Goal: Task Accomplishment & Management: Use online tool/utility

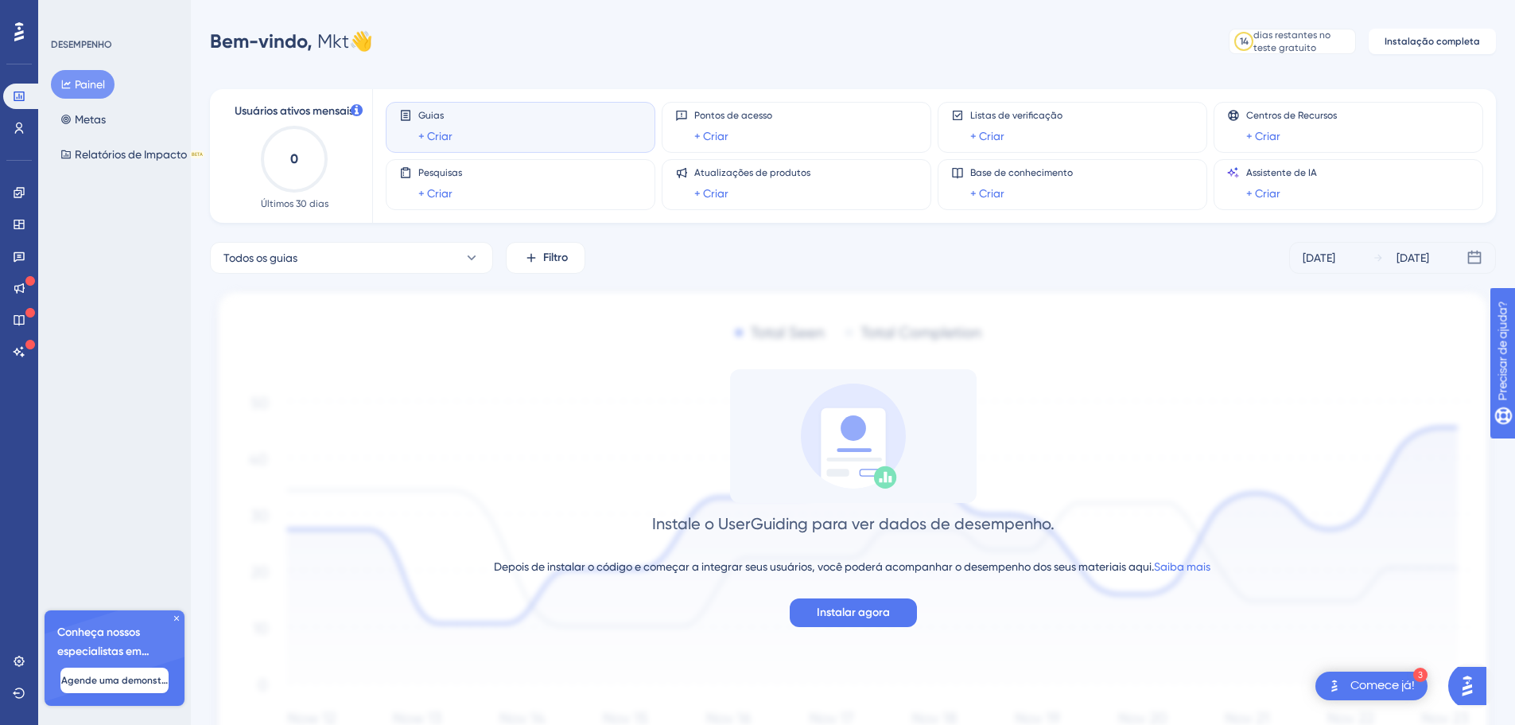
click at [1361, 684] on font "Comece já!" at bounding box center [1383, 684] width 64 height 13
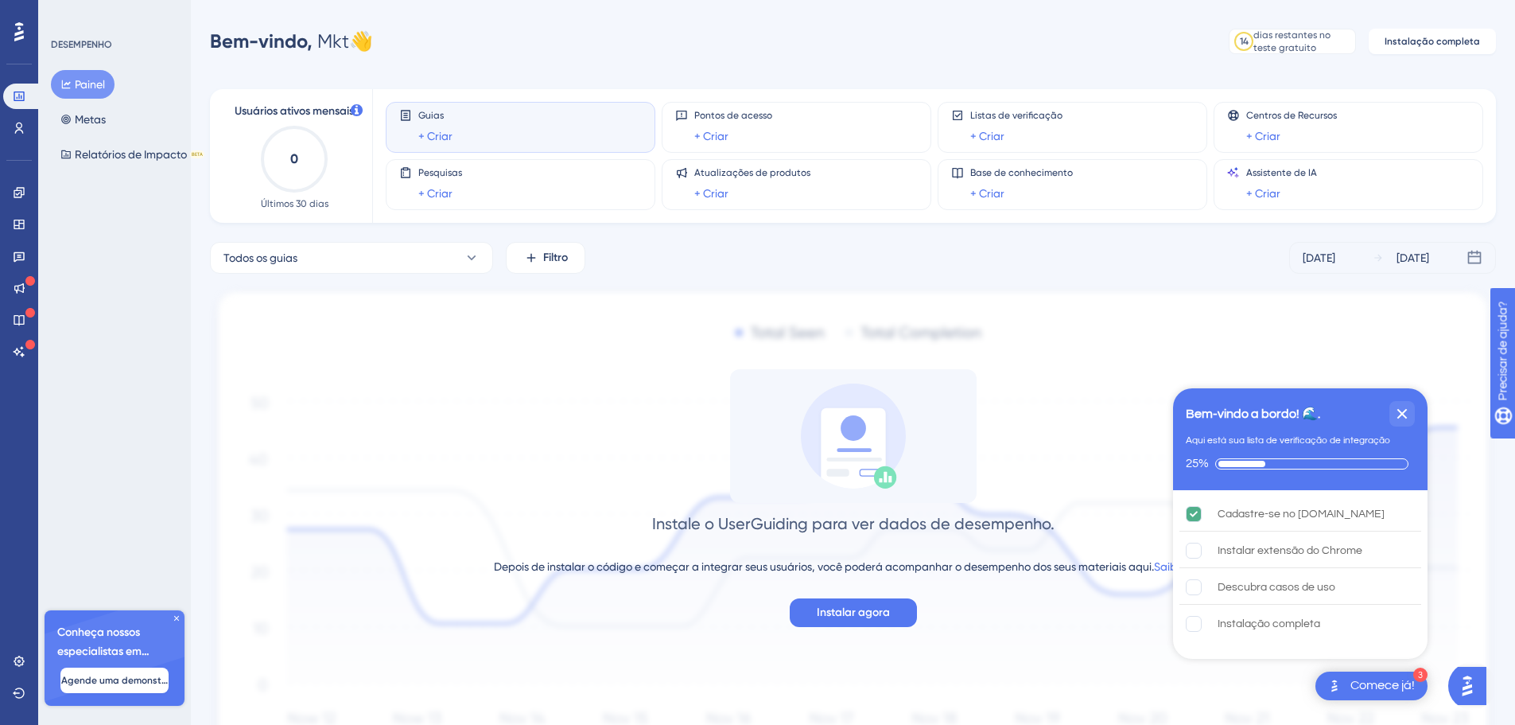
click at [612, 462] on div "Instale o UserGuiding para ver dados de desempenho. Depois de instalar o código…" at bounding box center [853, 498] width 1286 height 258
click at [1402, 550] on div "A instalação da extensão do Chrome está incompleta." at bounding box center [1410, 550] width 24 height 35
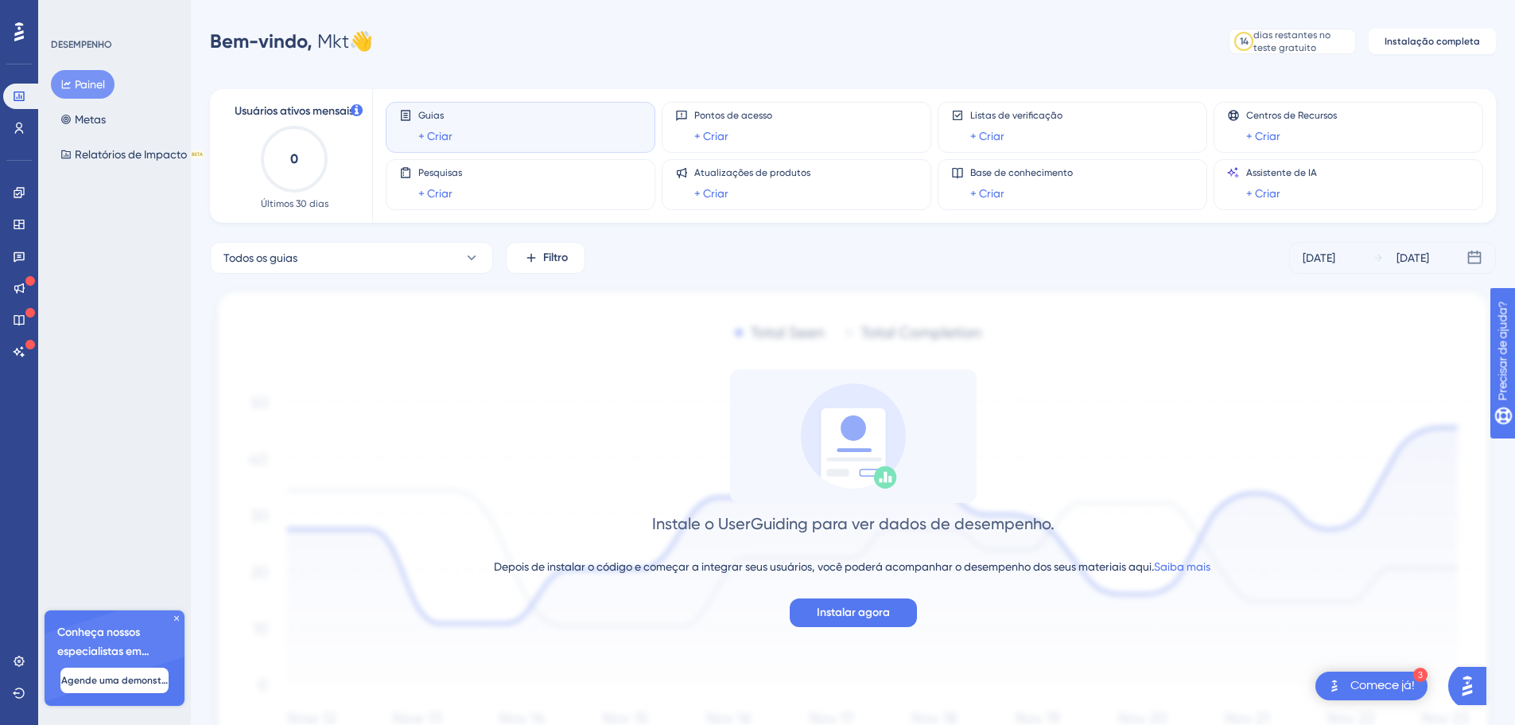
click at [656, 324] on div "Instale o UserGuiding para ver dados de desempenho. Depois de instalar o código…" at bounding box center [853, 527] width 1286 height 483
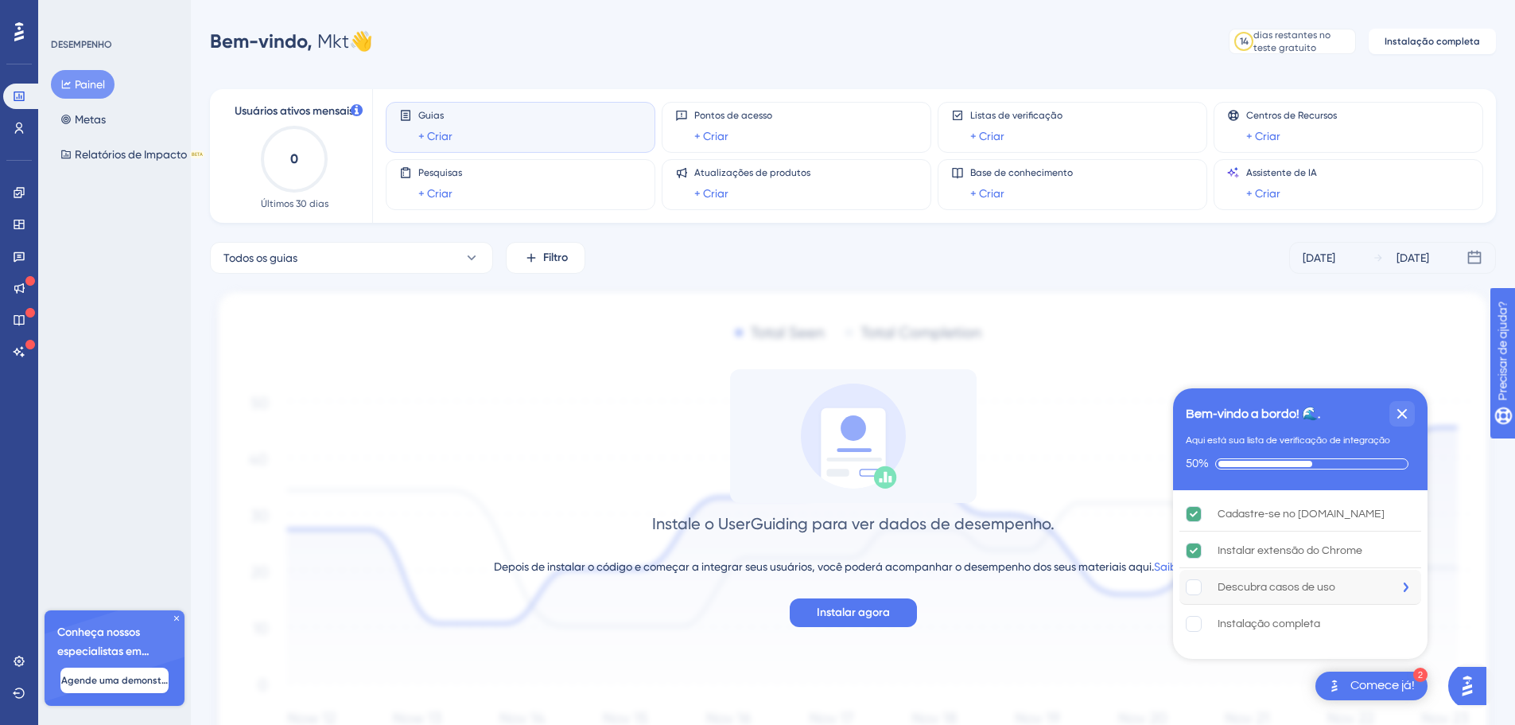
click at [1334, 591] on font "Descubra casos de uso" at bounding box center [1277, 586] width 118 height 11
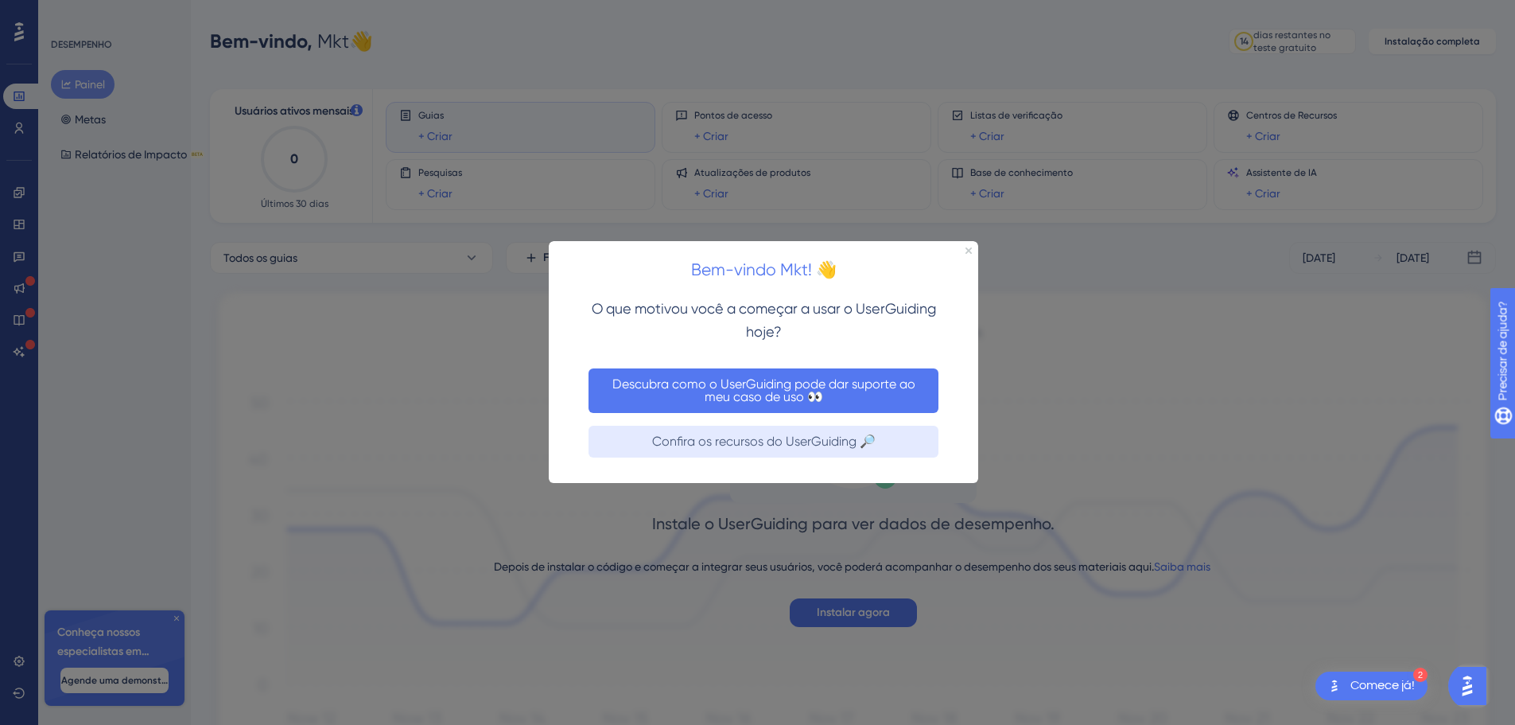
click at [874, 390] on font "Descubra como o UserGuiding pode dar suporte ao meu caso de uso 👀" at bounding box center [765, 390] width 306 height 28
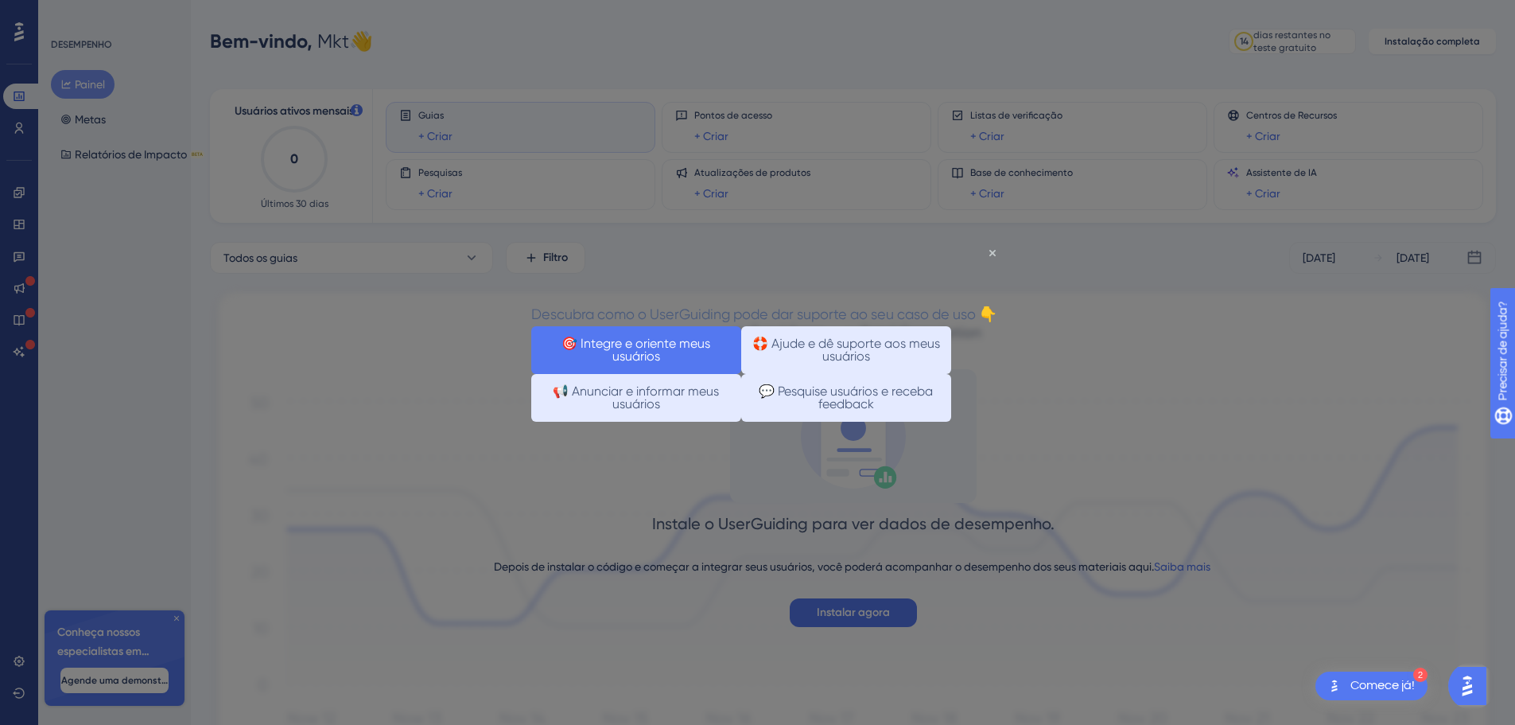
click at [723, 363] on font "🎯 Integre e oriente meus usuários" at bounding box center [636, 349] width 188 height 25
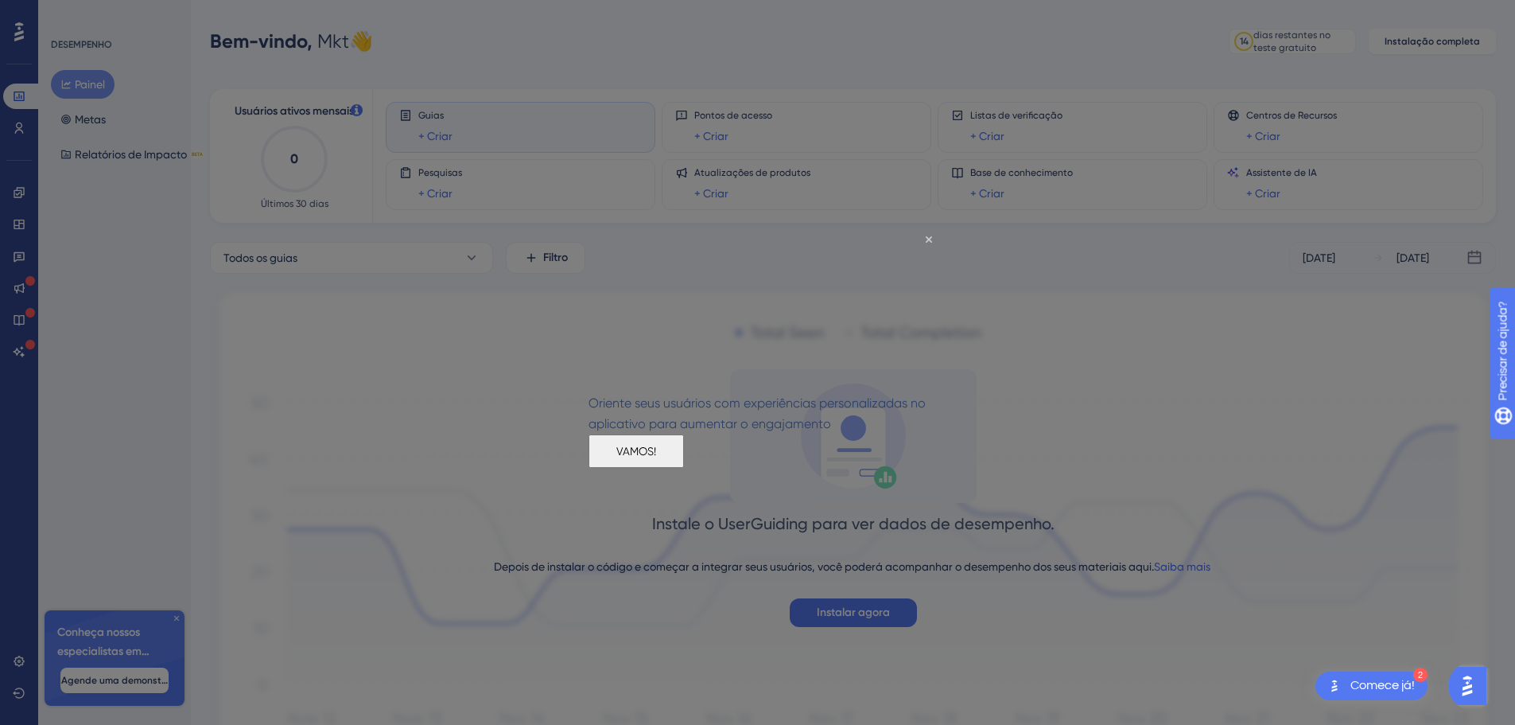
click at [684, 462] on div "VAMOS!" at bounding box center [636, 449] width 95 height 33
click at [684, 462] on button "VAMOS!" at bounding box center [636, 449] width 95 height 33
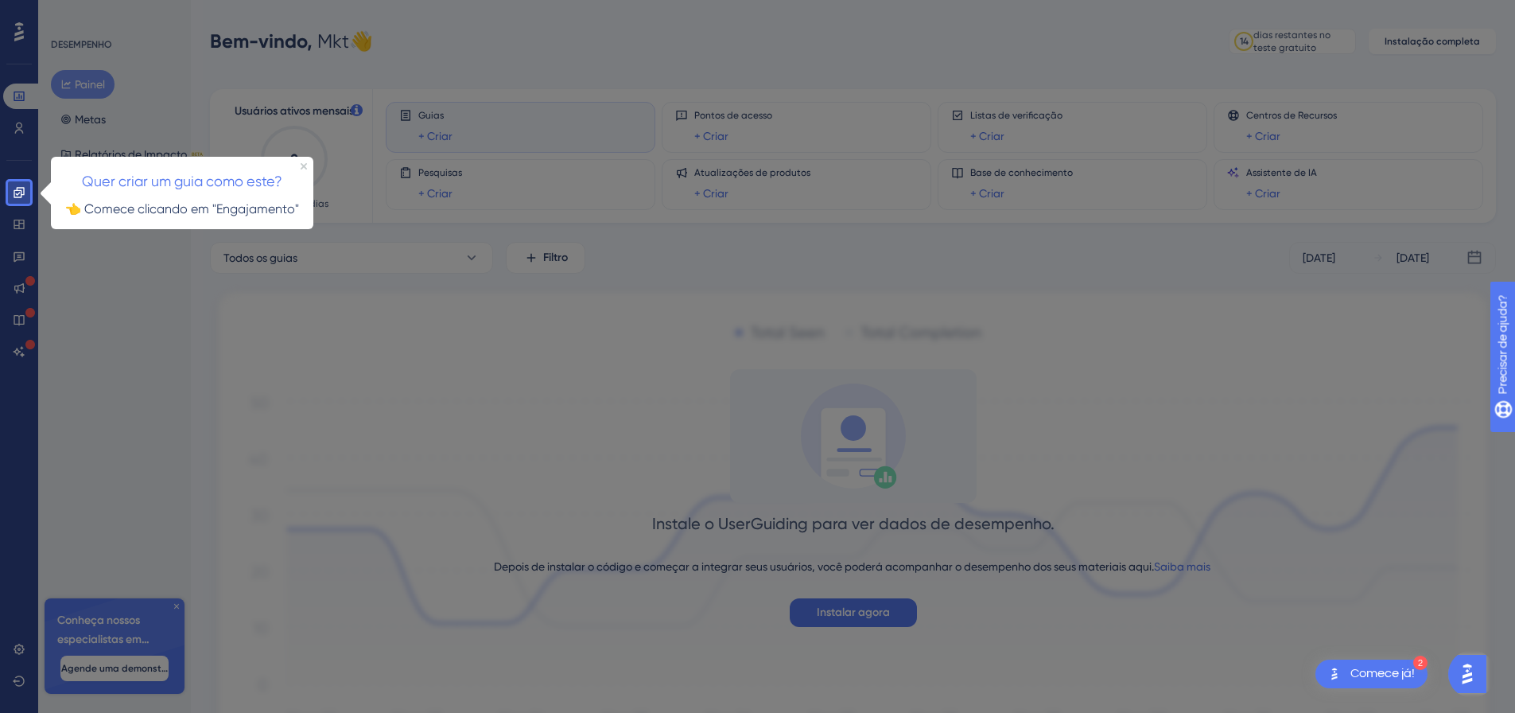
click at [1409, 680] on div "Comece já!" at bounding box center [1383, 673] width 64 height 17
click at [1378, 670] on font "Comece já!" at bounding box center [1383, 673] width 64 height 13
click at [1295, 581] on div at bounding box center [778, 410] width 1497 height 820
click at [305, 170] on div "Quer criar um guia como este?" at bounding box center [182, 175] width 262 height 39
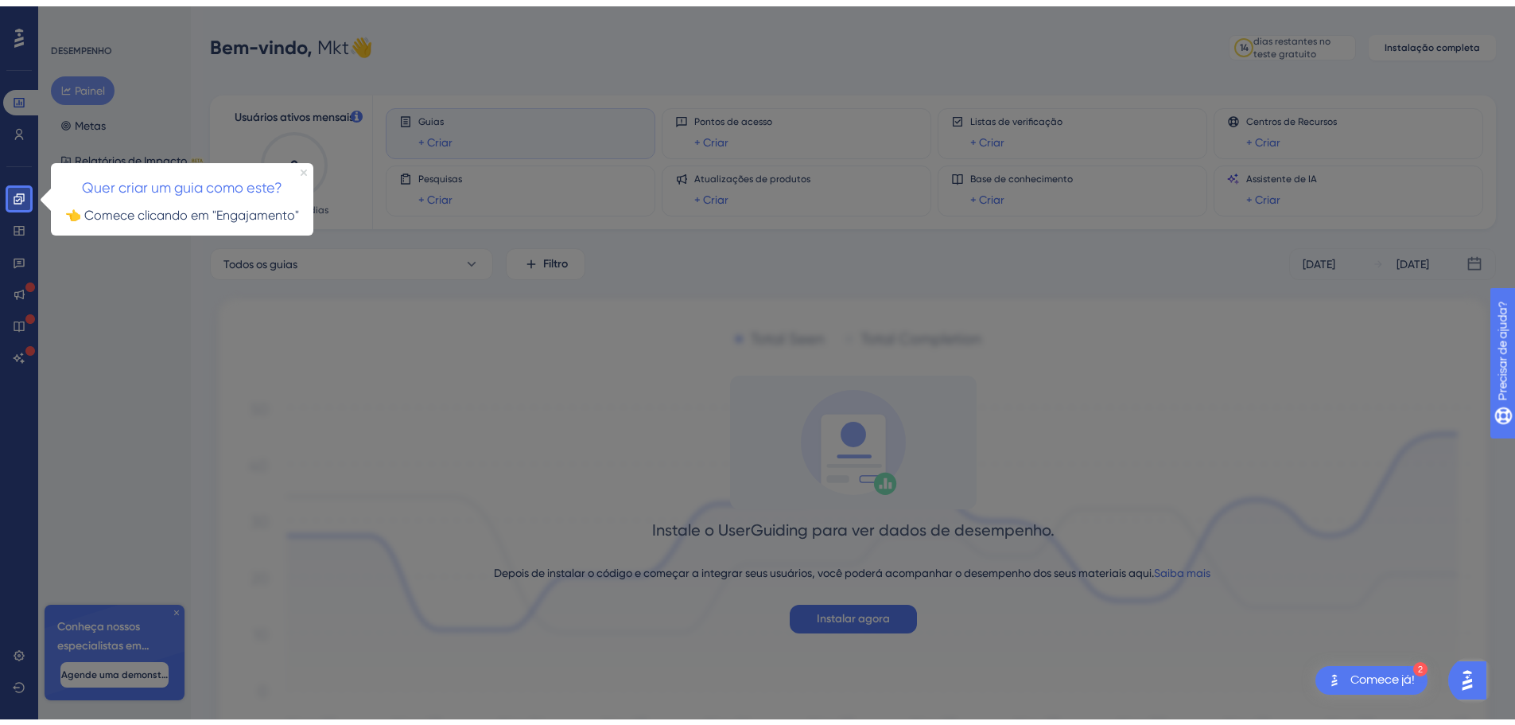
click at [302, 169] on icon "Fechar visualização" at bounding box center [304, 172] width 6 height 6
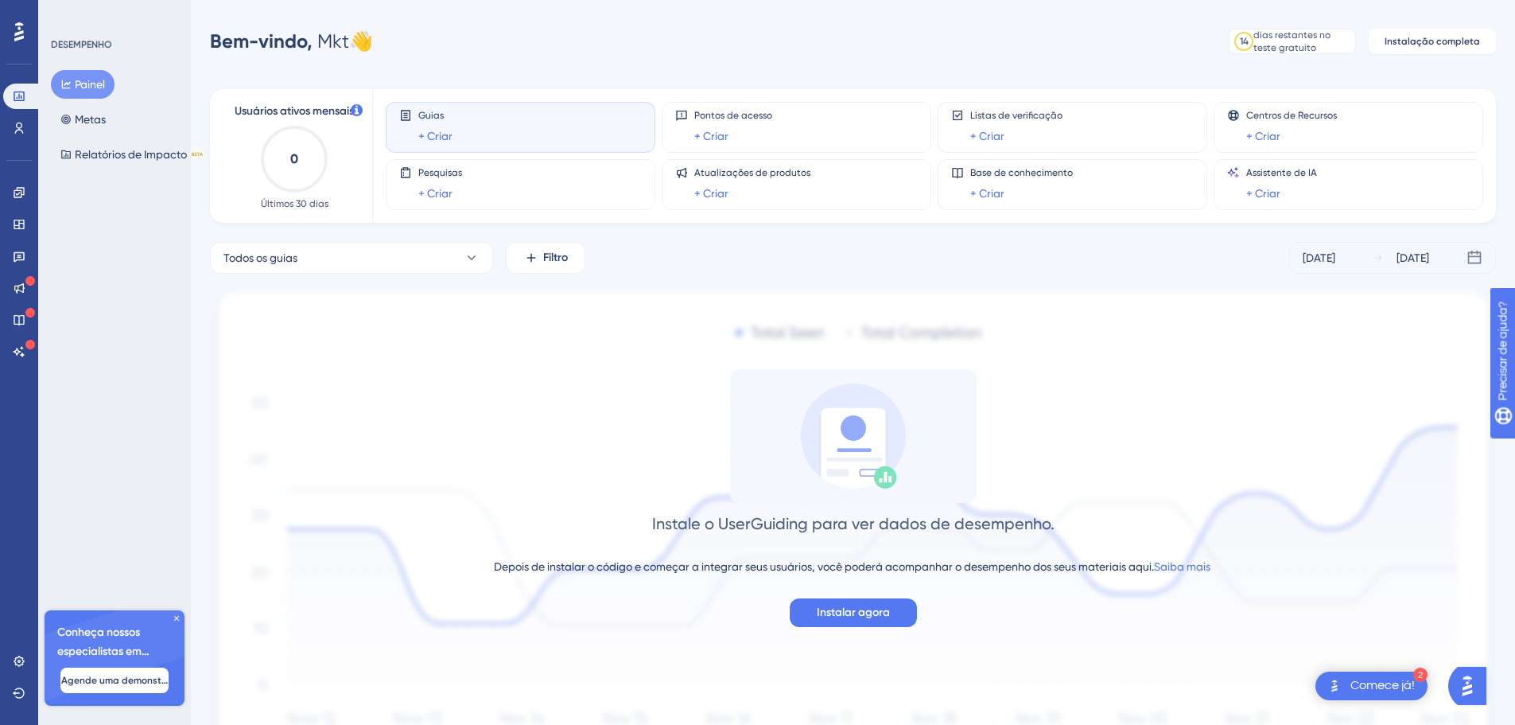
click at [1386, 692] on div "Comece já!" at bounding box center [1383, 685] width 64 height 17
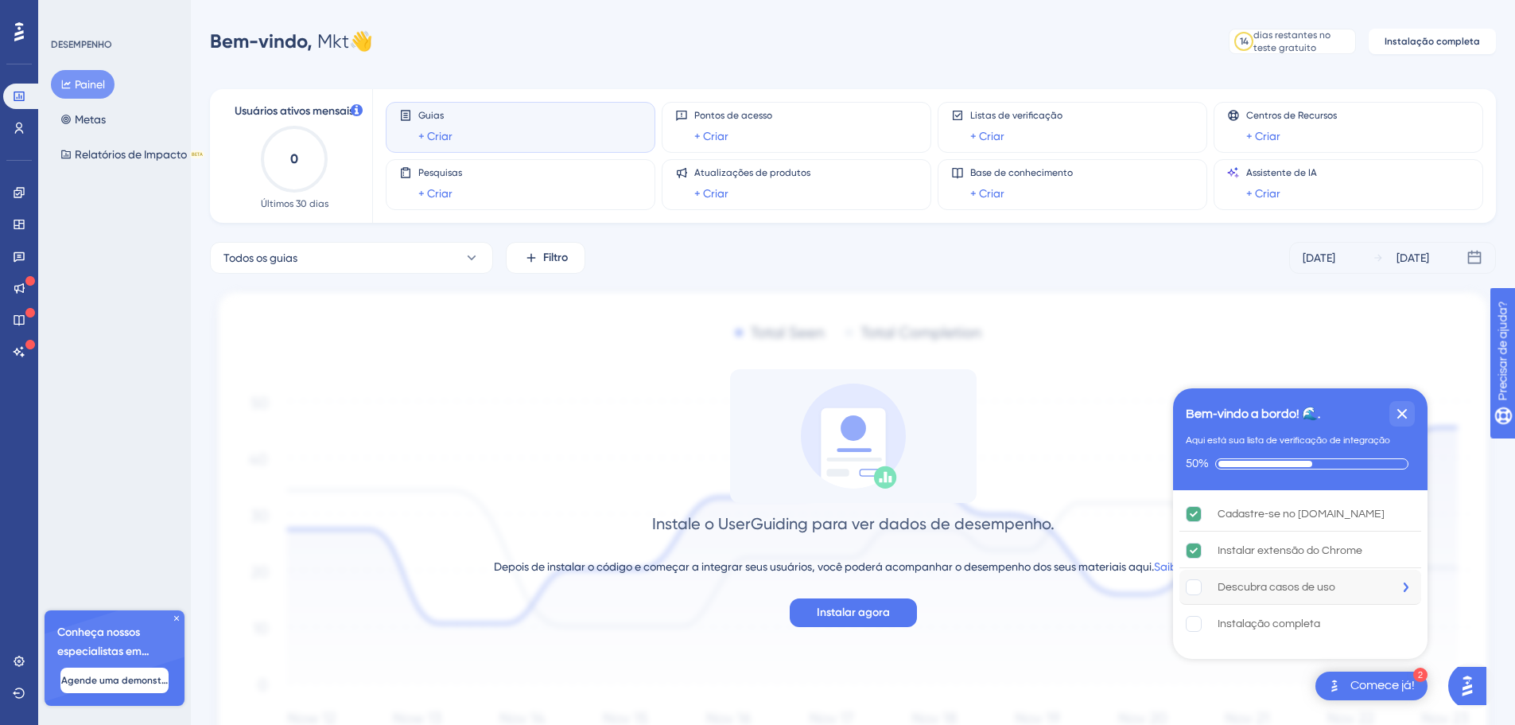
click at [1307, 583] on font "Descubra casos de uso" at bounding box center [1277, 586] width 118 height 11
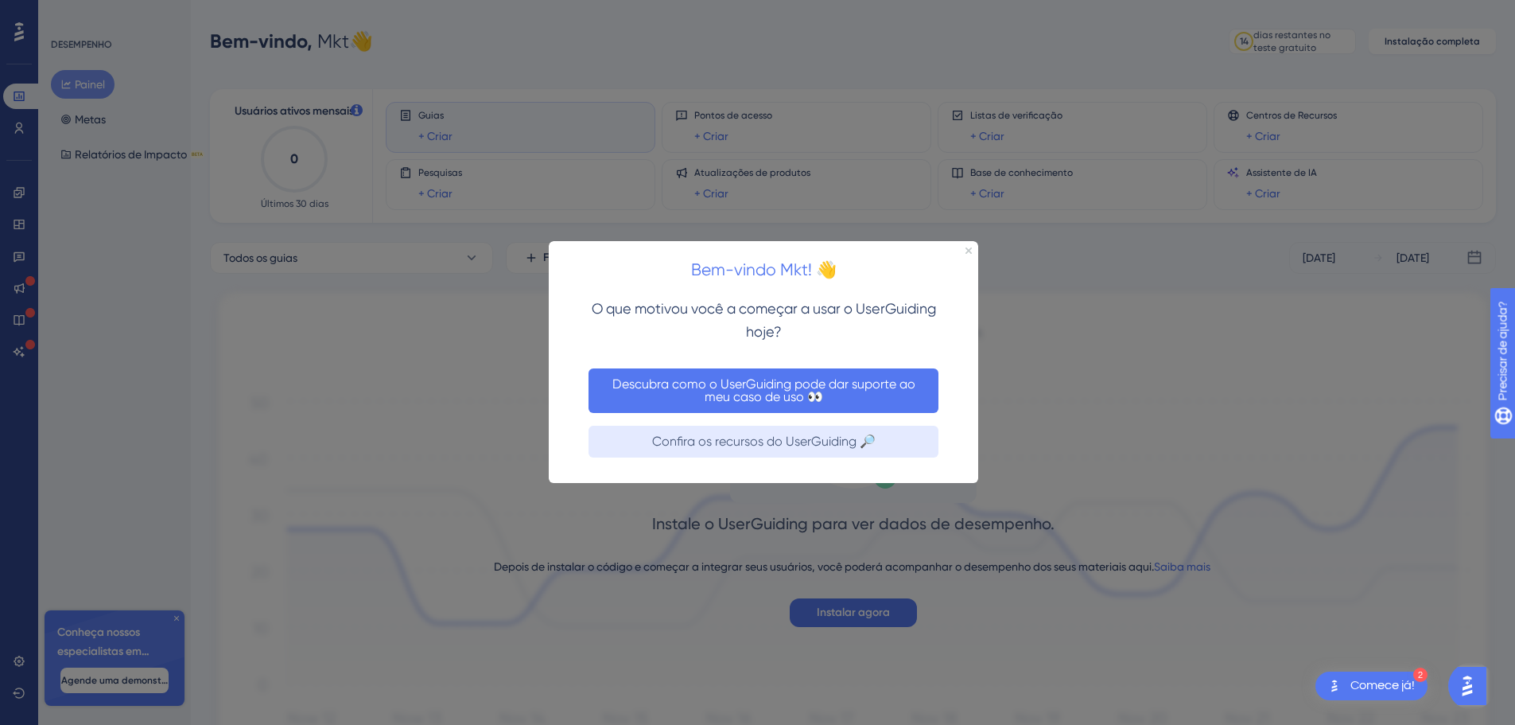
click at [896, 398] on font "Descubra como o UserGuiding pode dar suporte ao meu caso de uso 👀" at bounding box center [763, 390] width 331 height 25
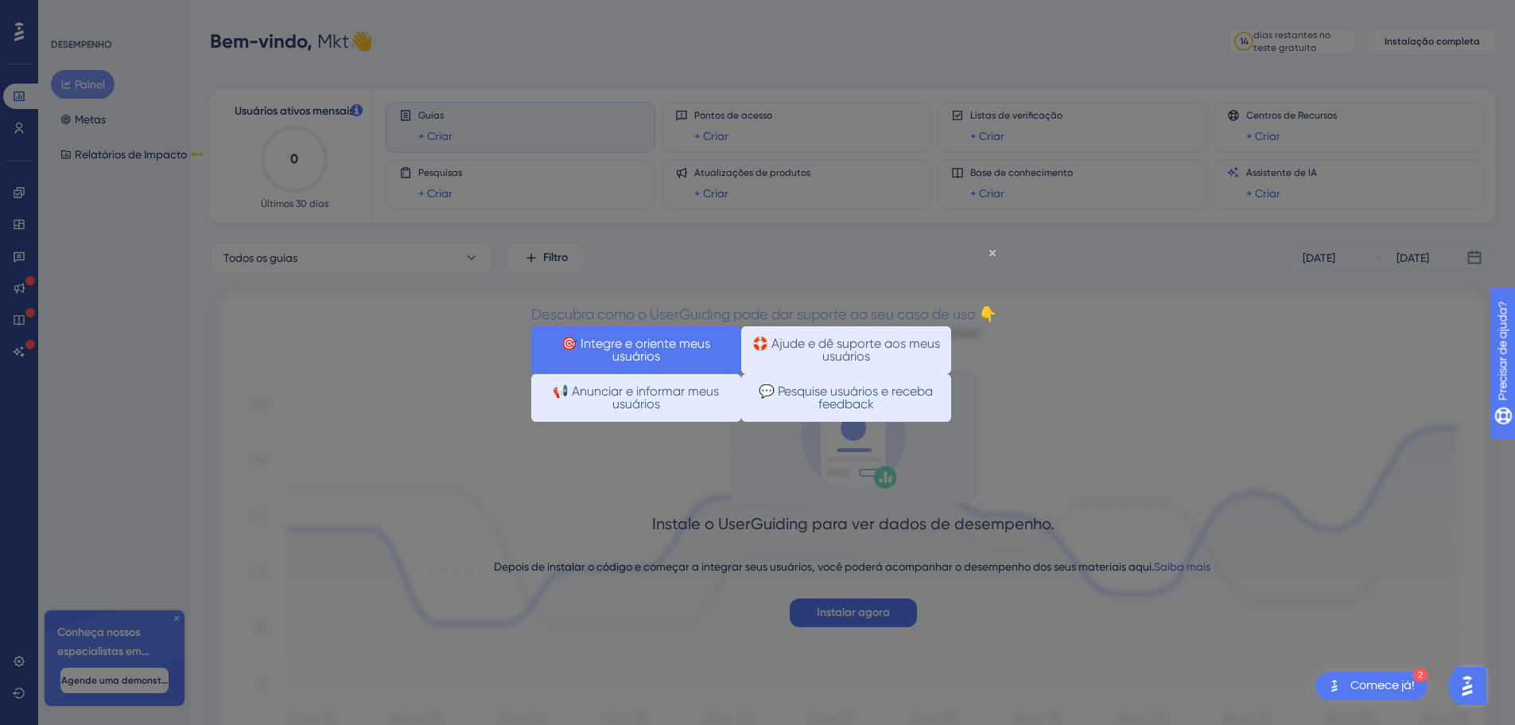
click at [700, 363] on font "🎯 Integre e oriente meus usuários" at bounding box center [636, 349] width 188 height 25
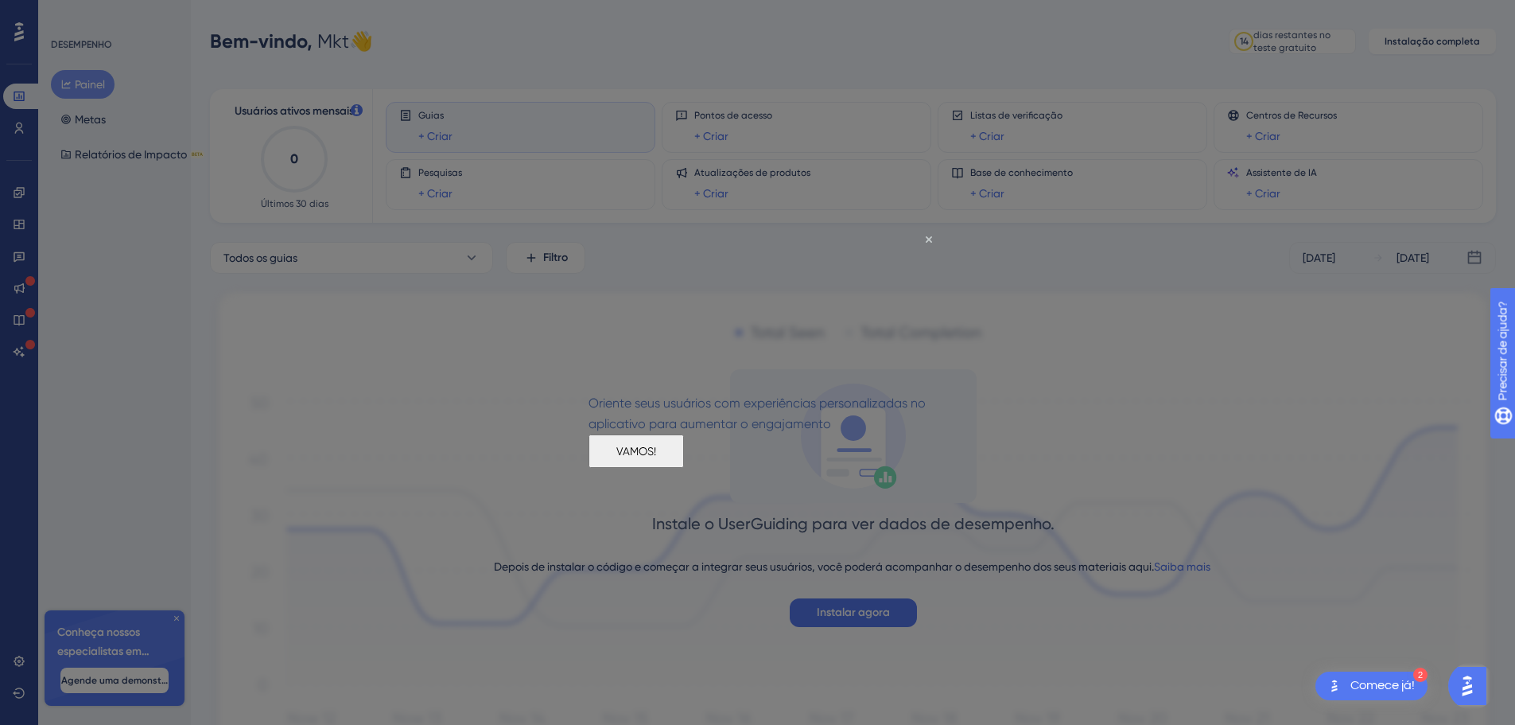
click at [656, 457] on font "VAMOS!" at bounding box center [636, 450] width 40 height 13
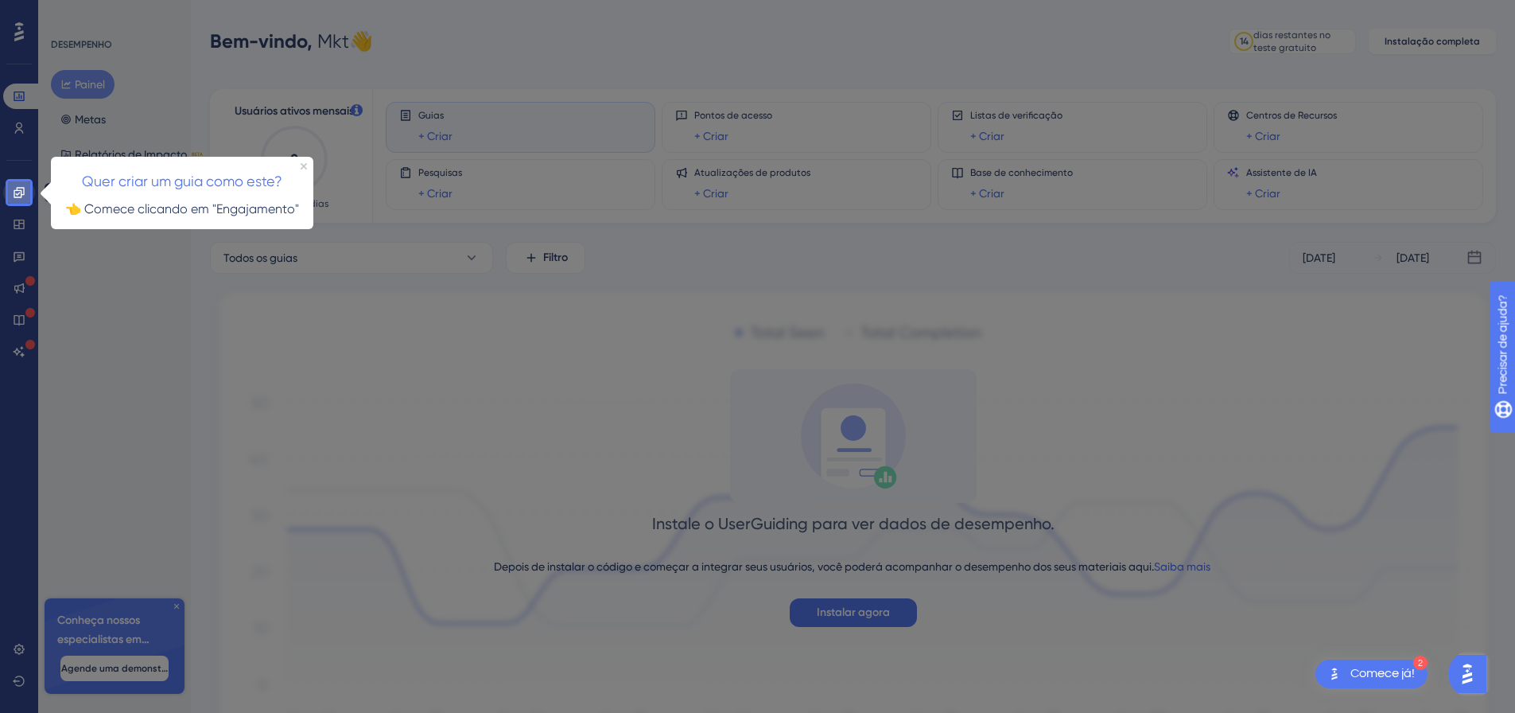
click at [17, 196] on icon at bounding box center [19, 192] width 13 height 13
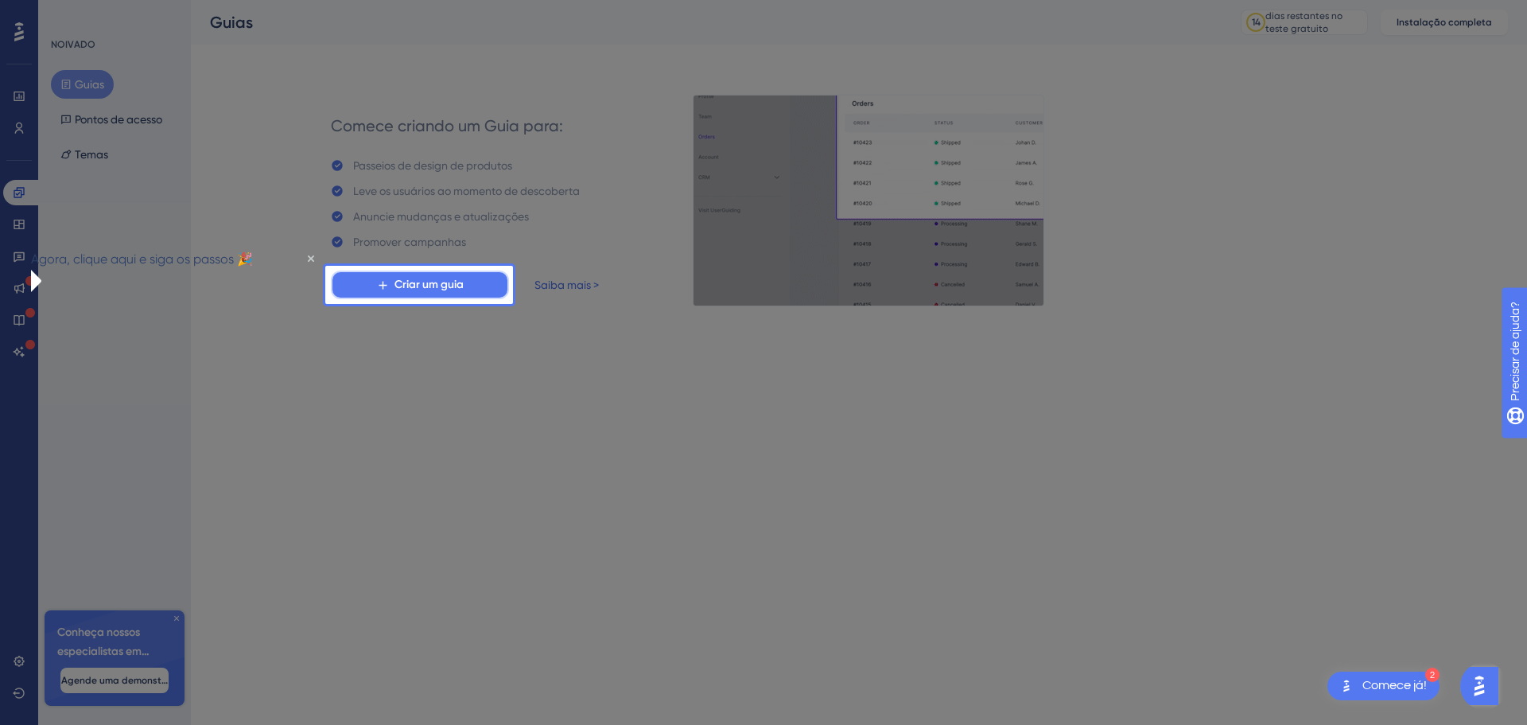
click at [447, 283] on font "Criar um guia" at bounding box center [429, 285] width 69 height 14
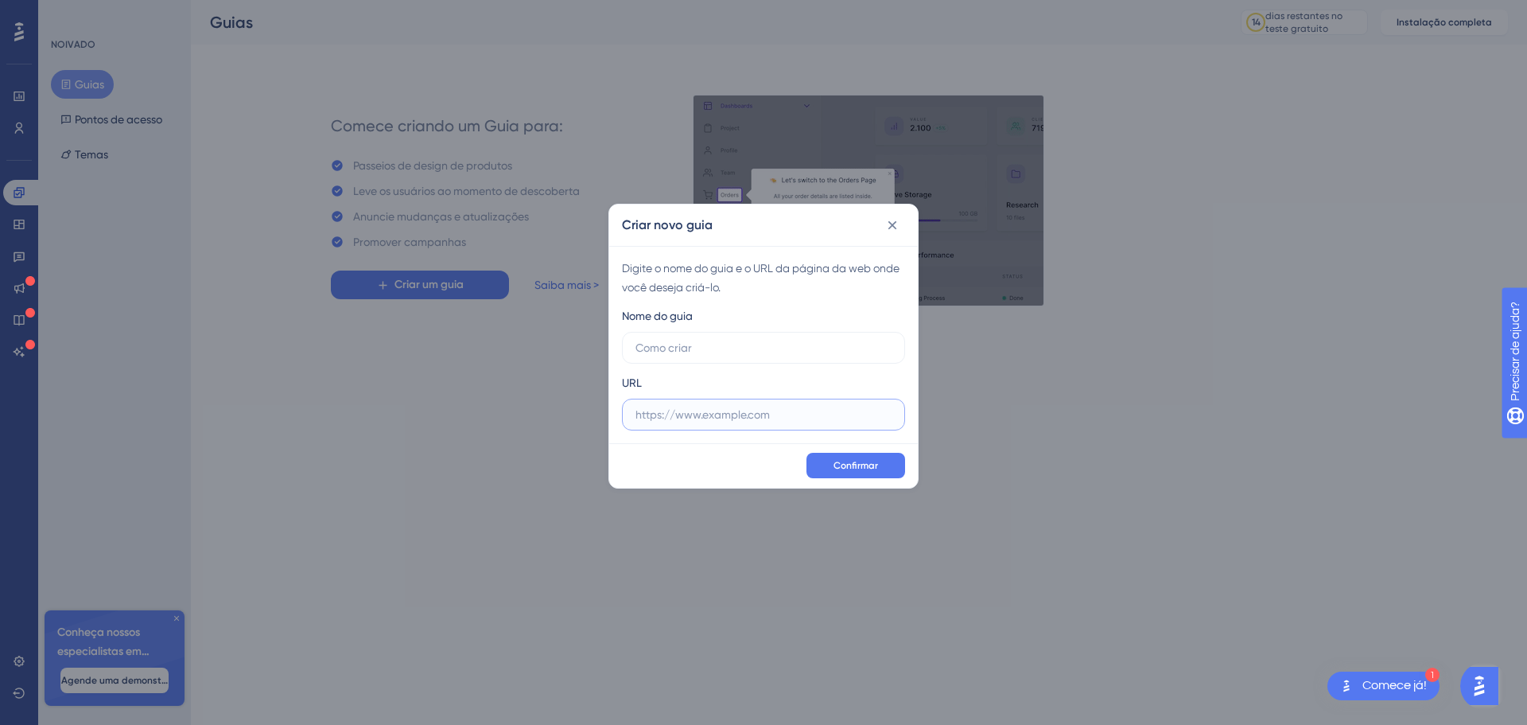
click at [799, 420] on input "text" at bounding box center [764, 414] width 256 height 17
click at [902, 230] on button at bounding box center [892, 224] width 25 height 25
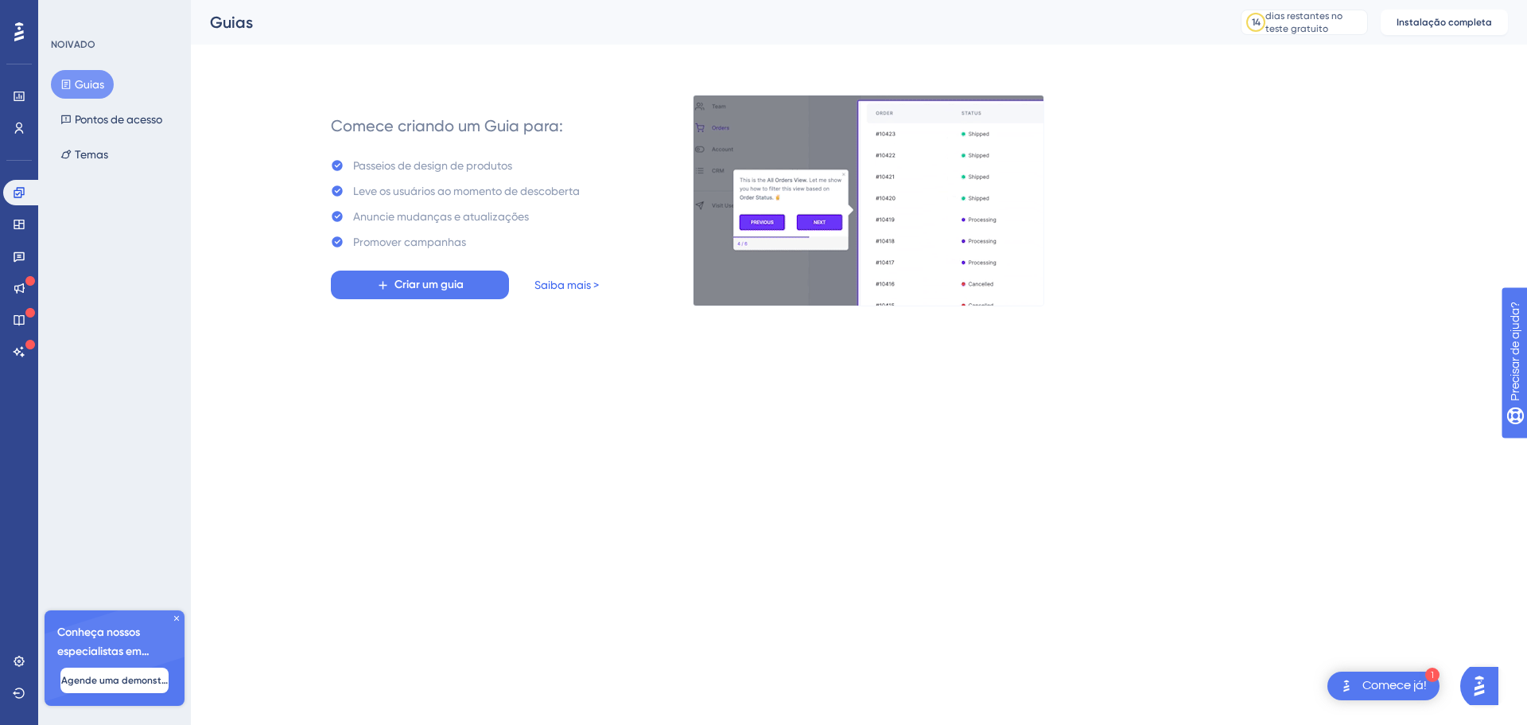
click at [574, 285] on font "Saiba mais >" at bounding box center [567, 284] width 64 height 13
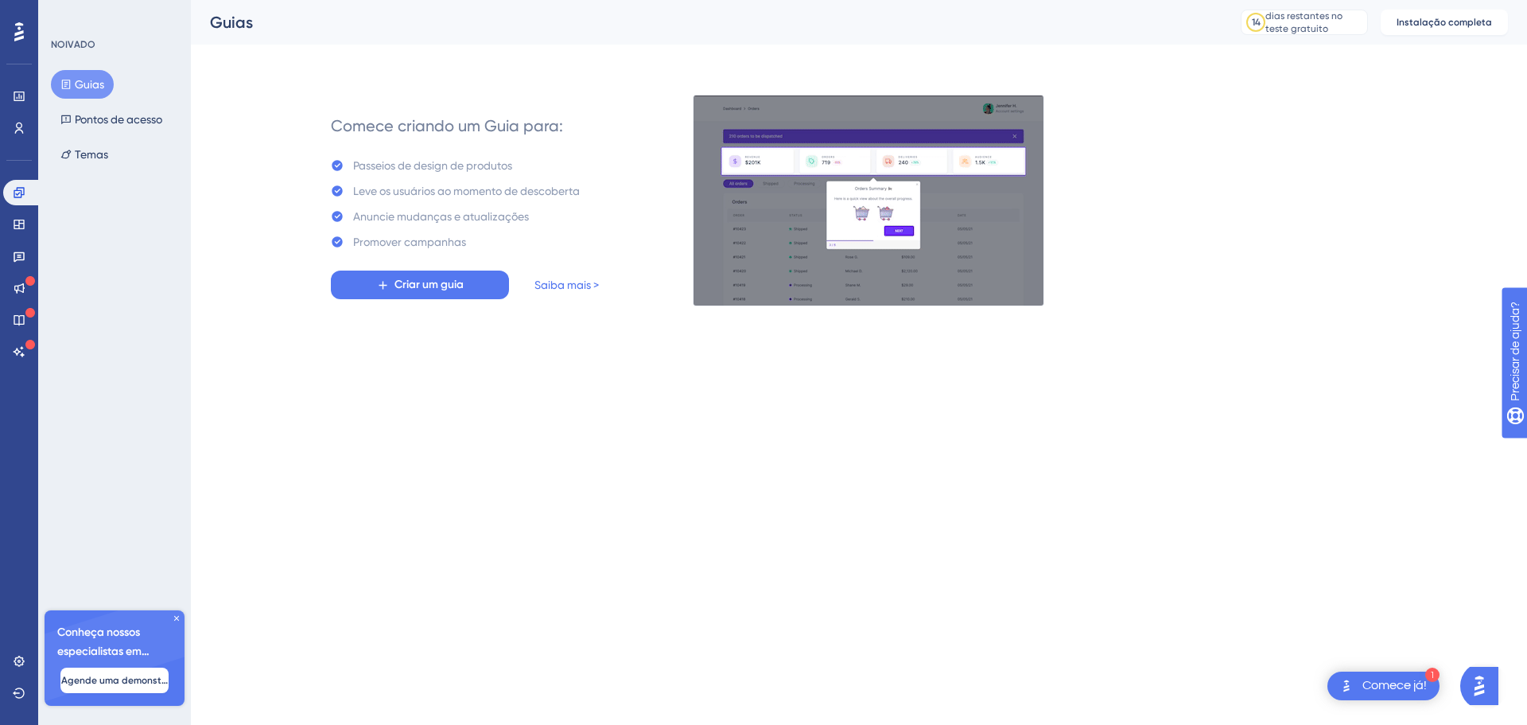
click at [505, 0] on html "1 Comece já! Desempenho Usuários Noivado Widgets Opinião Atualizações de produt…" at bounding box center [763, 0] width 1527 height 0
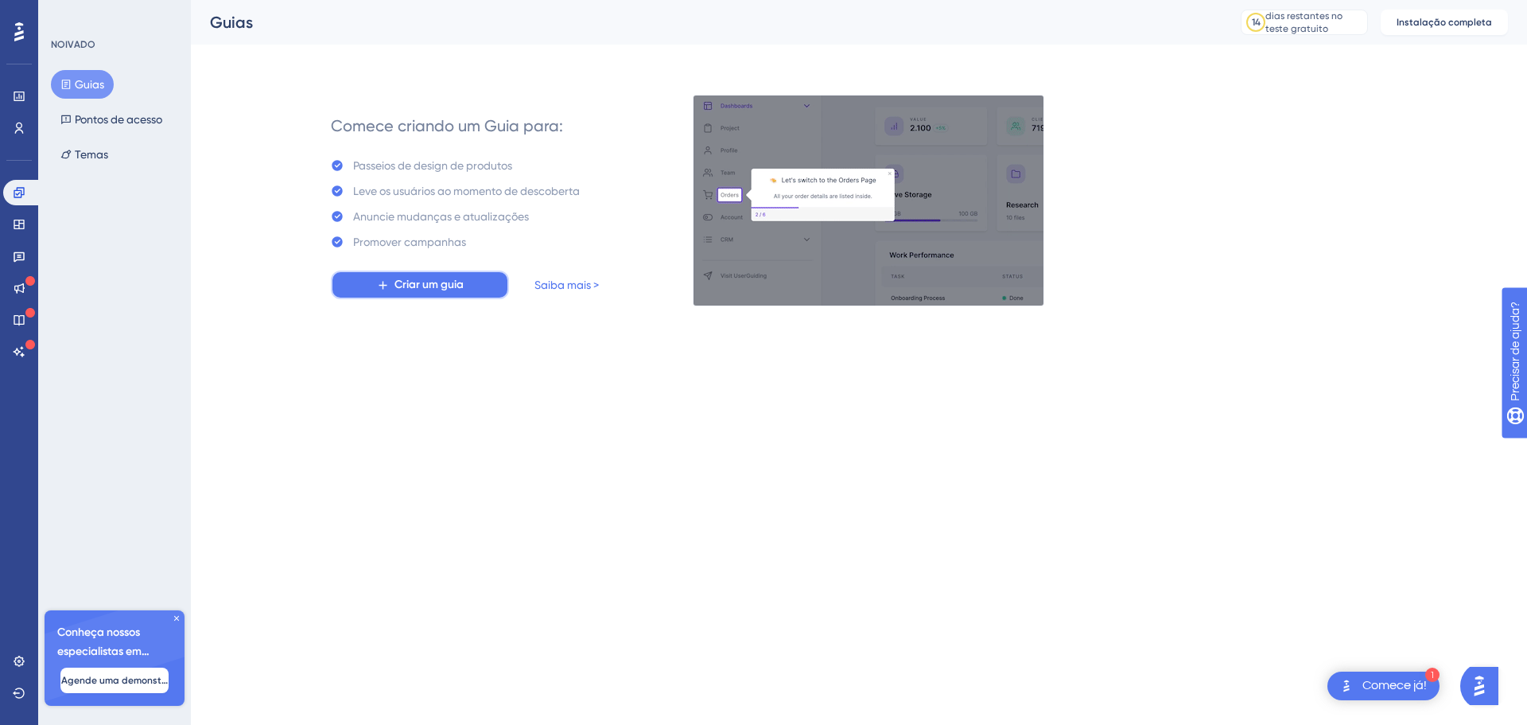
click at [431, 284] on font "Criar um guia" at bounding box center [429, 285] width 69 height 14
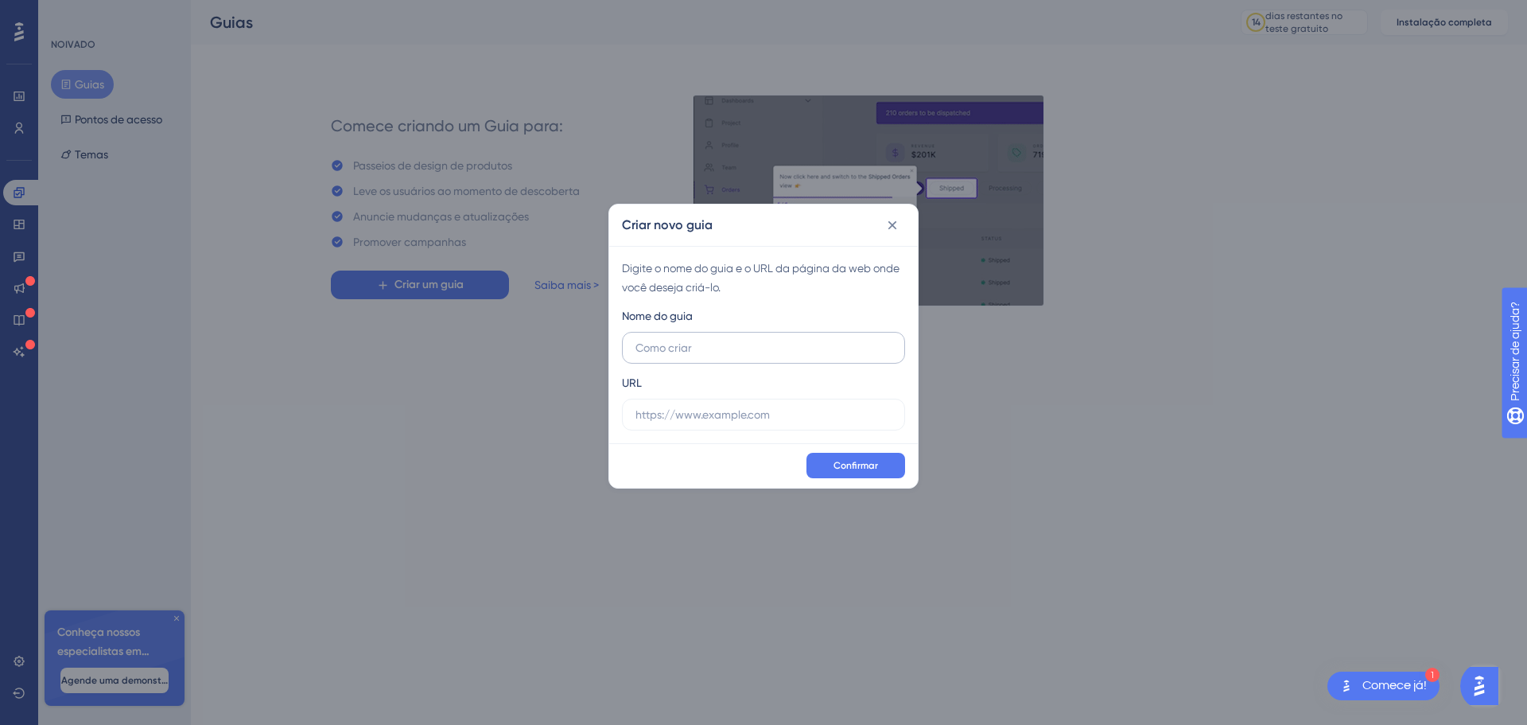
click at [753, 356] on label at bounding box center [763, 348] width 283 height 32
click at [753, 356] on input "text" at bounding box center [764, 347] width 256 height 17
click at [739, 417] on input "text" at bounding box center [764, 414] width 256 height 17
drag, startPoint x: 791, startPoint y: 412, endPoint x: 702, endPoint y: 418, distance: 89.3
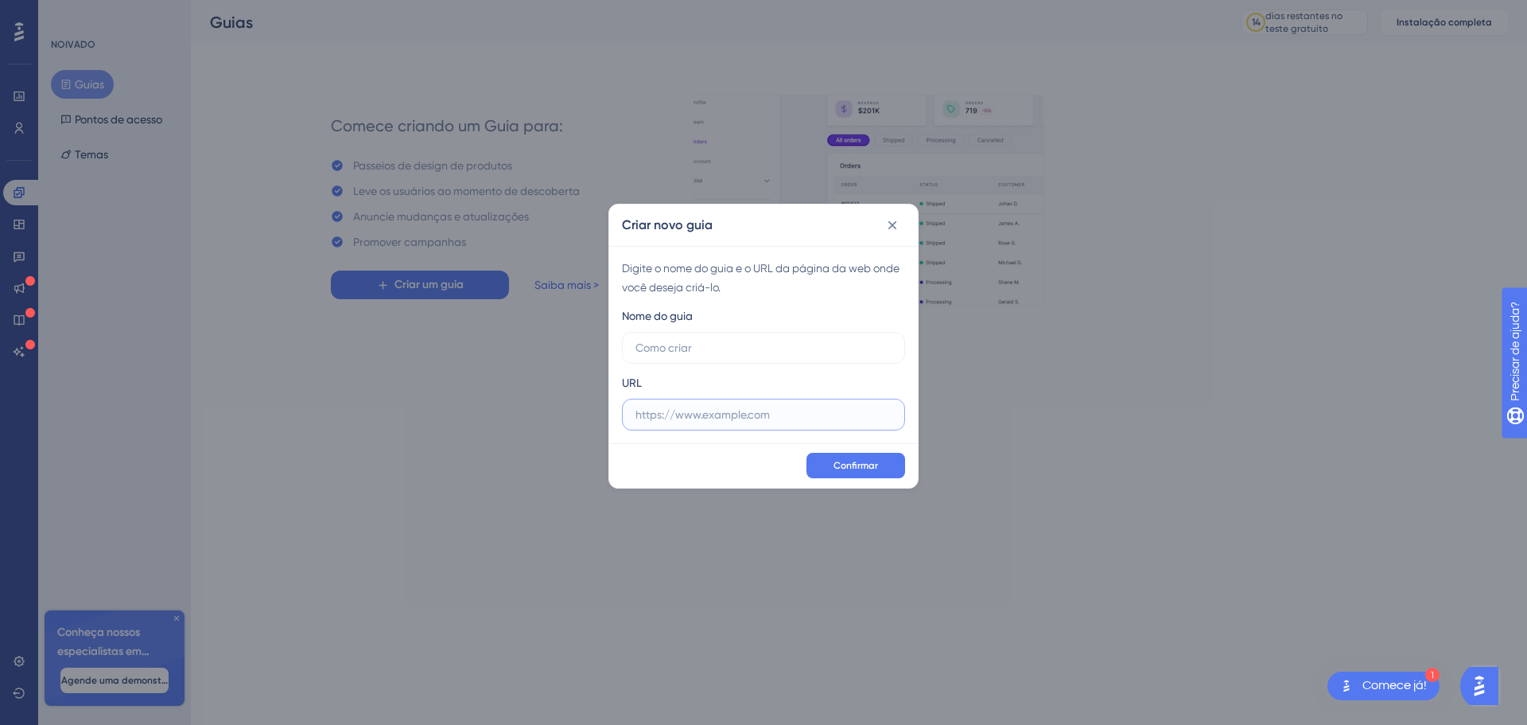
click at [702, 418] on input "text" at bounding box center [764, 414] width 256 height 17
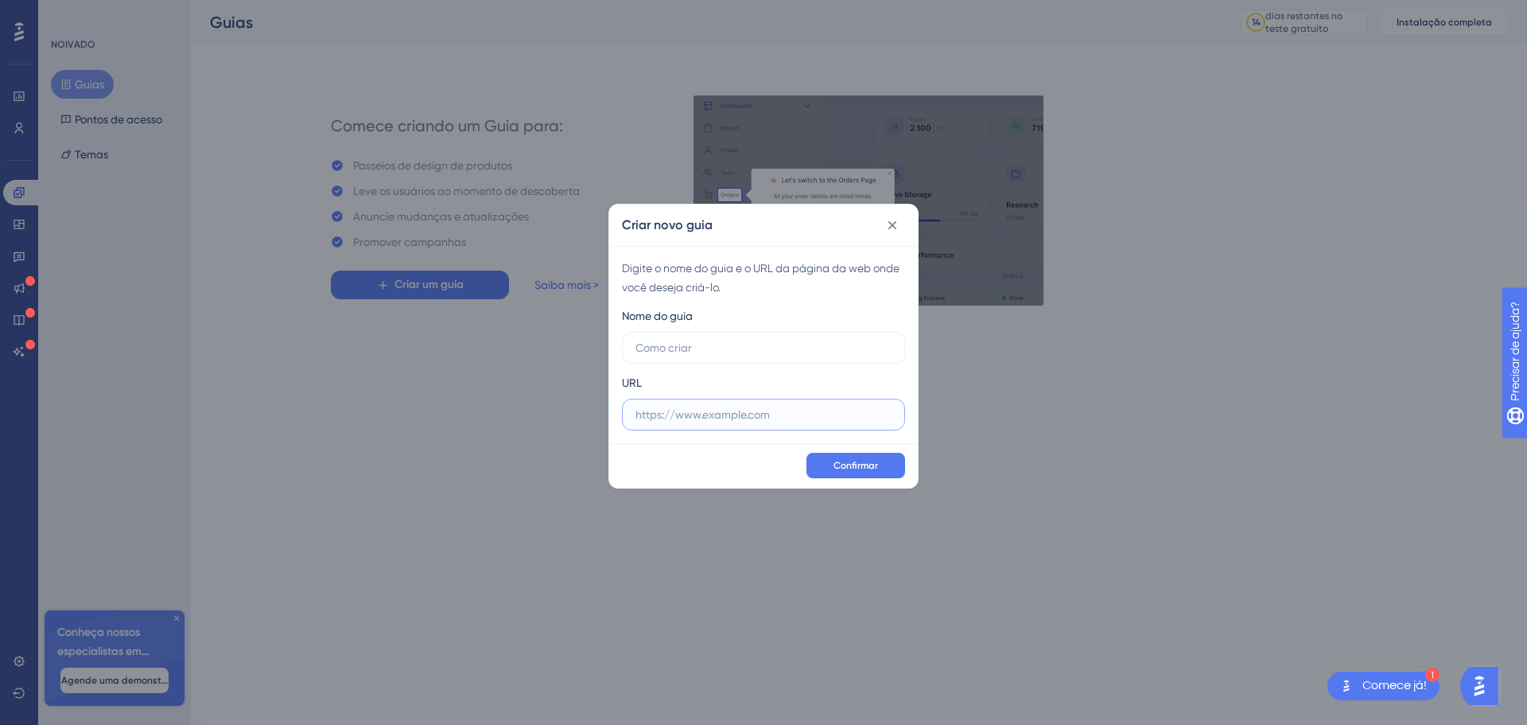
click at [754, 421] on input "text" at bounding box center [764, 414] width 256 height 17
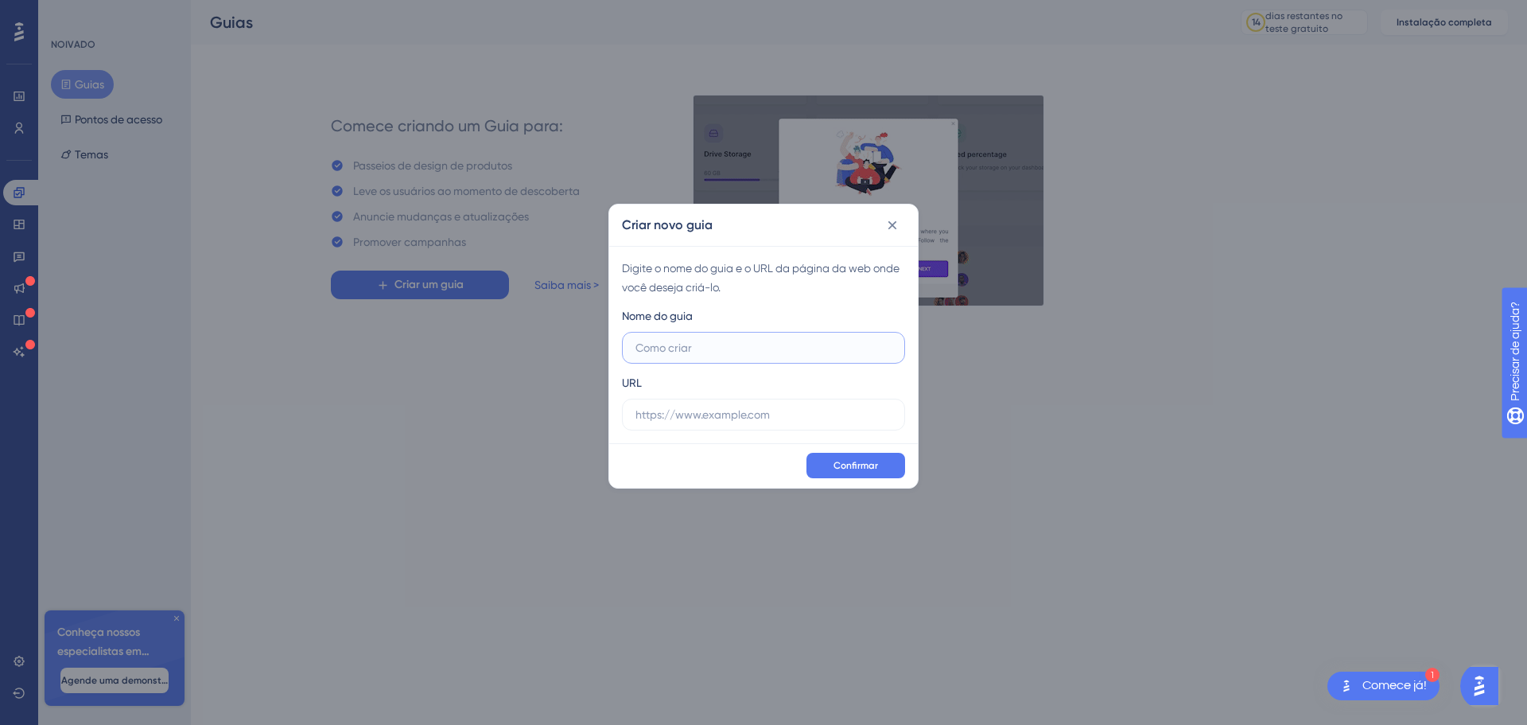
click at [763, 352] on input "text" at bounding box center [764, 347] width 256 height 17
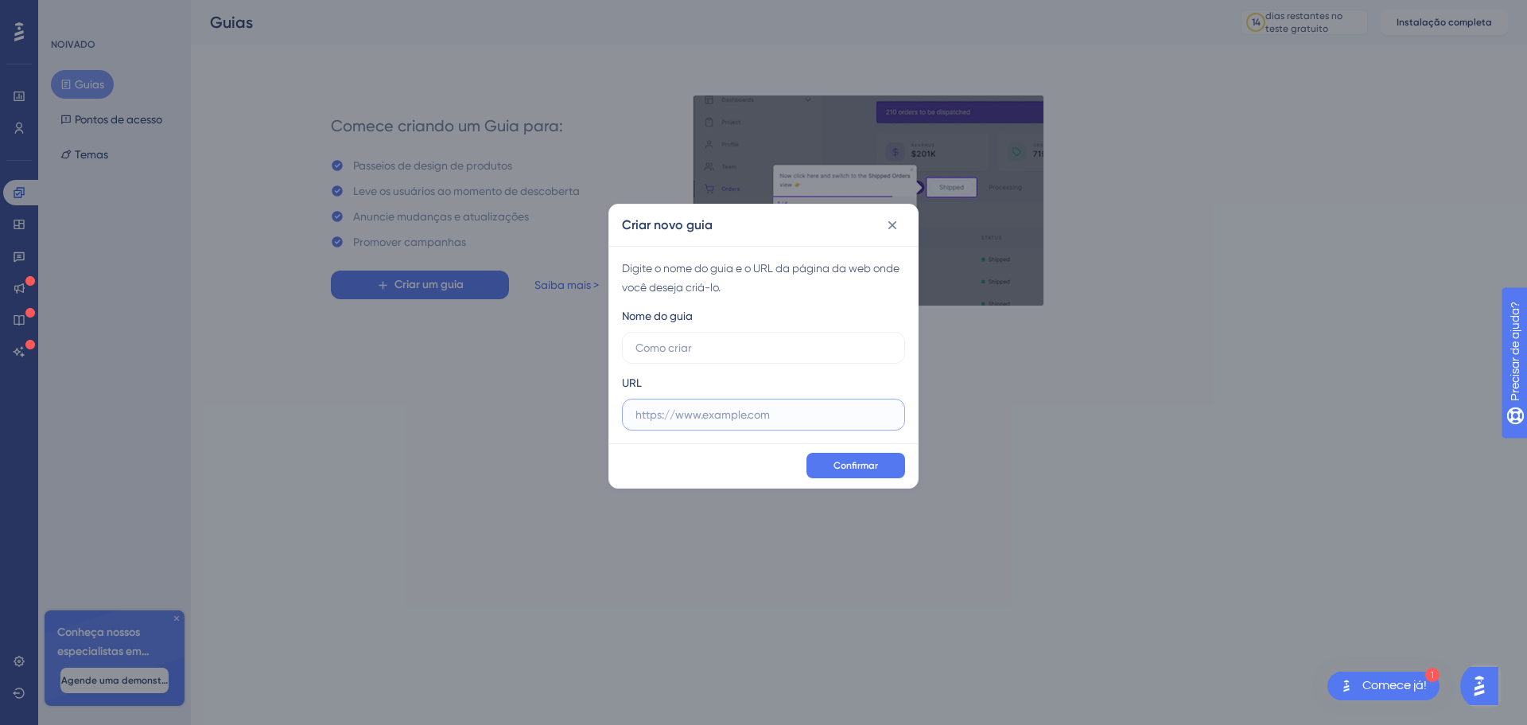
click at [758, 413] on input "text" at bounding box center [764, 414] width 256 height 17
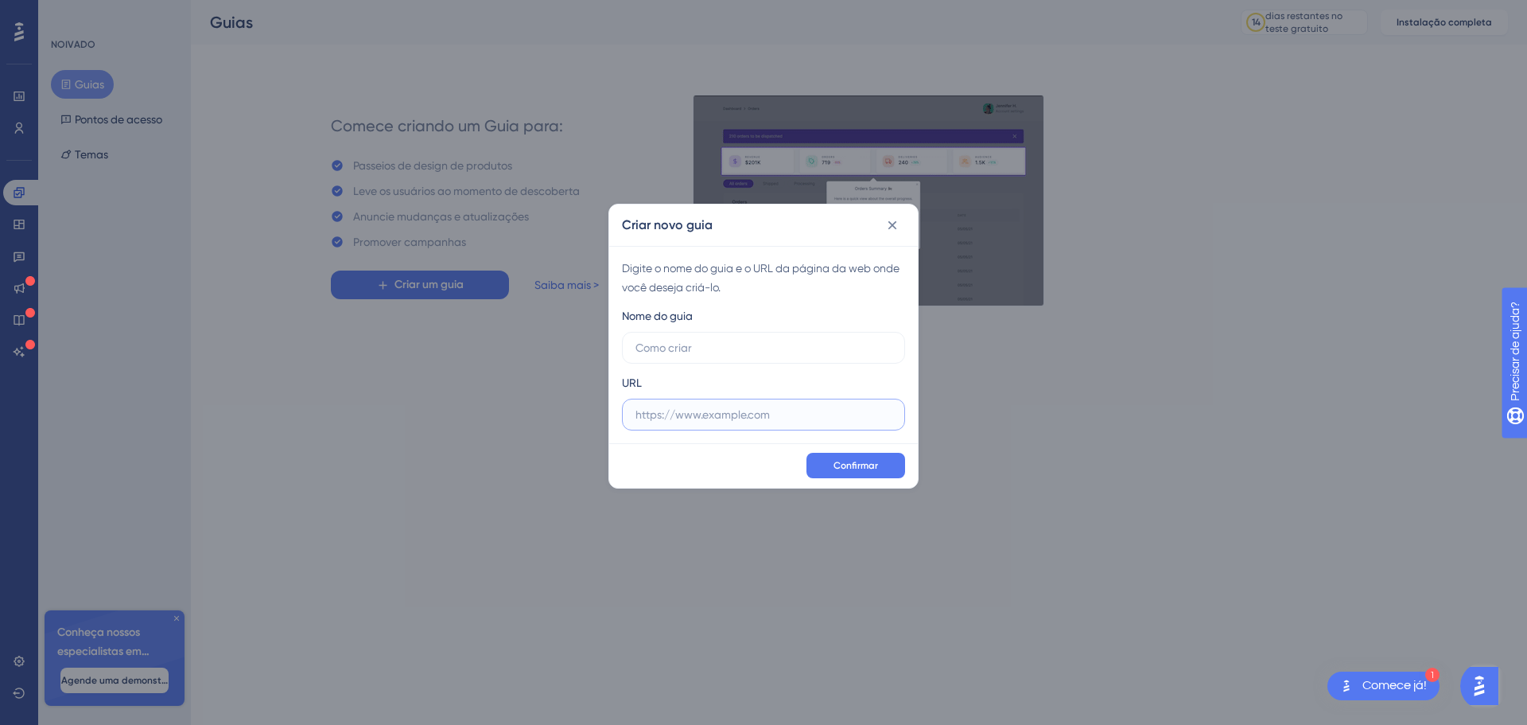
click at [826, 418] on input "text" at bounding box center [764, 414] width 256 height 17
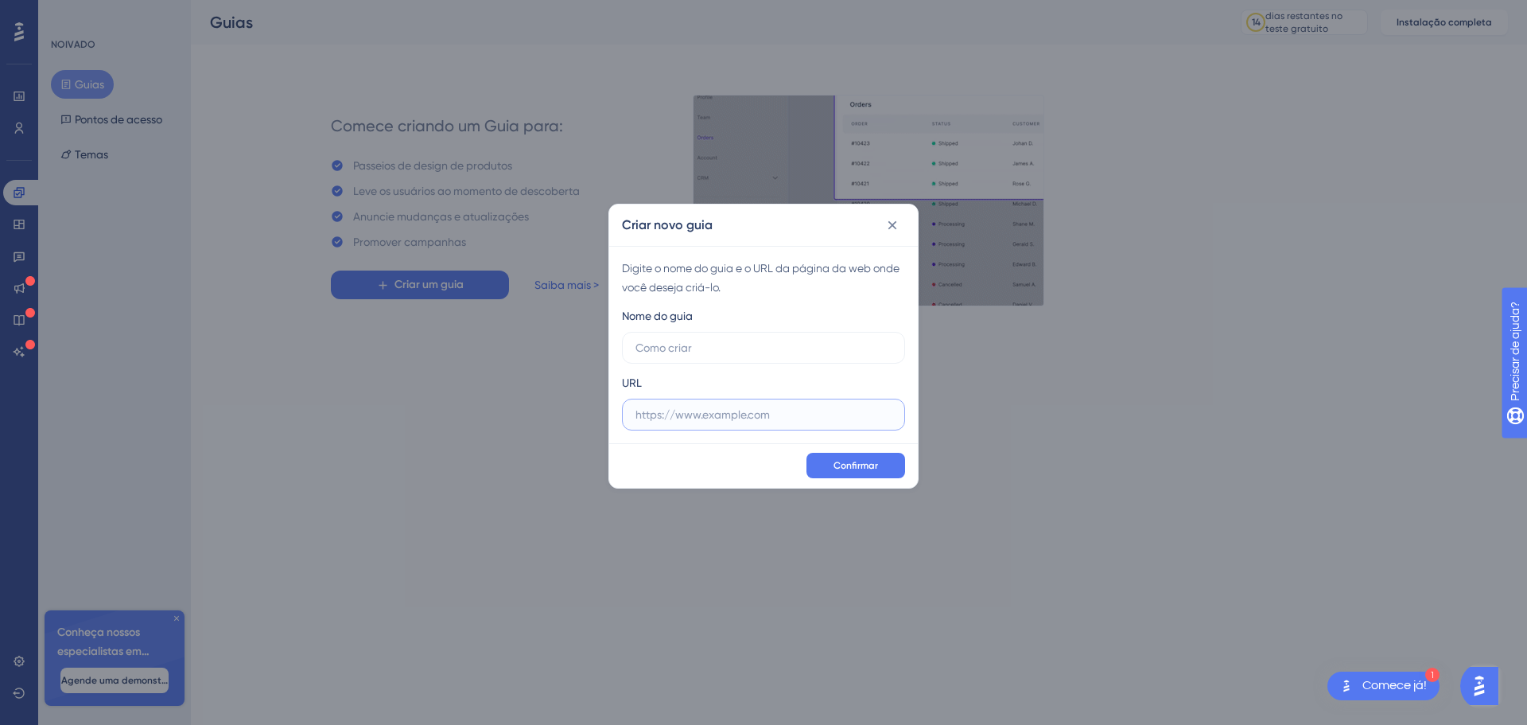
click at [686, 416] on input "text" at bounding box center [764, 414] width 256 height 17
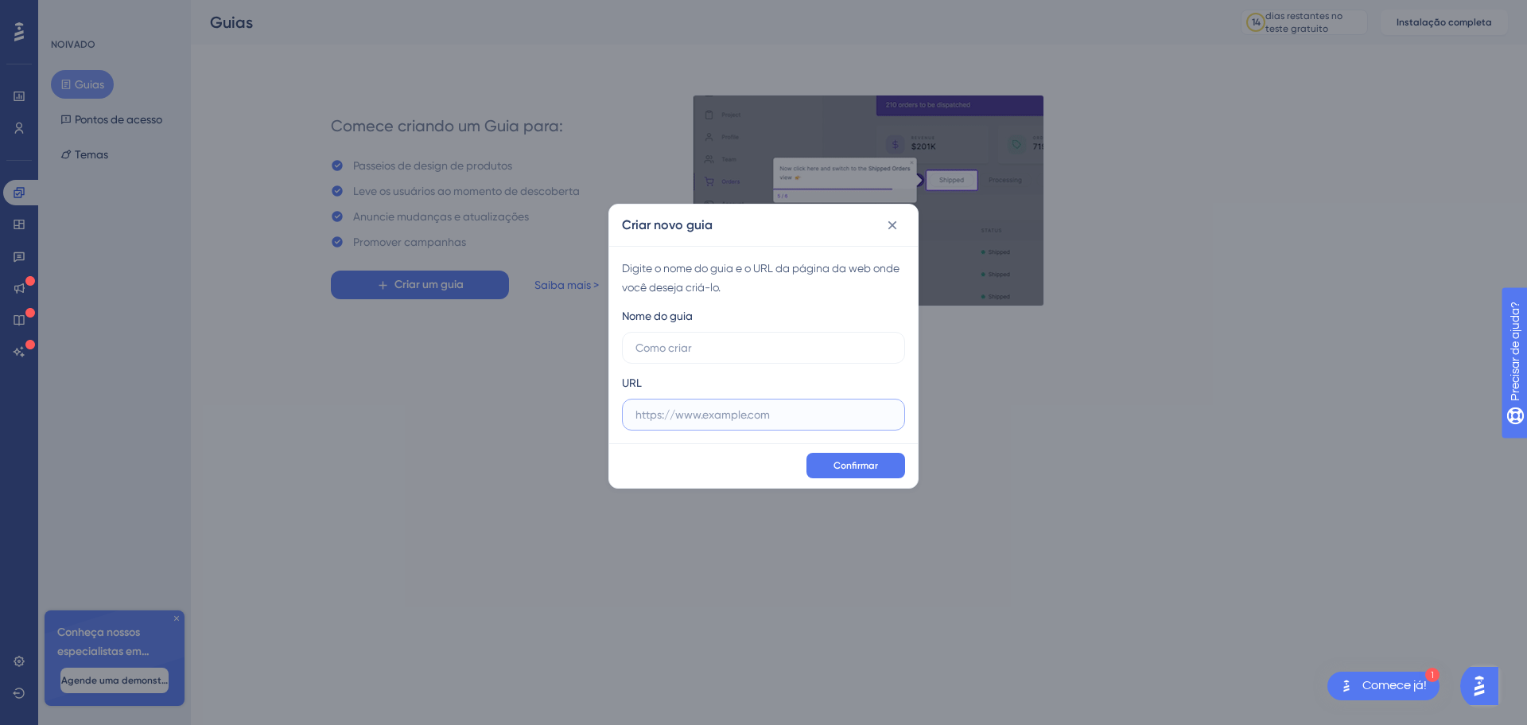
paste input "https://admin.fenix-staging.com/"
type input "https://admin.fenix-staging.com/"
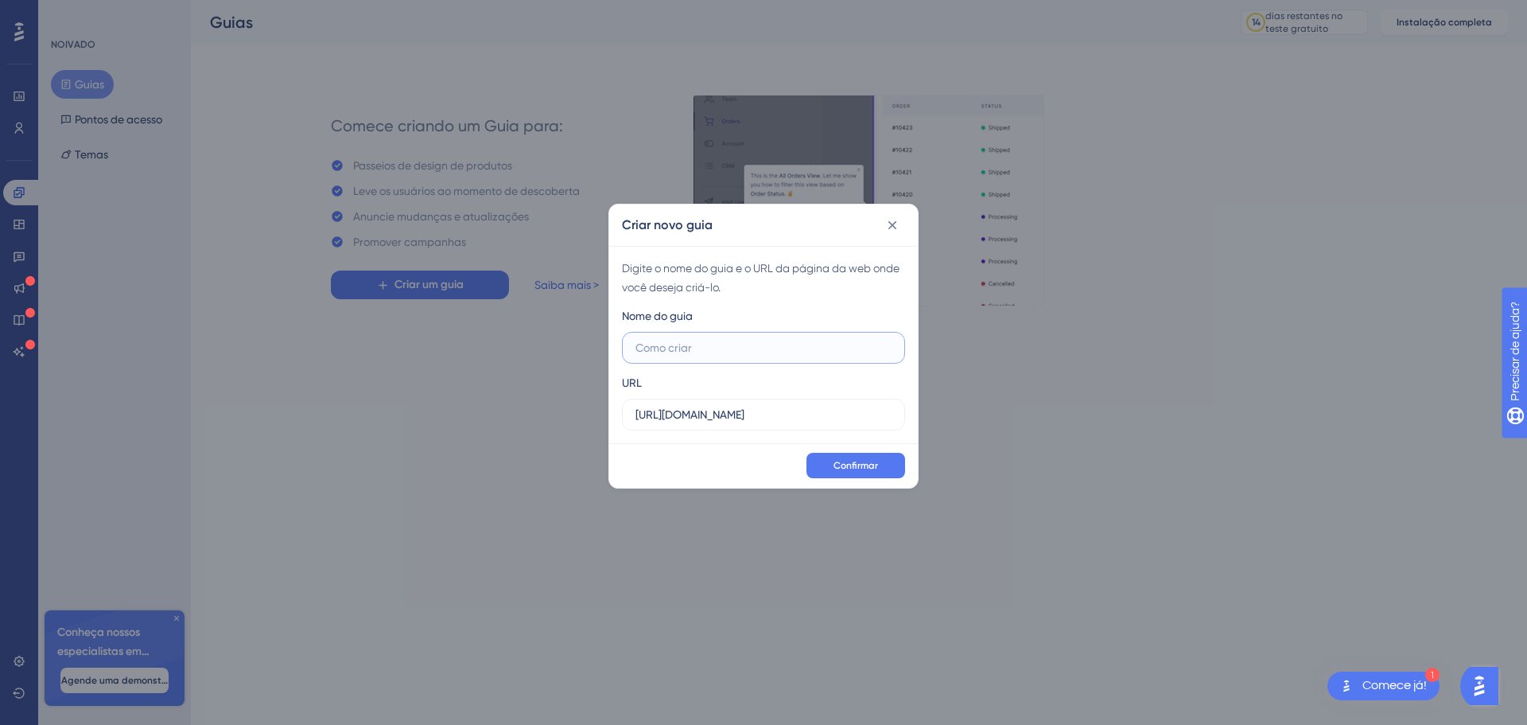
click at [695, 350] on input "text" at bounding box center [764, 347] width 256 height 17
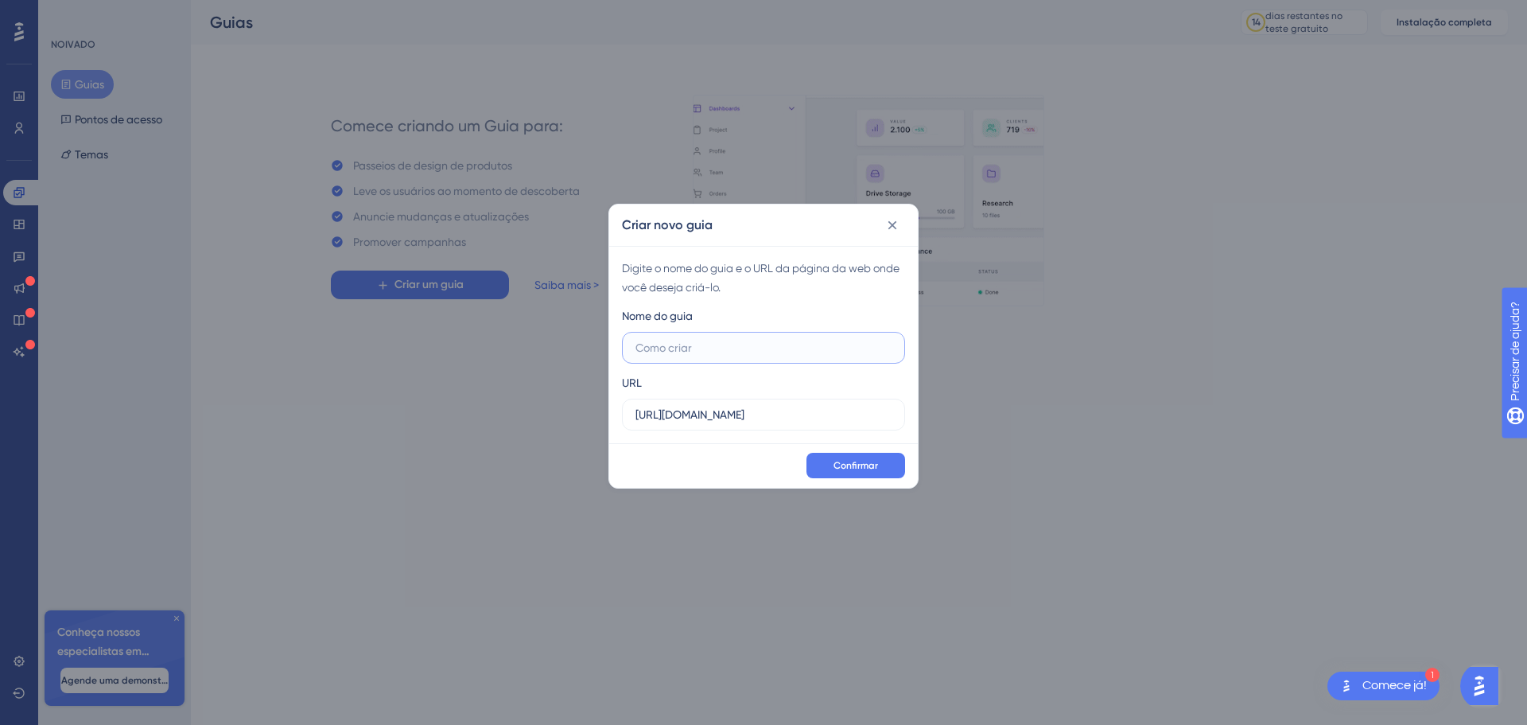
click at [690, 352] on input "text" at bounding box center [764, 347] width 256 height 17
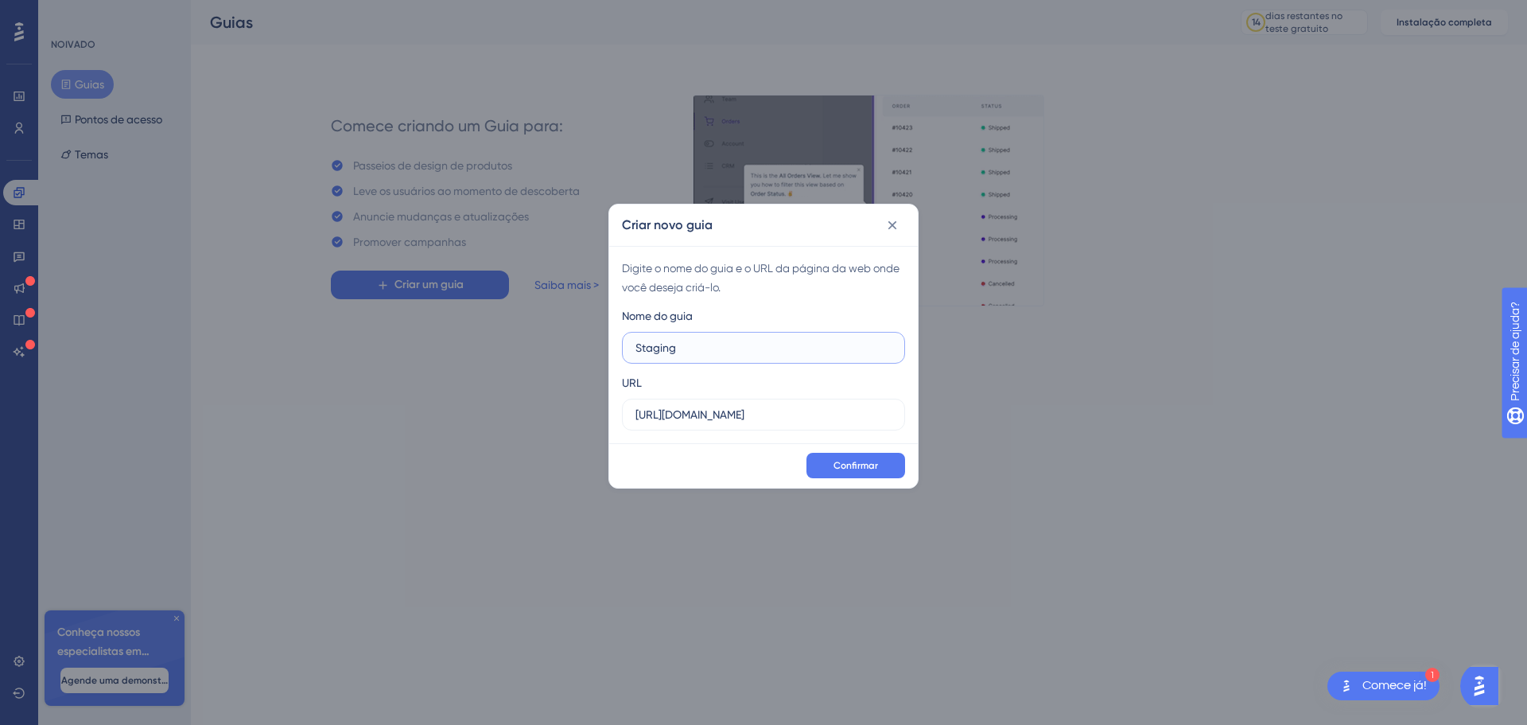
type input "Staging"
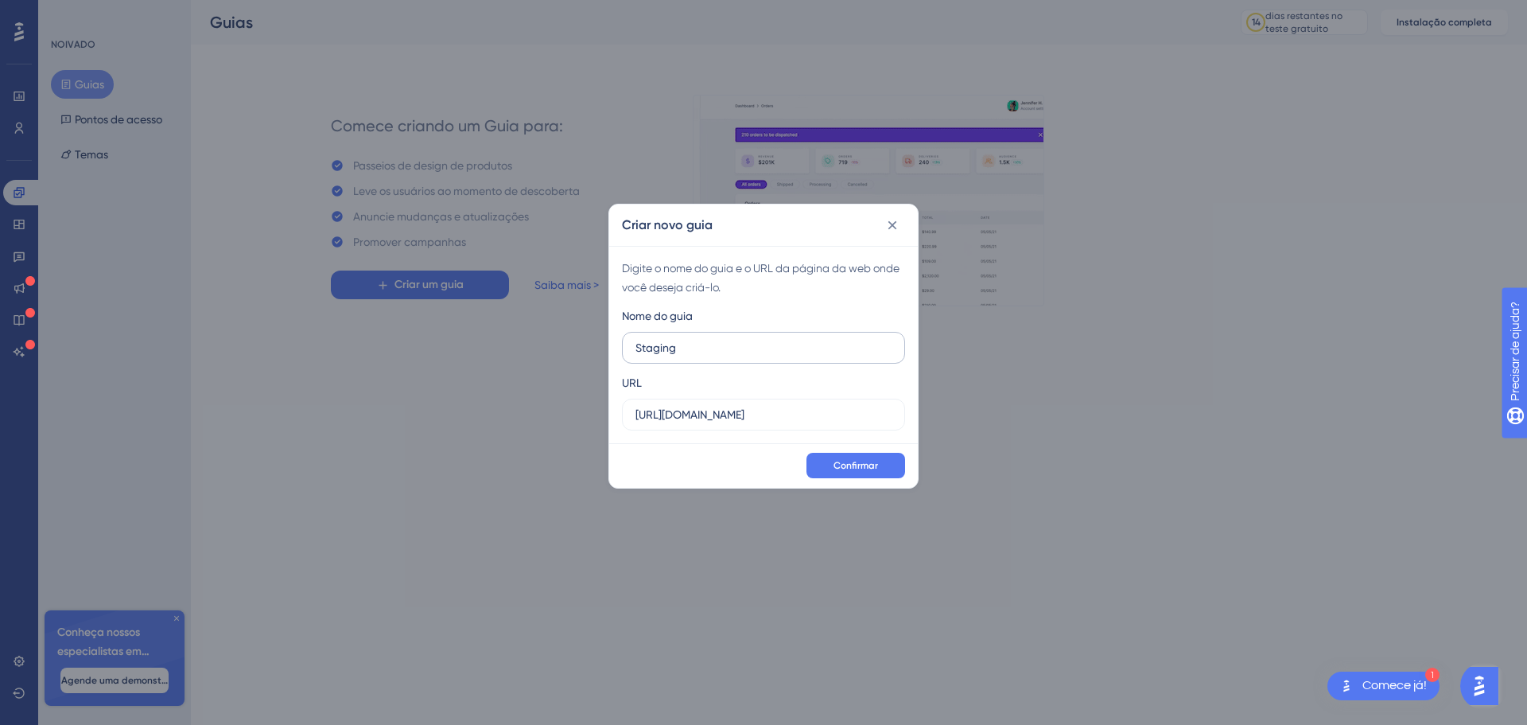
click at [630, 344] on label "Staging" at bounding box center [763, 348] width 283 height 32
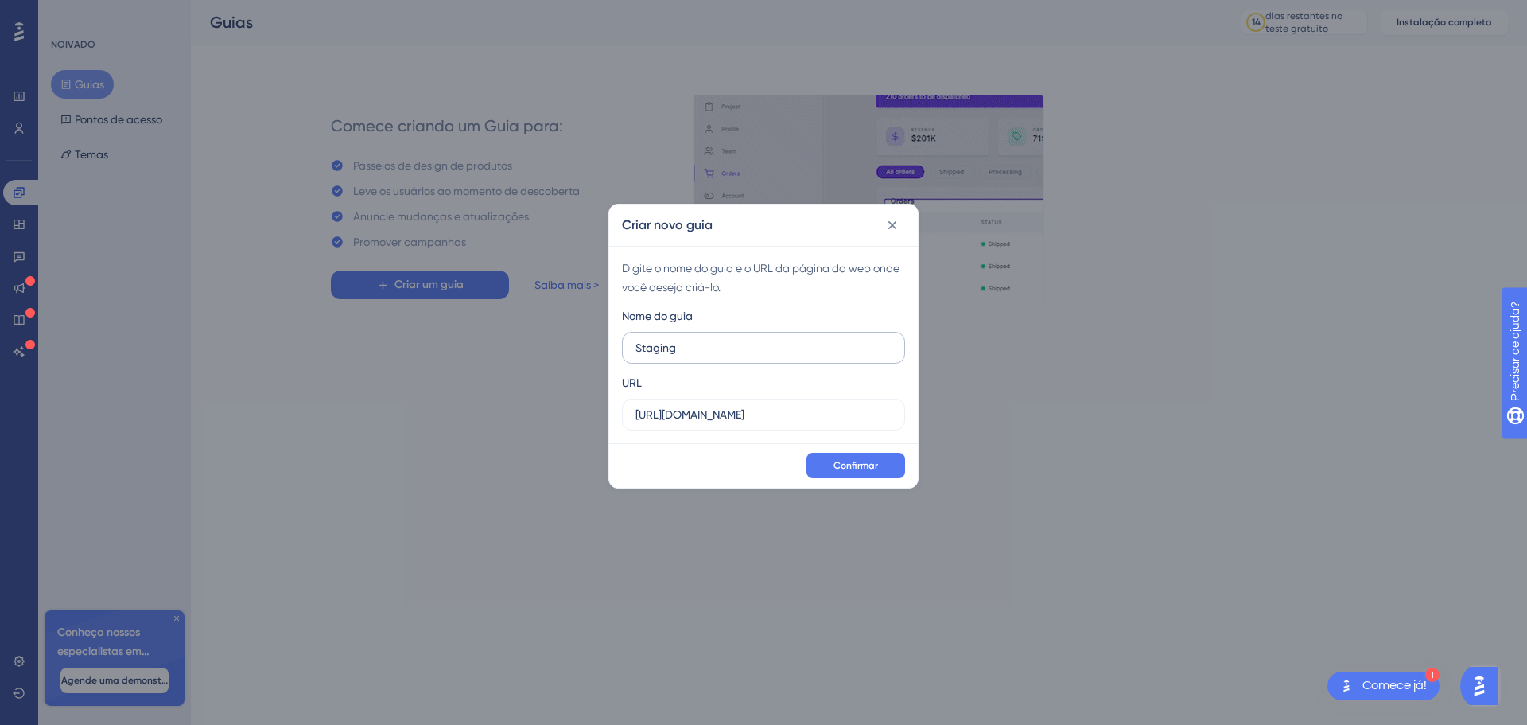
click at [636, 344] on input "Staging" at bounding box center [764, 347] width 256 height 17
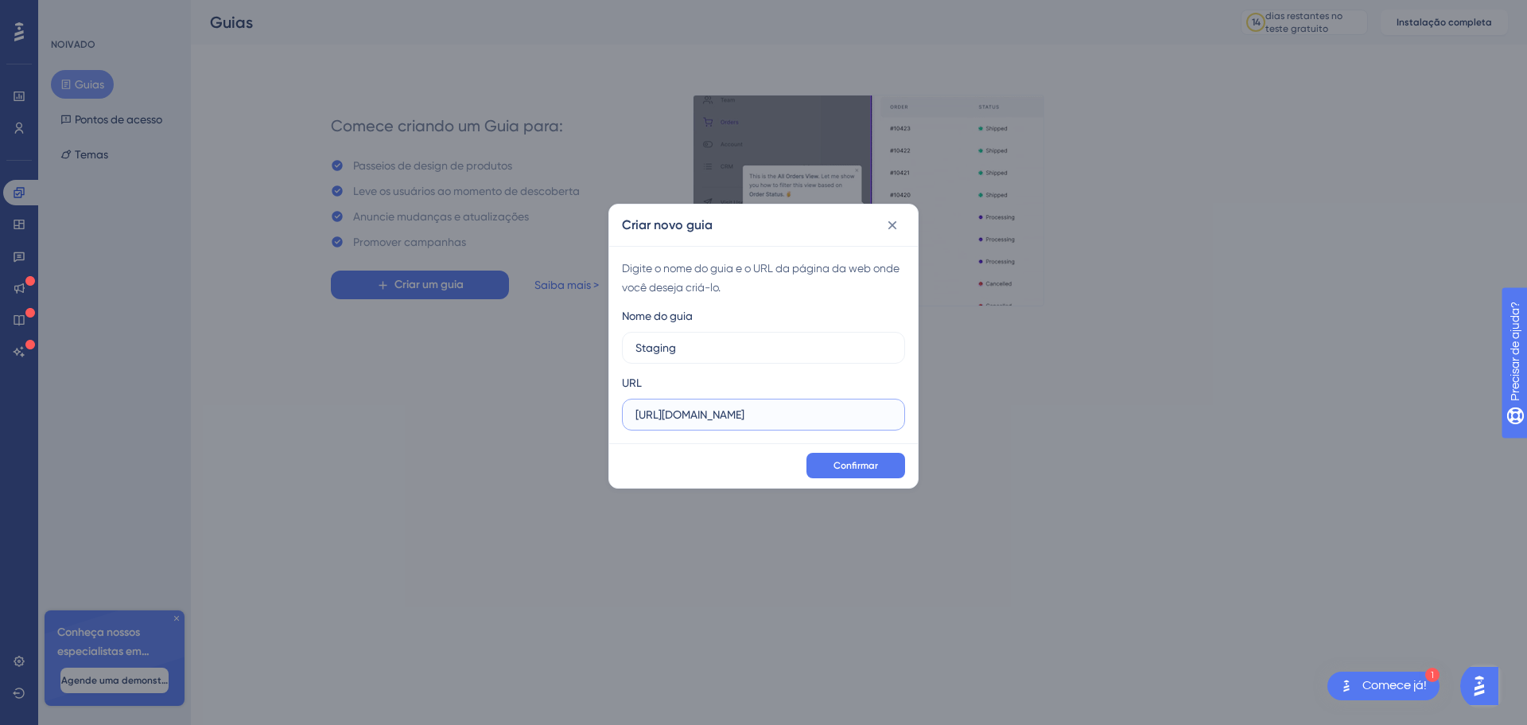
drag, startPoint x: 826, startPoint y: 422, endPoint x: 545, endPoint y: 395, distance: 282.8
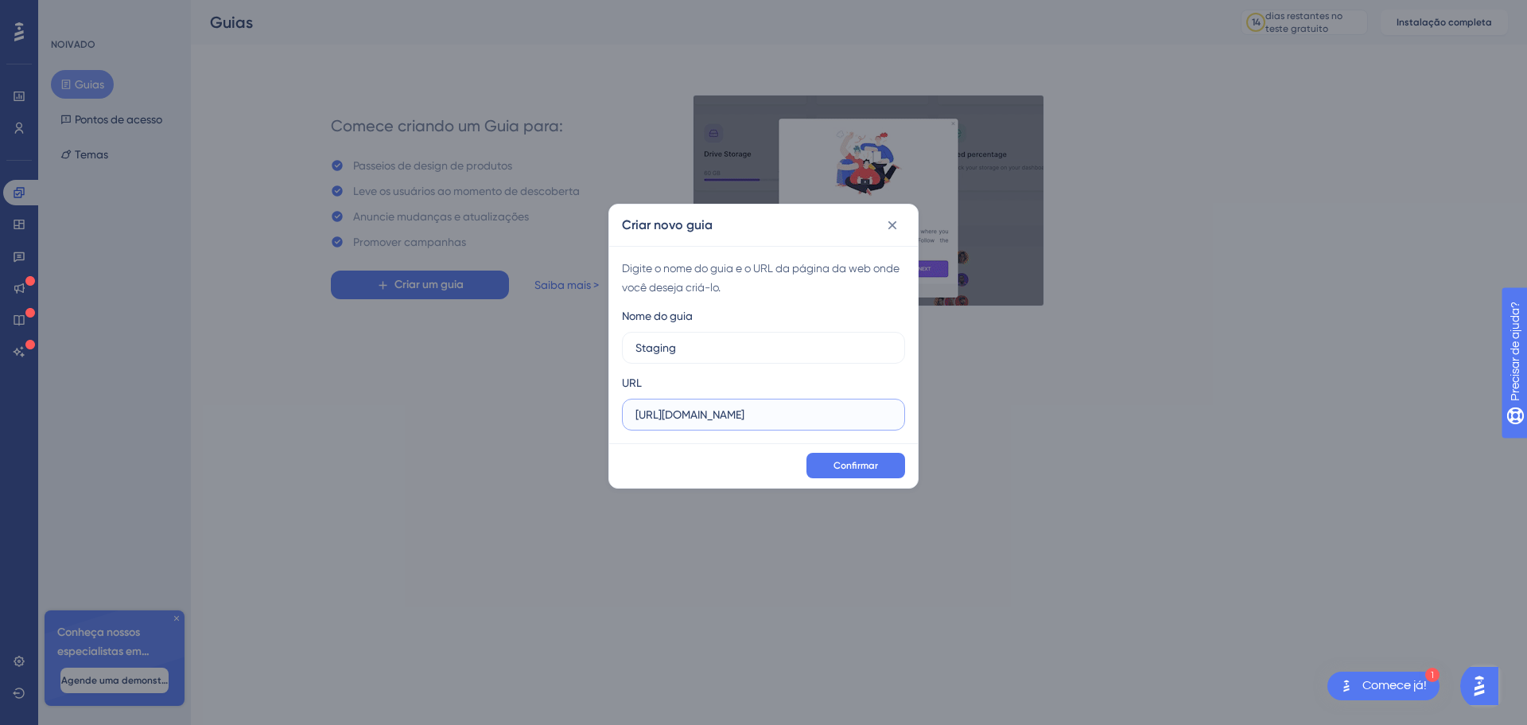
click at [545, 395] on div "Criar novo guia Digite o nome do guia e o URL da página da web onde você deseja…" at bounding box center [763, 362] width 1527 height 725
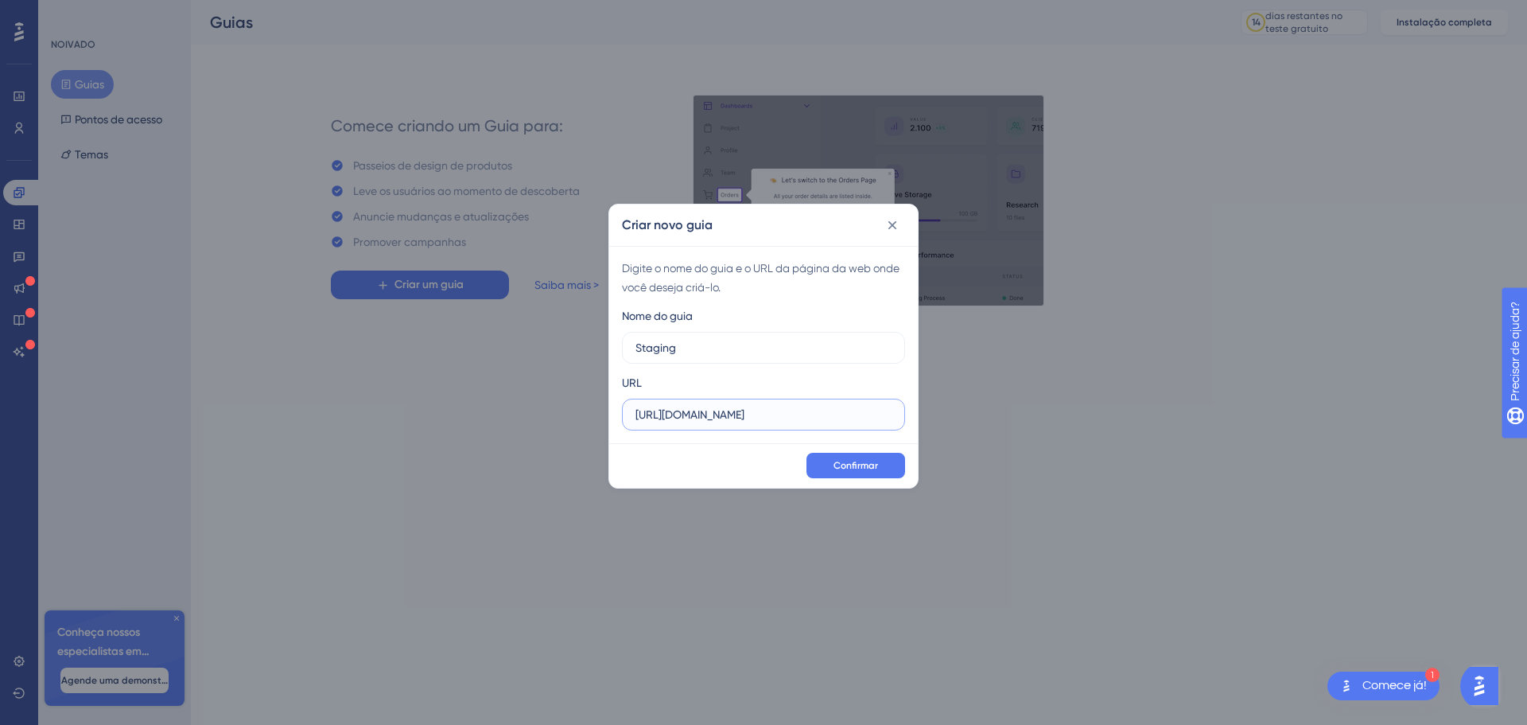
paste input "eats.fenix-staging.com/login"
type input "https://eats.fenix-staging.com/login"
click at [632, 344] on label "Staging" at bounding box center [763, 348] width 283 height 32
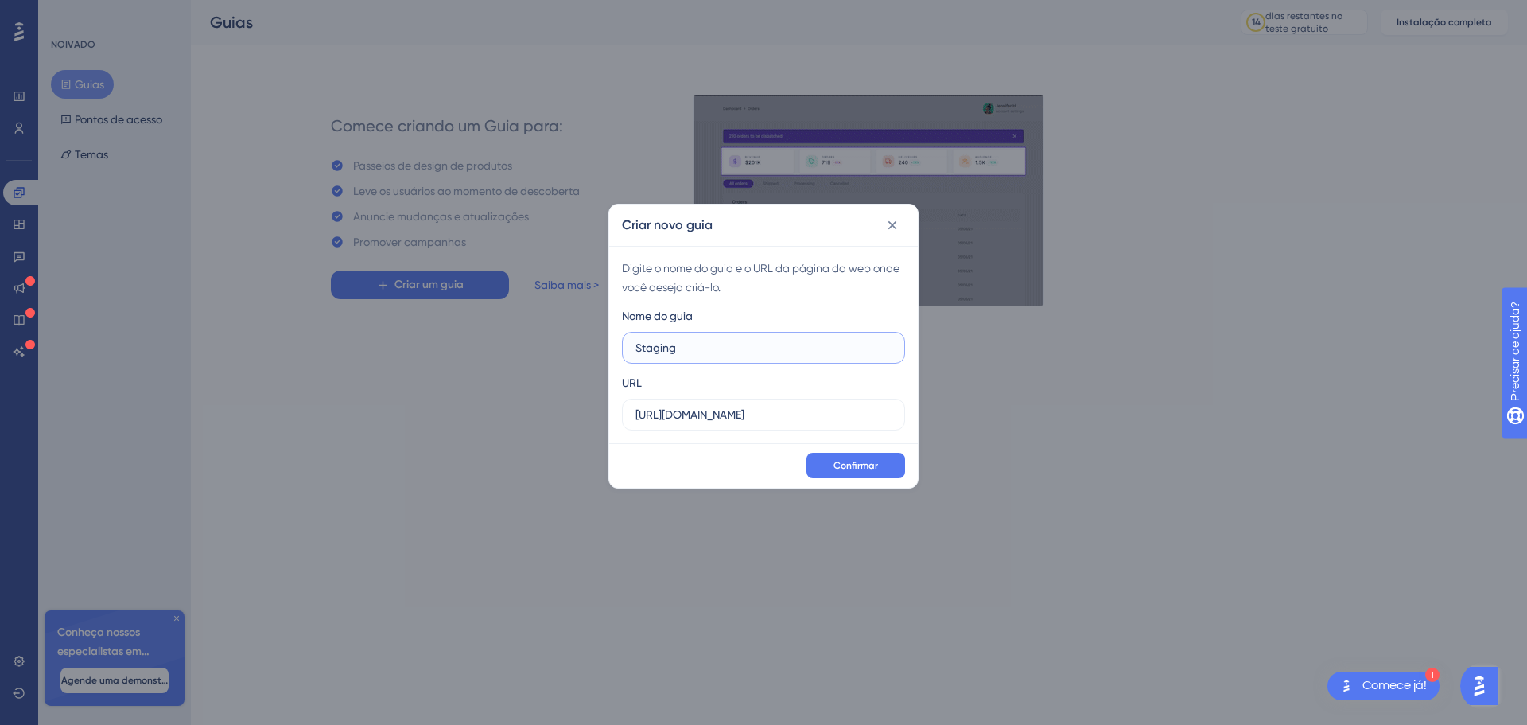
click at [636, 344] on input "Staging" at bounding box center [764, 347] width 256 height 17
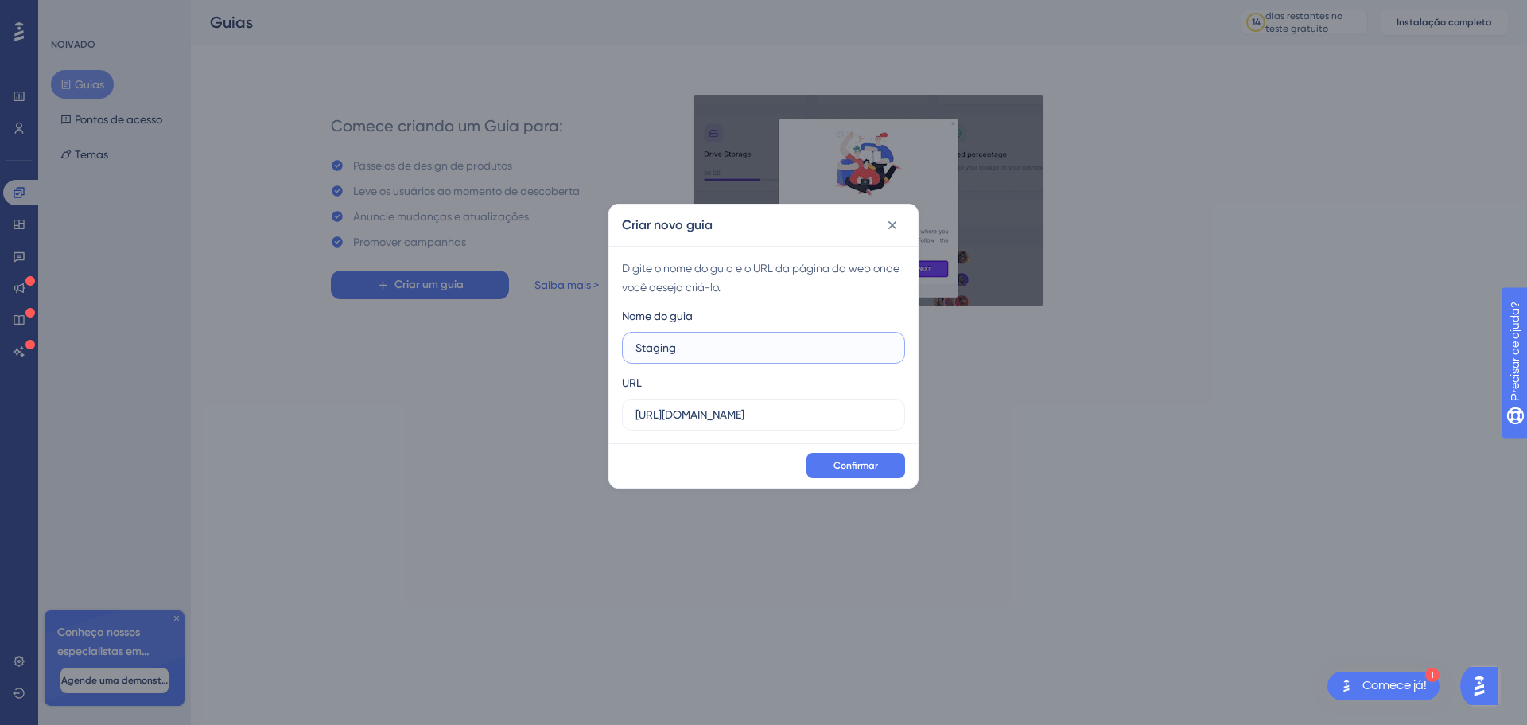
click at [636, 348] on input "Staging" at bounding box center [764, 347] width 256 height 17
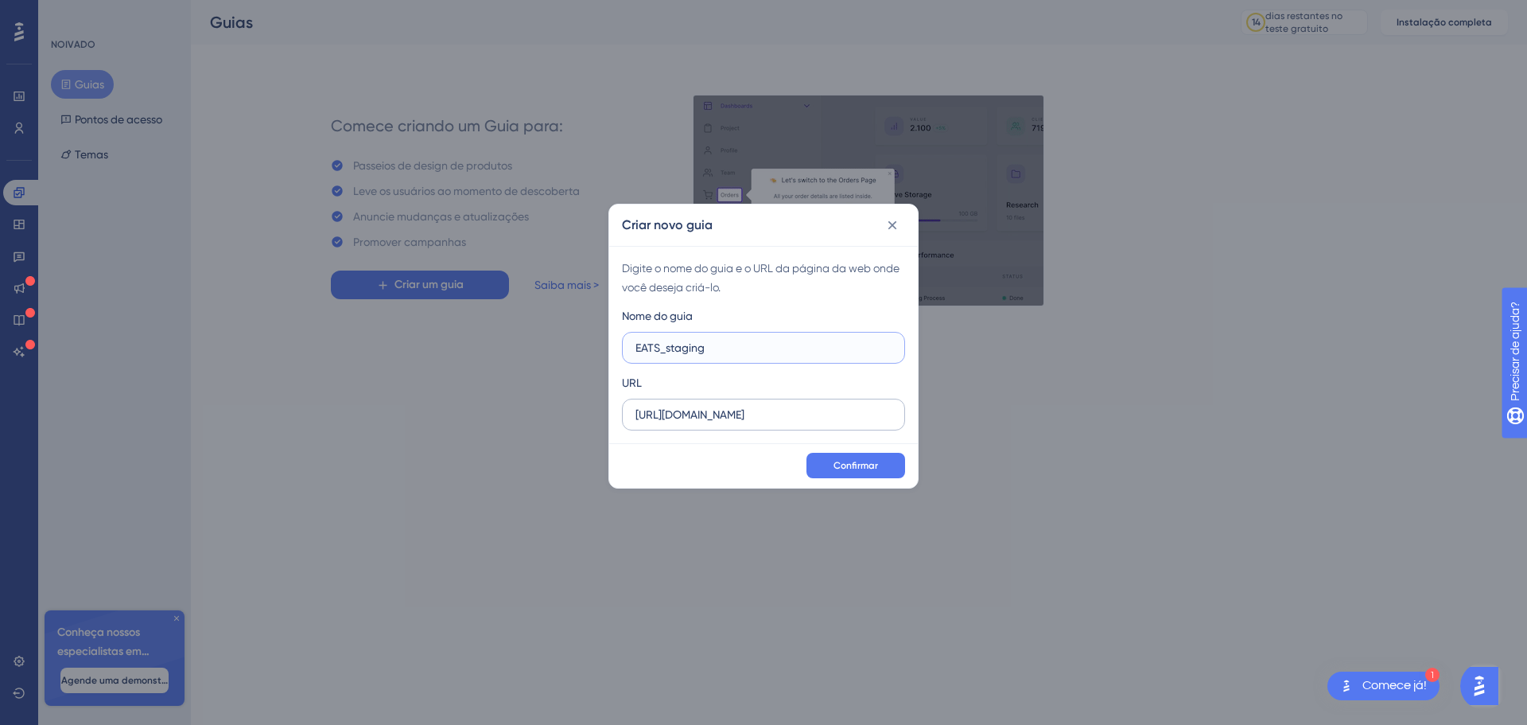
type input "EATS_staging"
click at [844, 413] on input "https://eats.fenix-staging.com/login" at bounding box center [764, 414] width 256 height 17
type input "https://eats.fenix-staging.com"
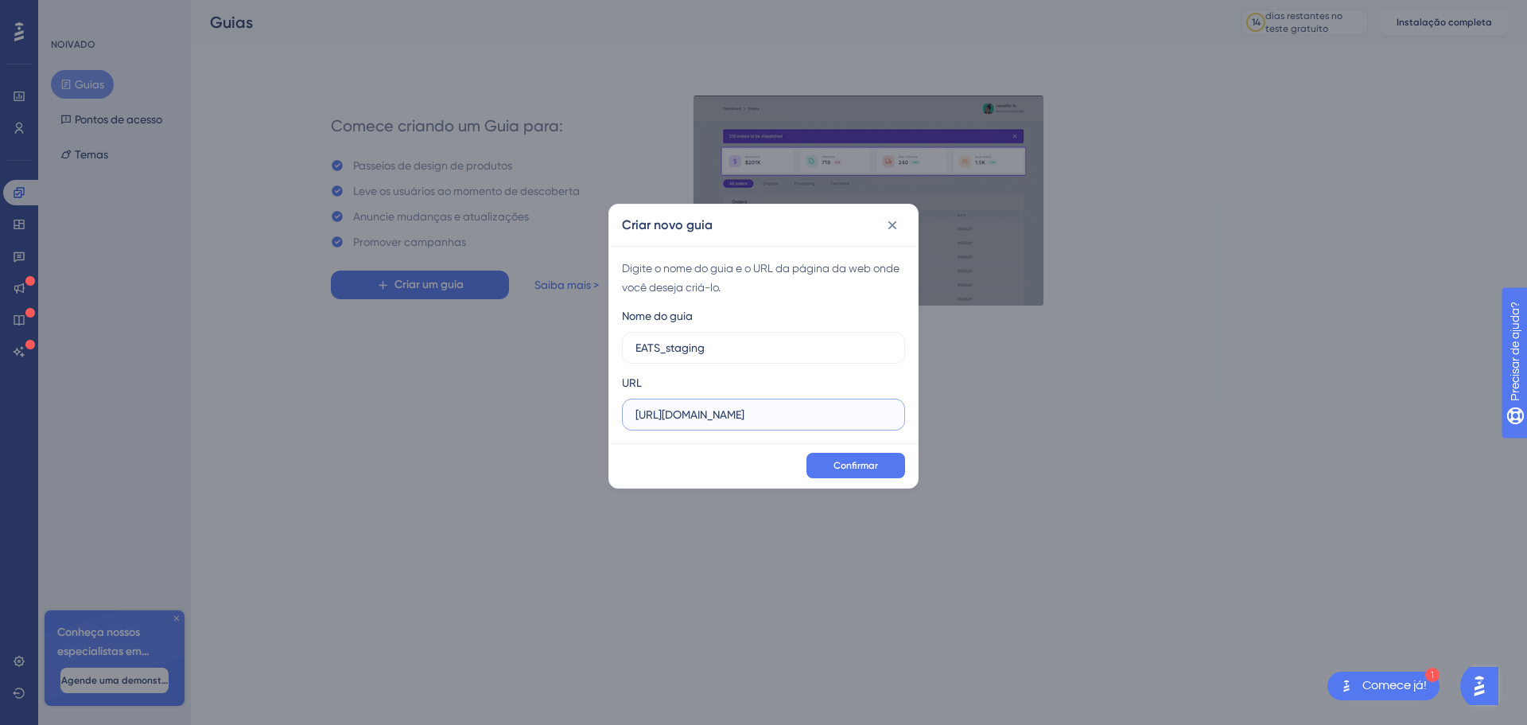
drag, startPoint x: 682, startPoint y: 410, endPoint x: 604, endPoint y: 410, distance: 78.0
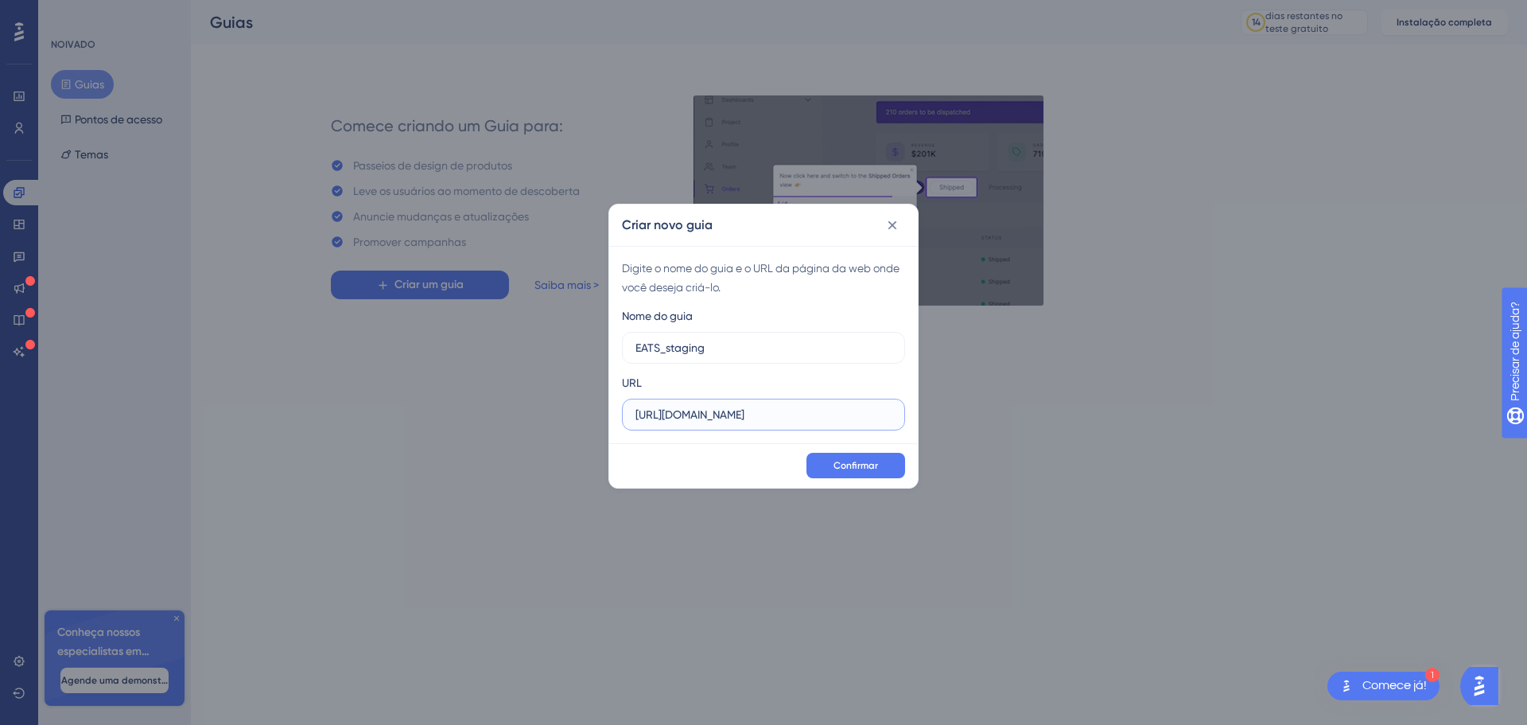
click at [604, 410] on div "Criar novo guia Digite o nome do guia e o URL da página da web onde você deseja…" at bounding box center [763, 362] width 1527 height 725
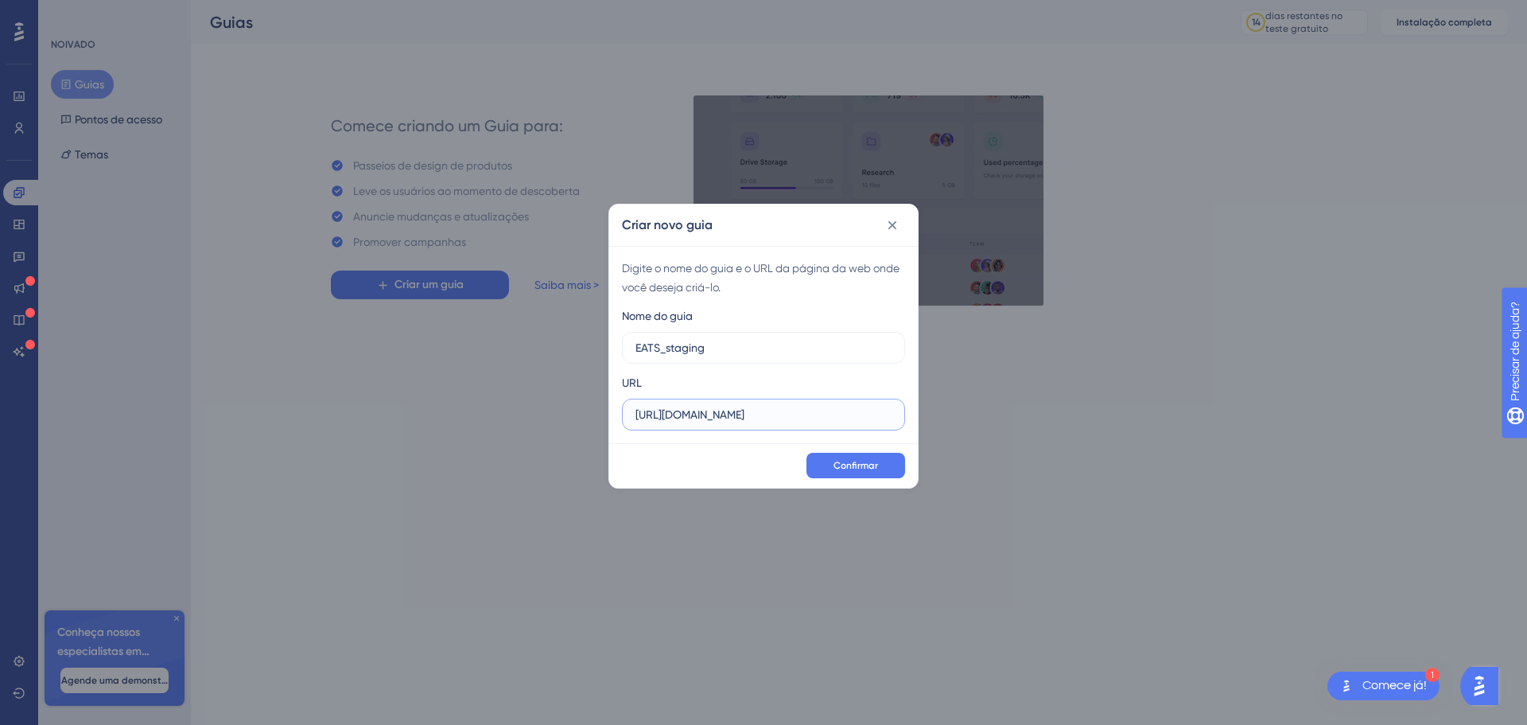
drag, startPoint x: 807, startPoint y: 422, endPoint x: 581, endPoint y: 399, distance: 227.0
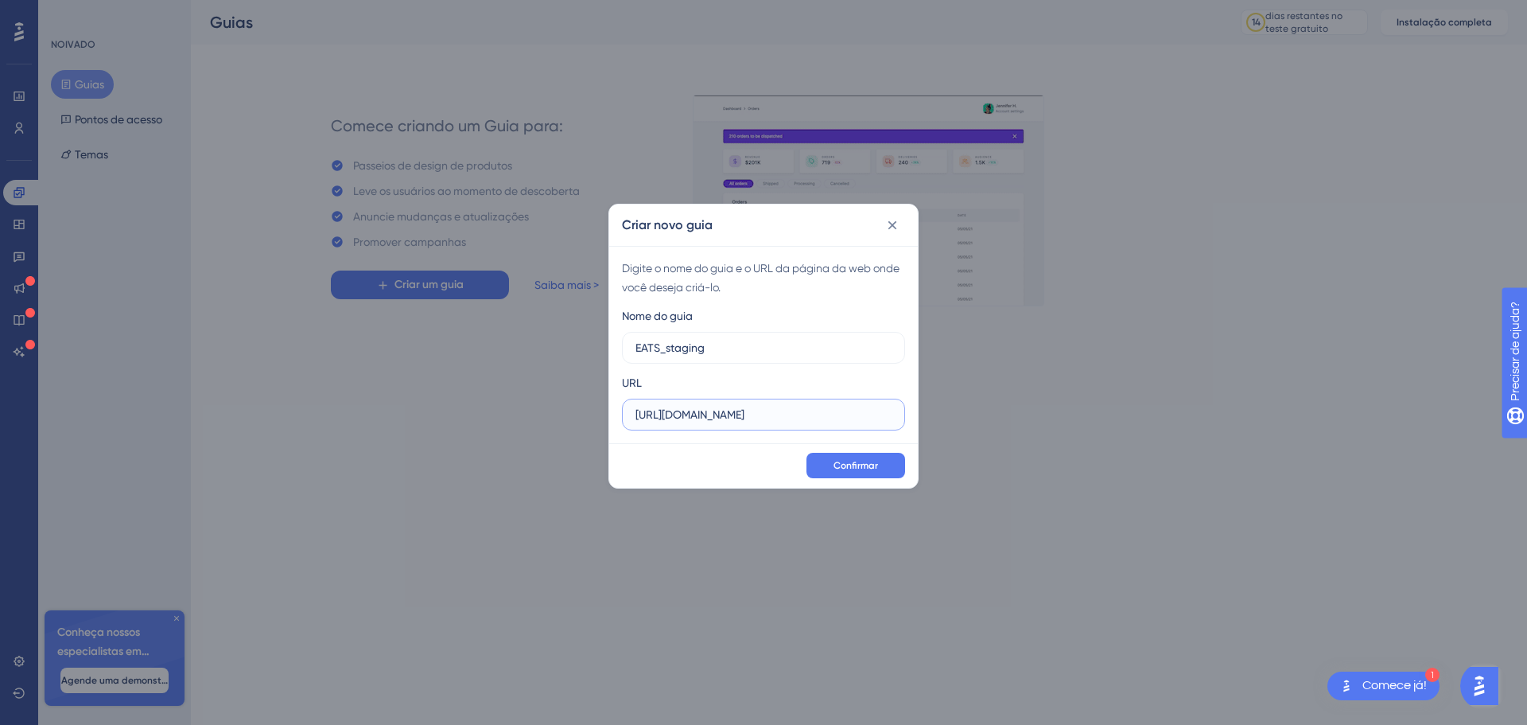
click at [581, 399] on div "Criar novo guia Digite o nome do guia e o URL da página da web onde você deseja…" at bounding box center [763, 362] width 1527 height 725
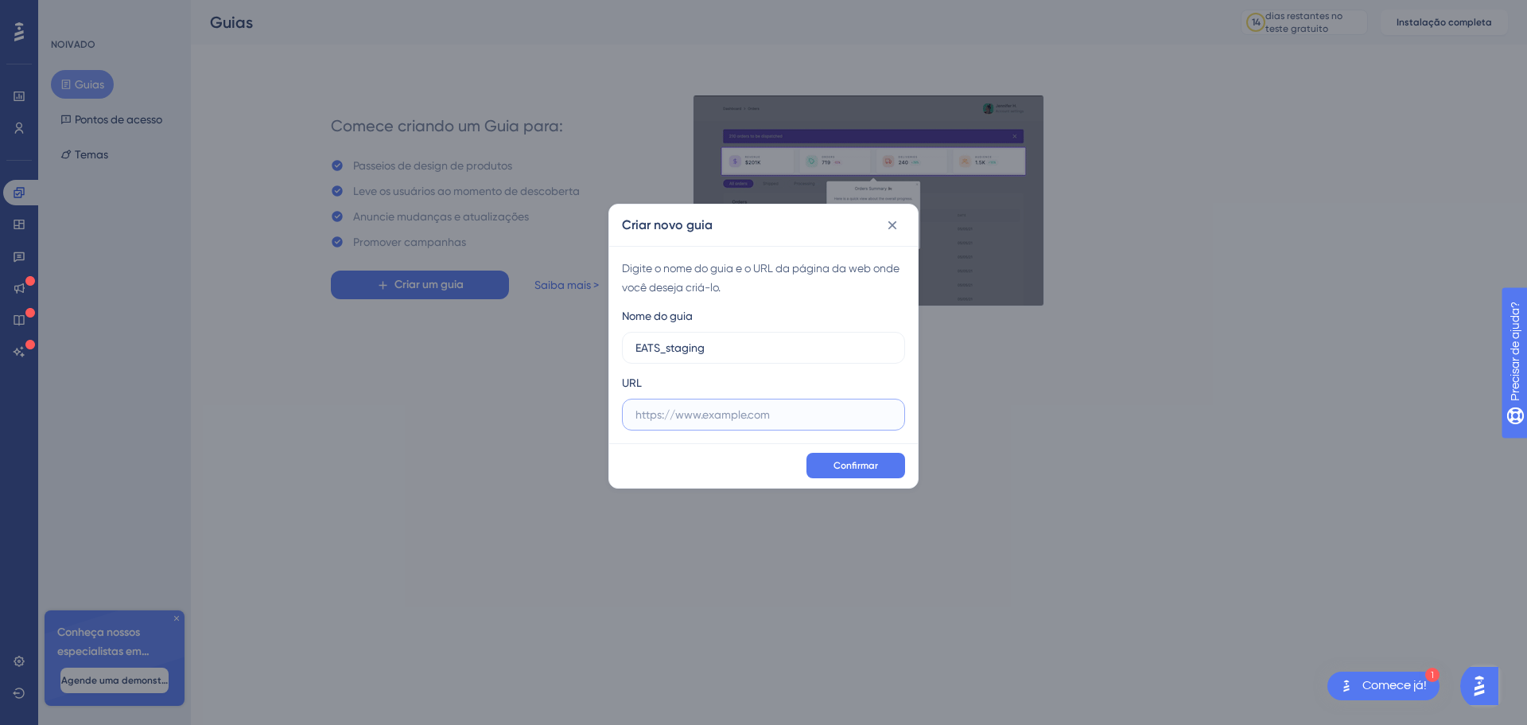
paste input "https://eats.fenix-staging.com"
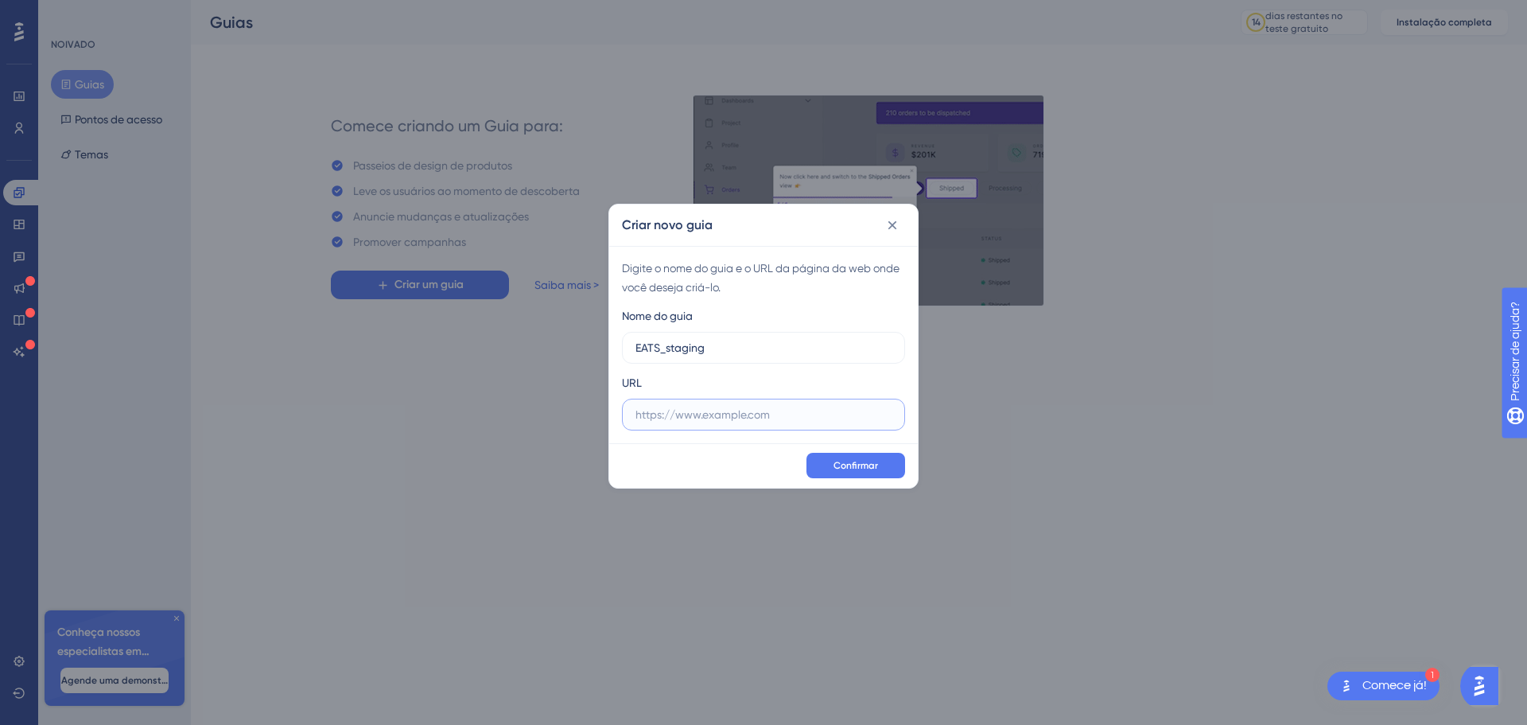
type input "https://eats.fenix-staging.com"
drag, startPoint x: 762, startPoint y: 406, endPoint x: 612, endPoint y: 395, distance: 149.9
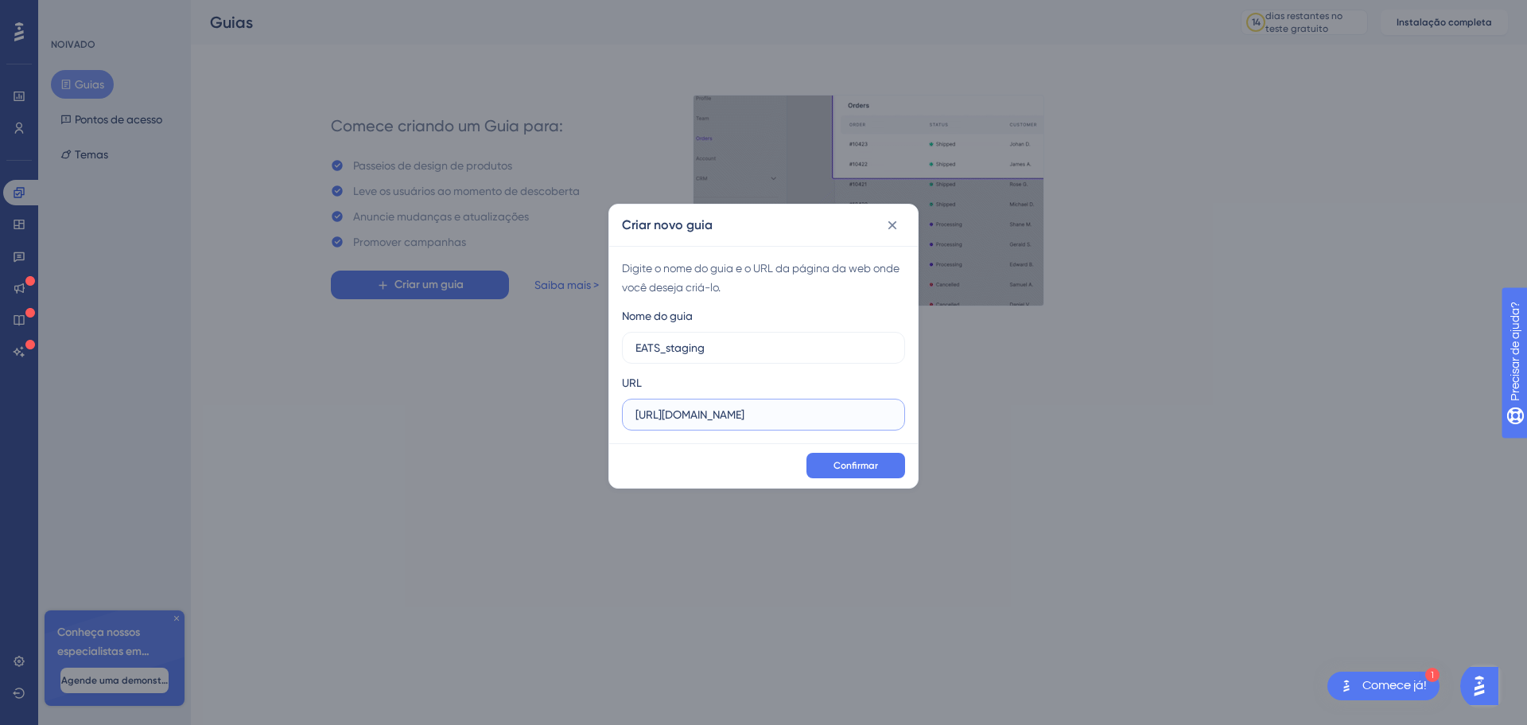
click at [612, 395] on div "Digite o nome do guia e o URL da página da web onde você deseja criá-lo. Nome d…" at bounding box center [763, 344] width 309 height 197
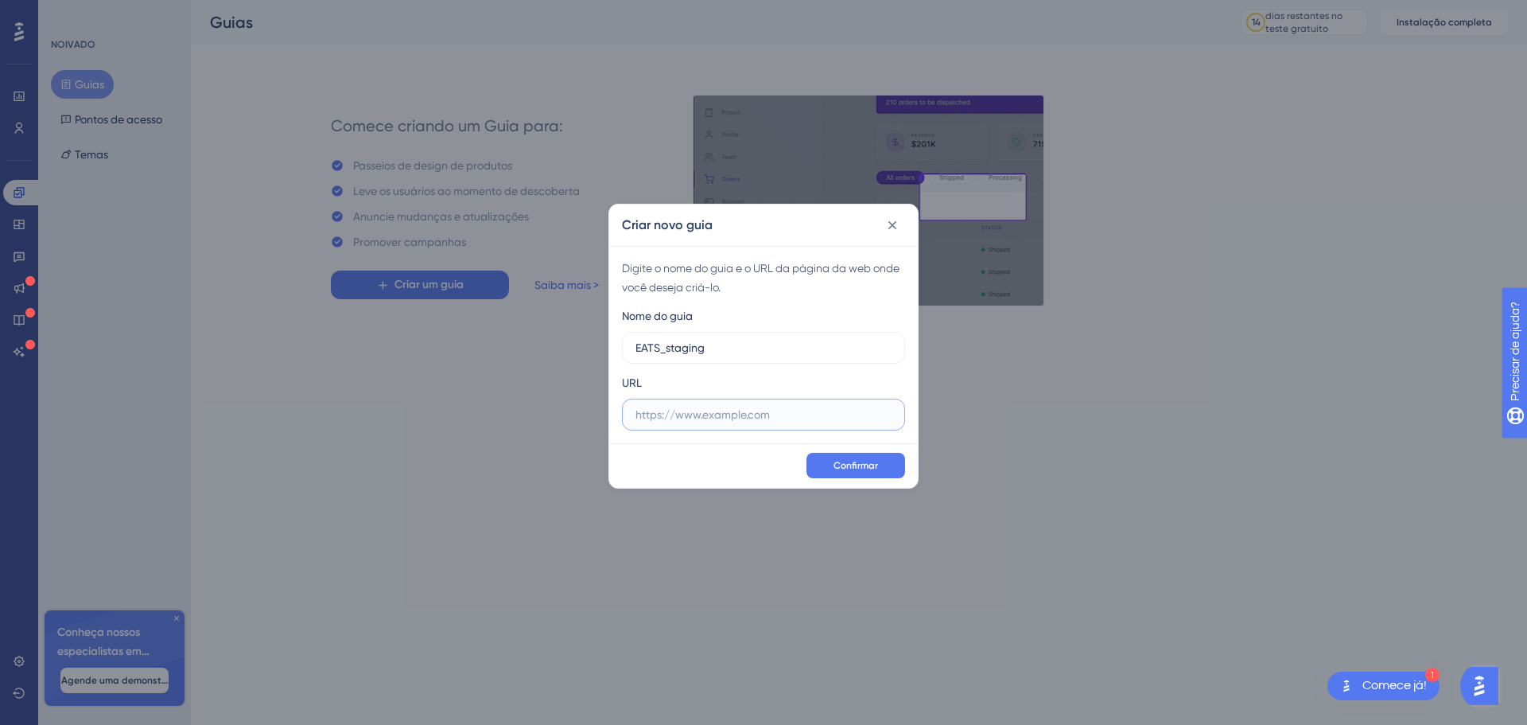
paste input "https://eats.fenix-staging.com"
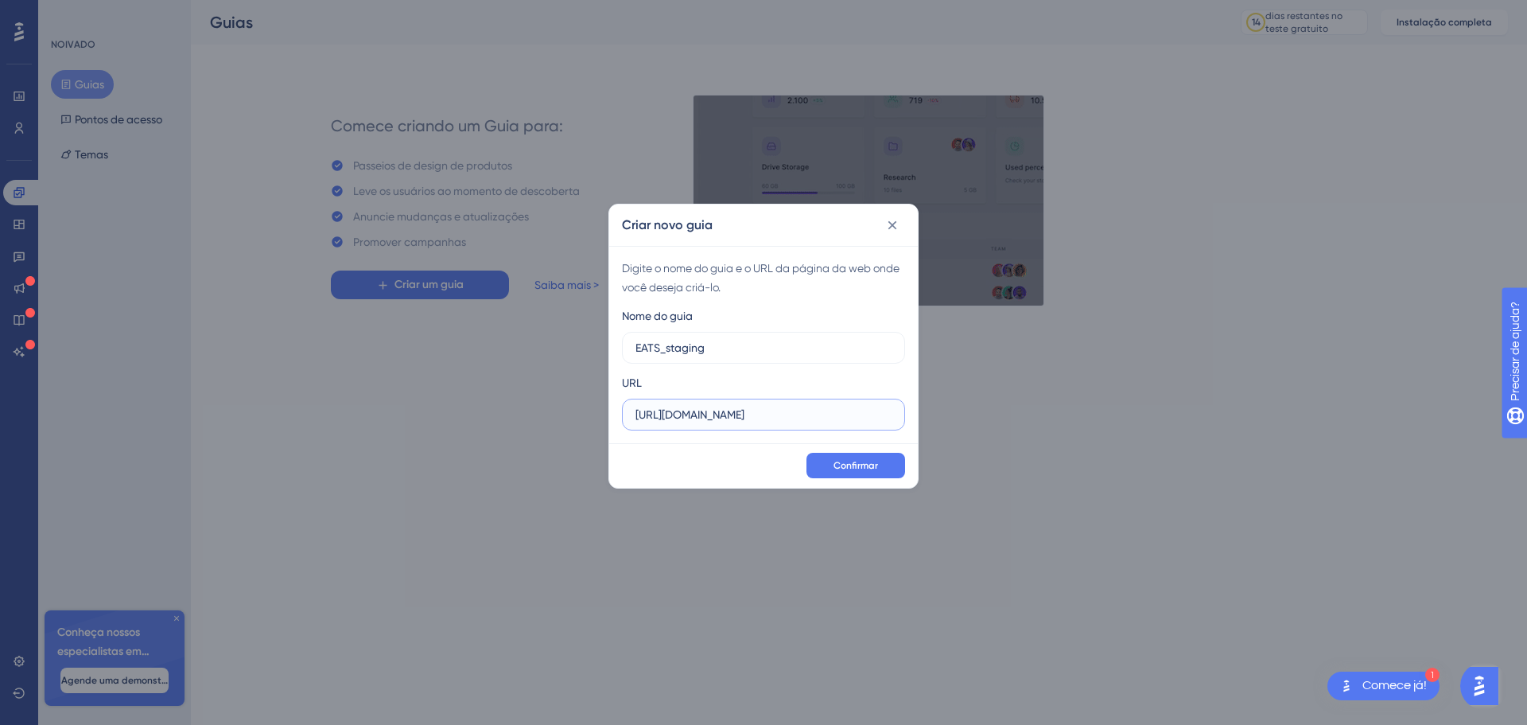
type input "https://eats.fenix-staging.com"
click at [843, 468] on font "Confirmar" at bounding box center [856, 465] width 45 height 11
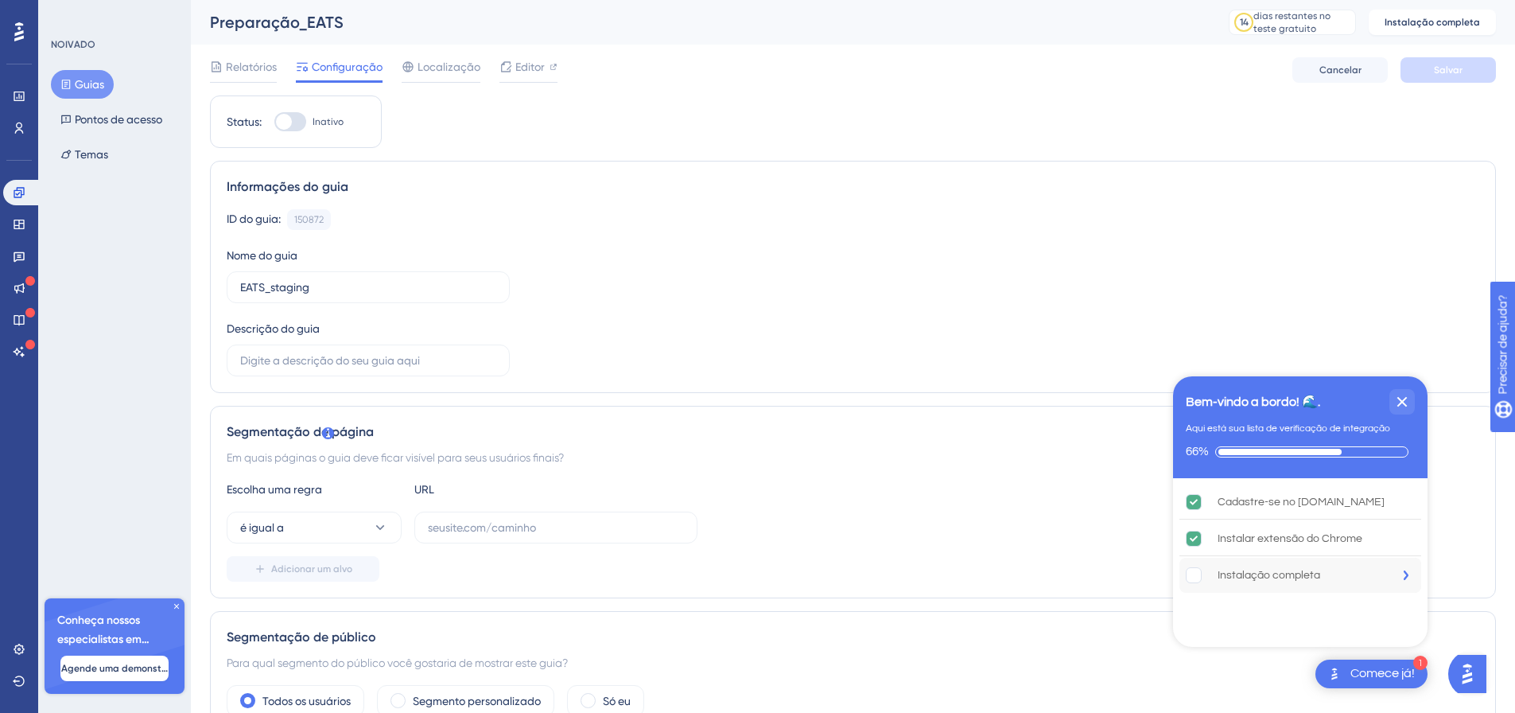
click at [1327, 573] on div "Instalação completa" at bounding box center [1301, 575] width 242 height 35
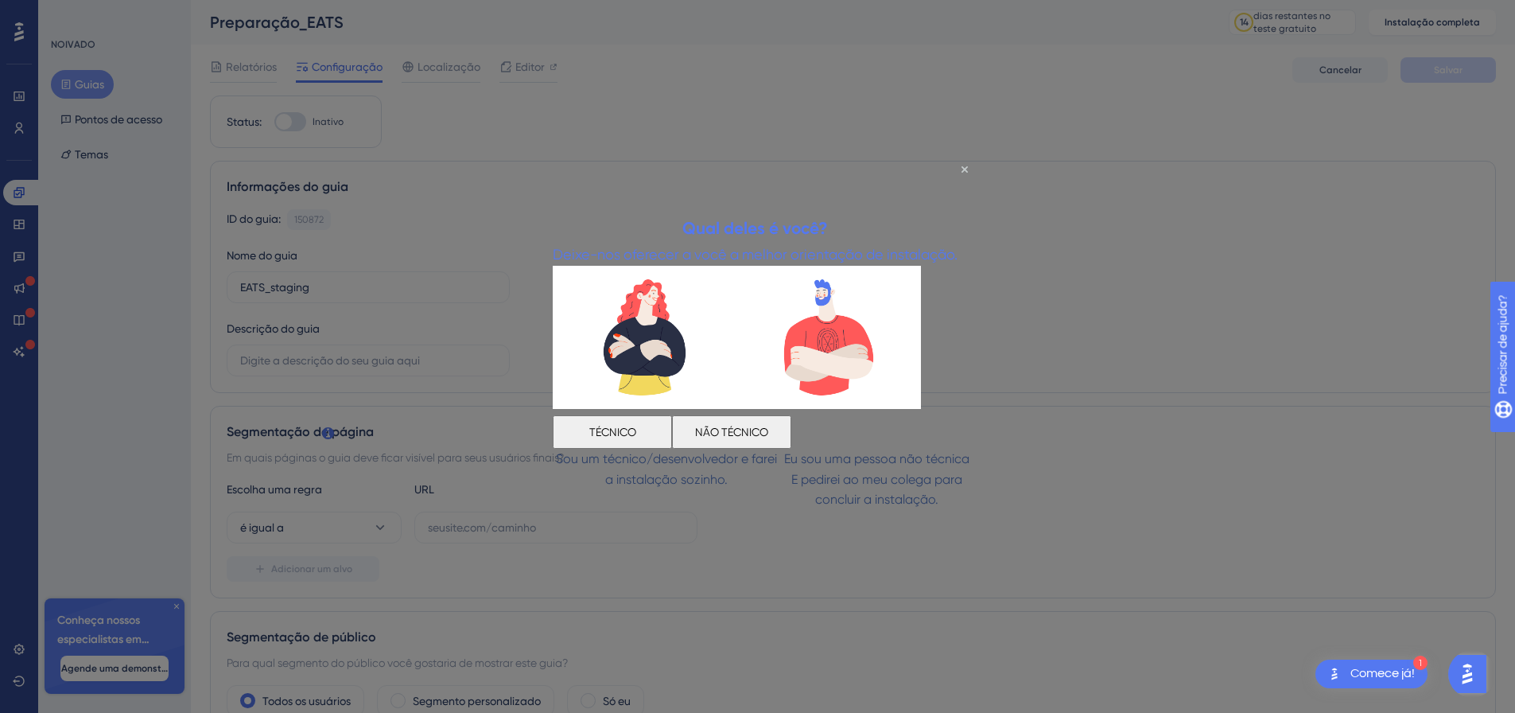
click at [636, 433] on font "TÉCNICO" at bounding box center [612, 431] width 47 height 13
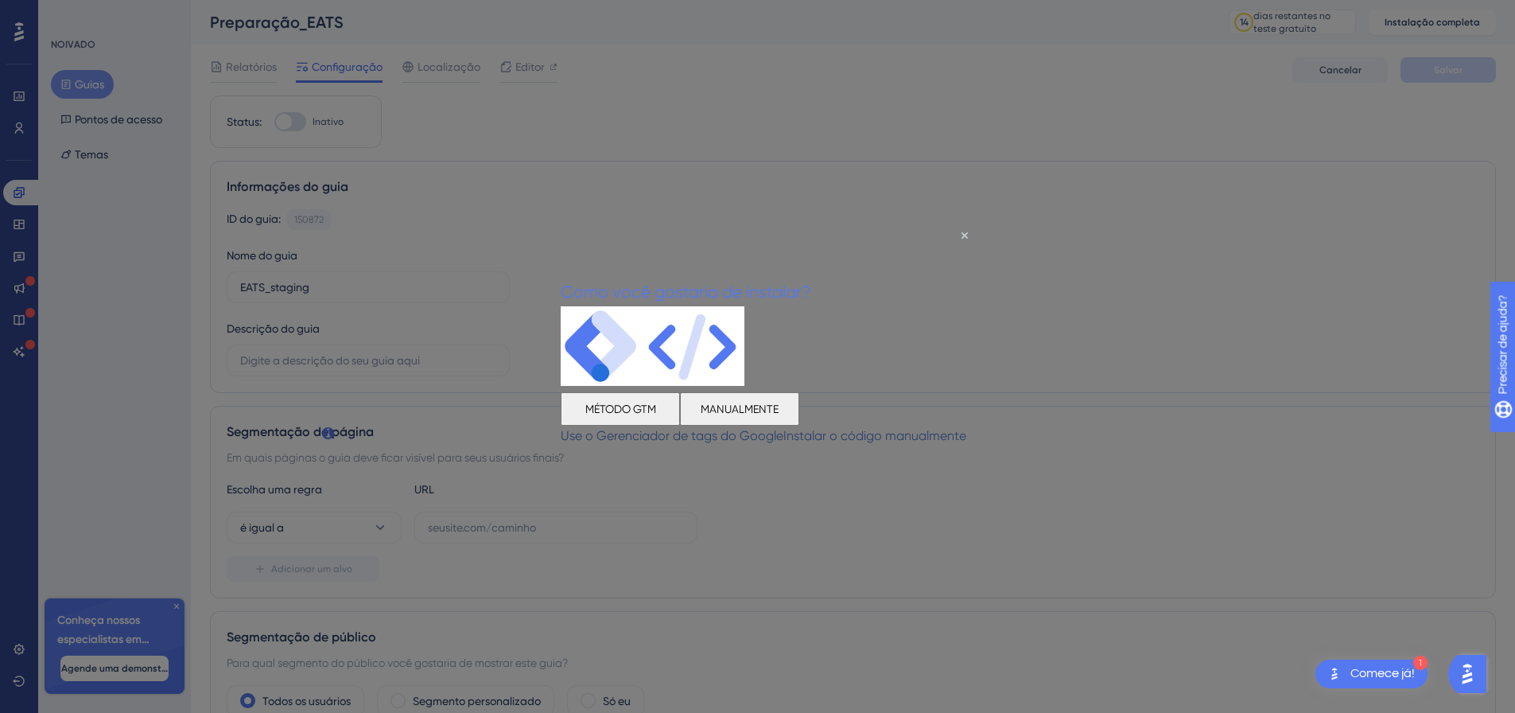
click at [779, 406] on font "MANUALMENTE" at bounding box center [740, 408] width 78 height 13
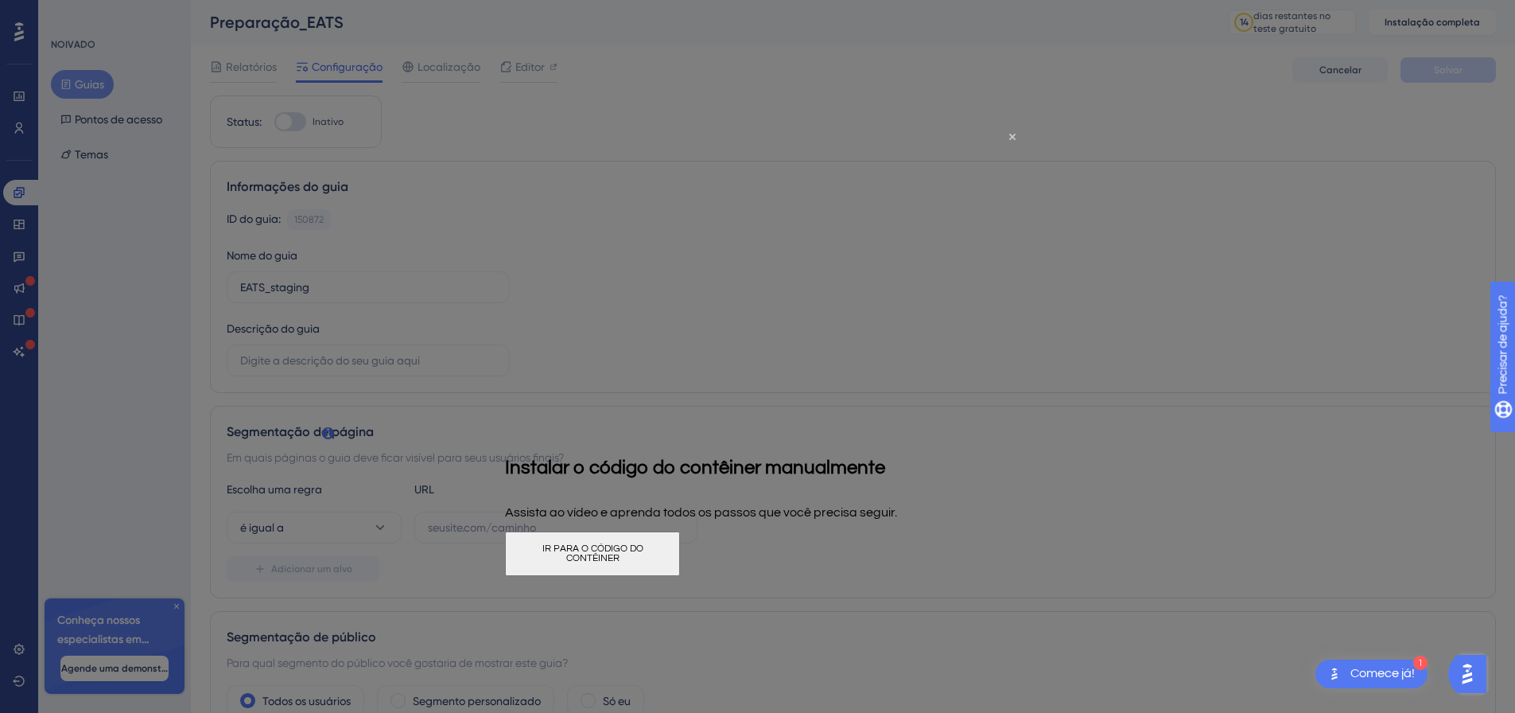
click at [643, 555] on font "IR PARA O CÓDIGO DO CONTÊINER" at bounding box center [592, 553] width 101 height 20
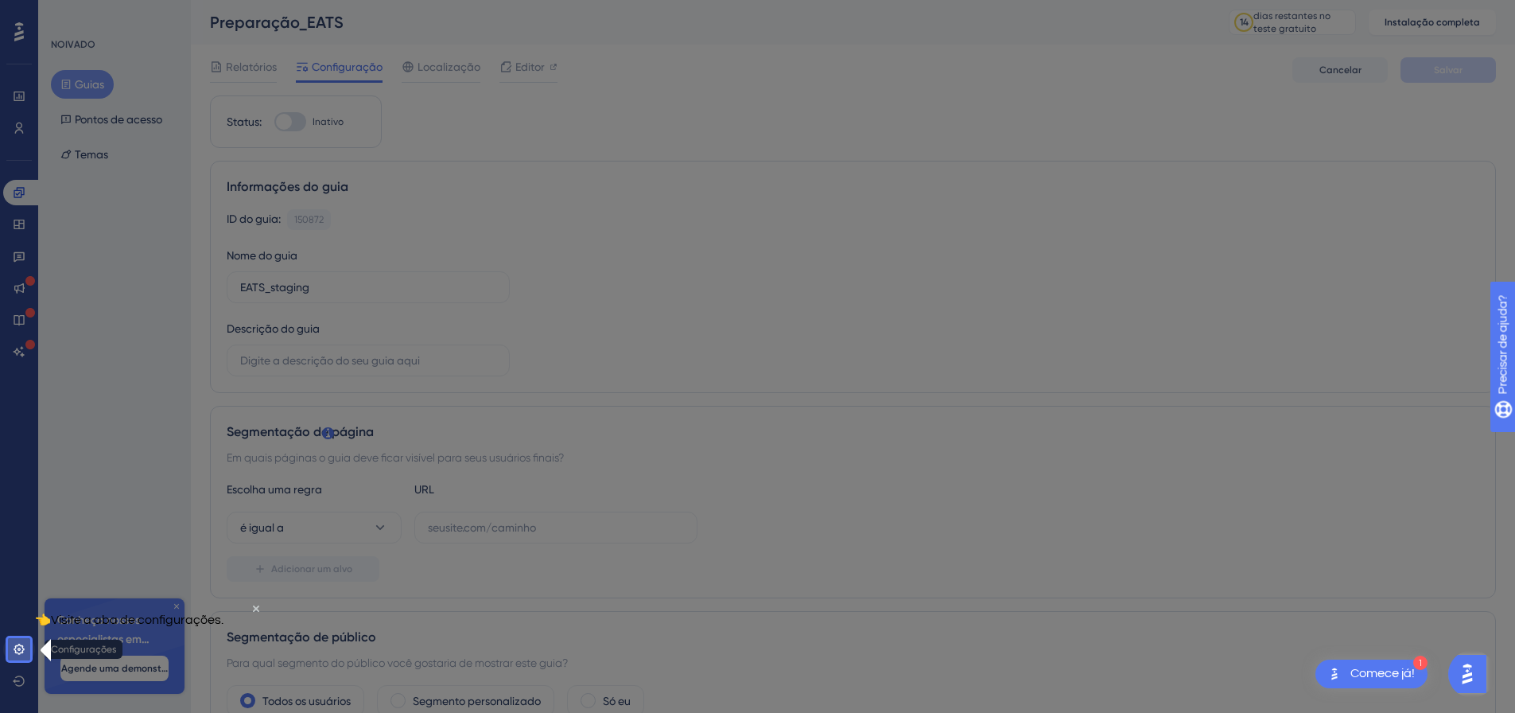
click at [21, 642] on link at bounding box center [19, 648] width 32 height 25
click at [21, 647] on icon at bounding box center [19, 649] width 13 height 13
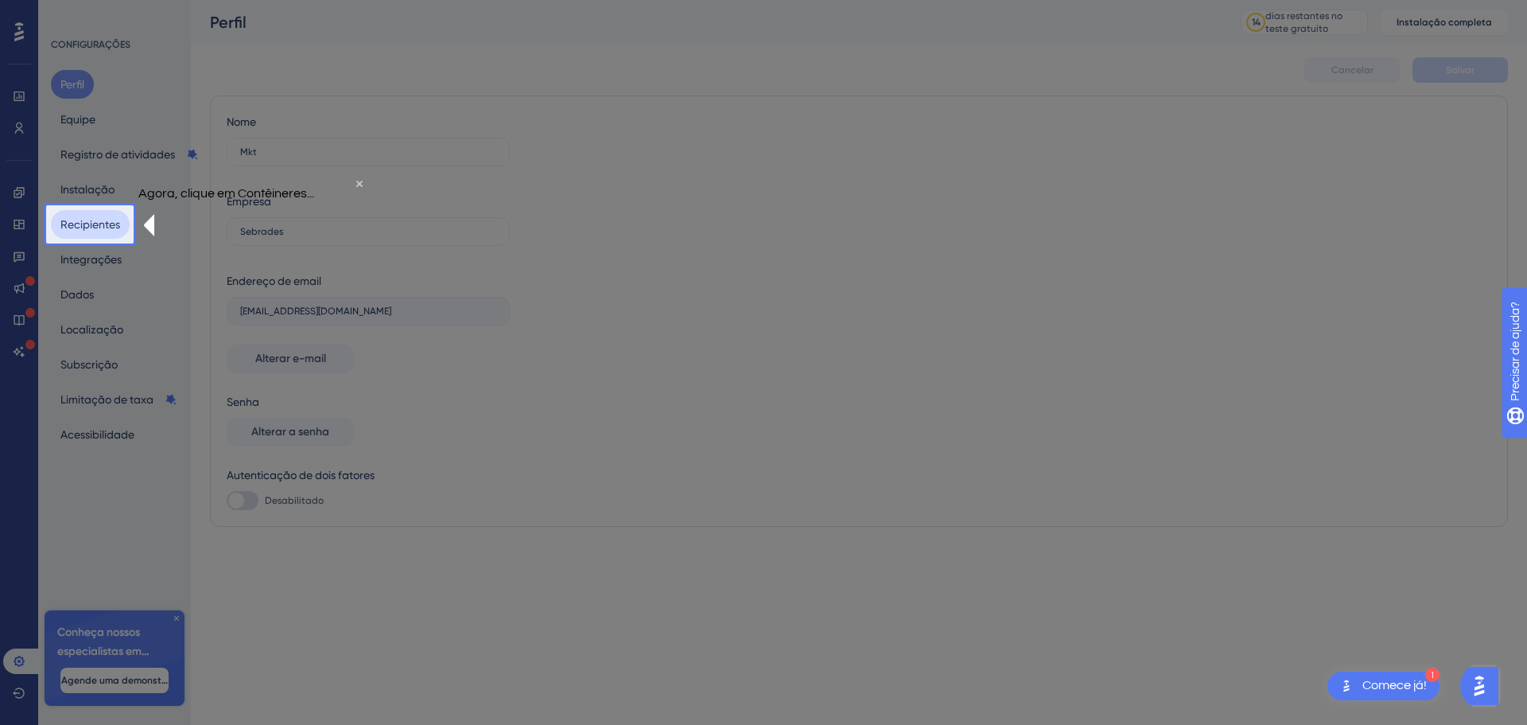
click at [106, 223] on font "Recipientes" at bounding box center [90, 224] width 60 height 13
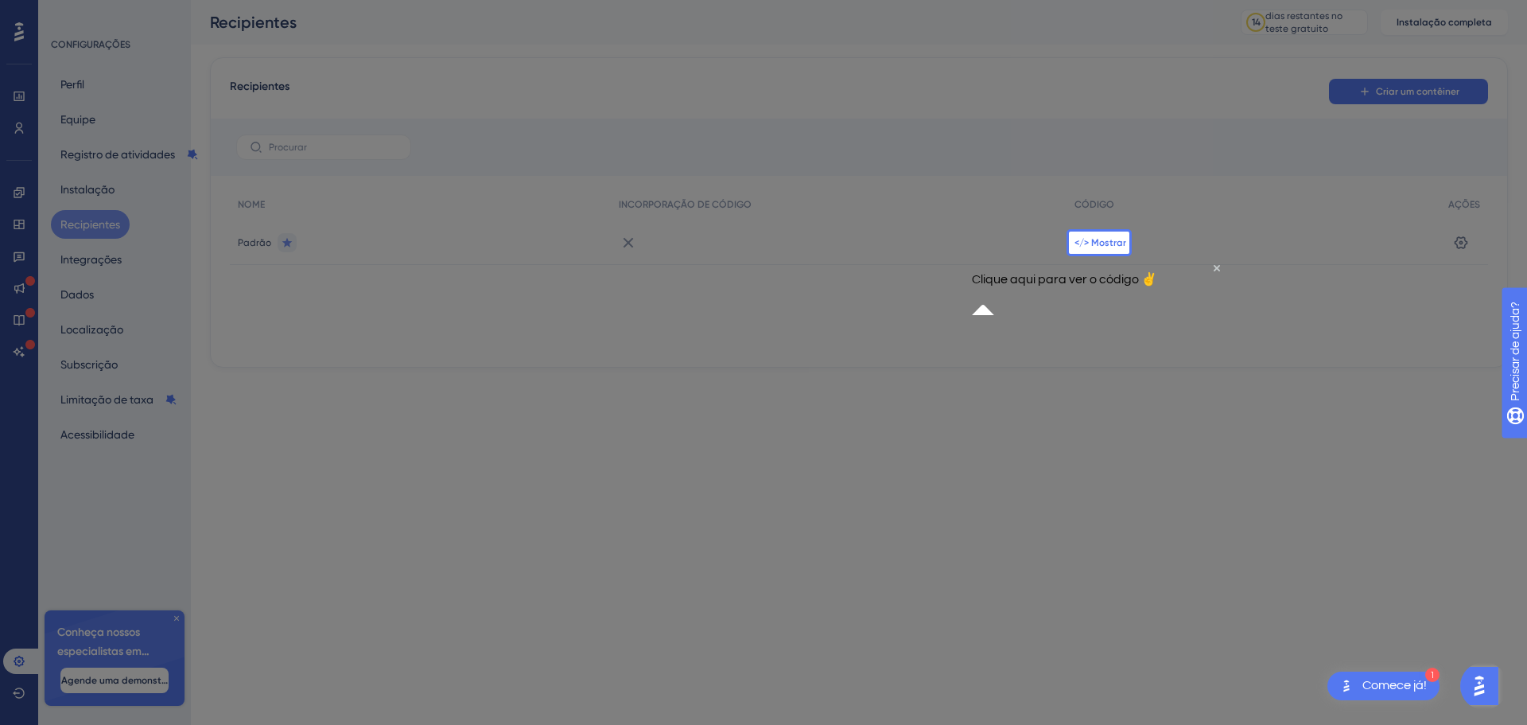
click at [1099, 244] on font "</> Mostrar" at bounding box center [1101, 242] width 52 height 11
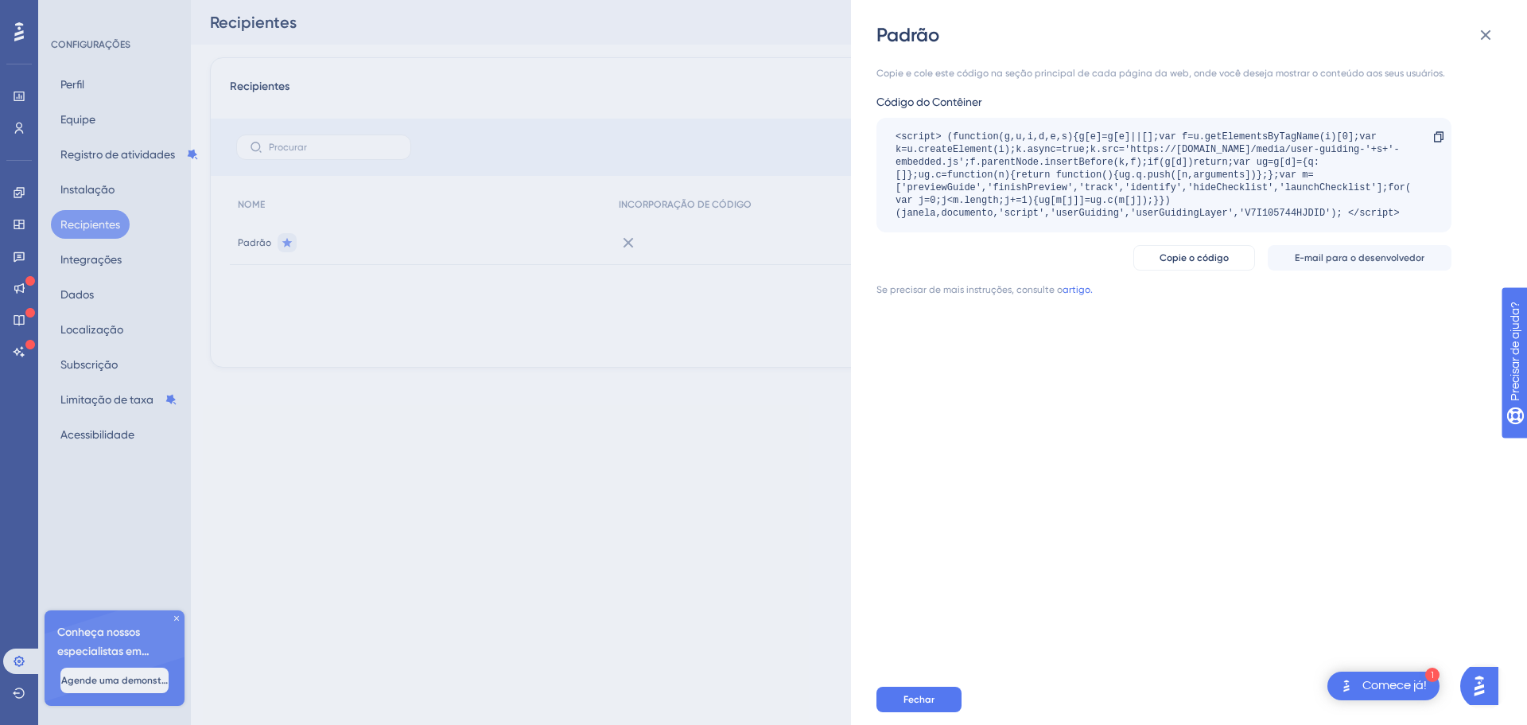
click at [955, 165] on font "<script> (function(g,u,i,d,e,s){g[e]=g[e]||[];var f=u.getElementsByTagName(i)[0…" at bounding box center [1153, 174] width 515 height 87
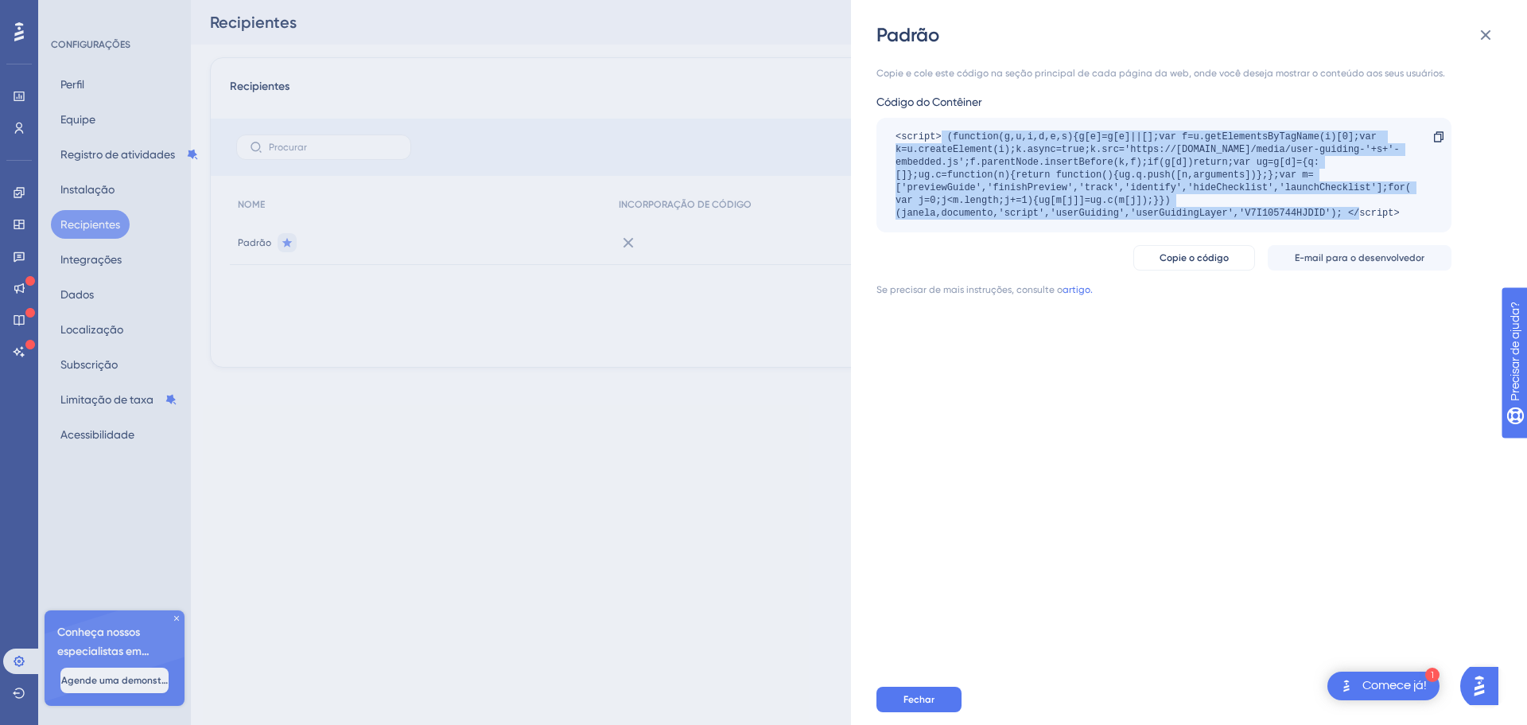
drag, startPoint x: 940, startPoint y: 136, endPoint x: 1308, endPoint y: 231, distance: 379.7
click at [1308, 231] on div "<script> (function(g,u,i,d,e,s){g[e]=g[e]||[];var f=u.getElementsByTagName(i)[0…" at bounding box center [1164, 175] width 575 height 115
click at [1380, 198] on div "<script> (function(g,u,i,d,e,s){g[e]=g[e]||[];var f=u.getElementsByTagName(i)[0…" at bounding box center [1156, 174] width 521 height 89
drag, startPoint x: 893, startPoint y: 134, endPoint x: 1421, endPoint y: 154, distance: 528.5
click at [1421, 154] on div "<script> (function(g,u,i,d,e,s){g[e]=g[e]||[];var f=u.getElementsByTagName(i)[0…" at bounding box center [1164, 175] width 575 height 115
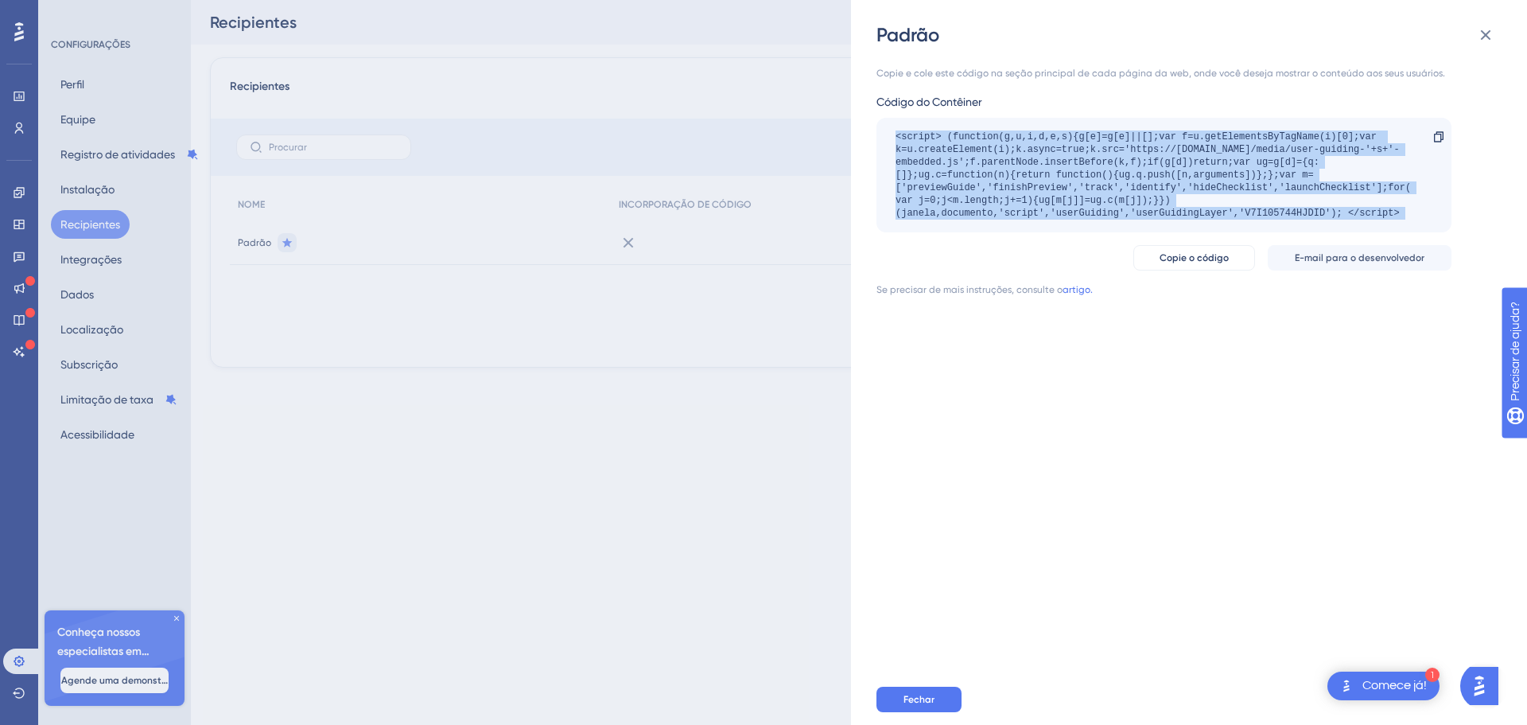
click at [1370, 170] on div "<script> (function(g,u,i,d,e,s){g[e]=g[e]||[];var f=u.getElementsByTagName(i)[0…" at bounding box center [1156, 174] width 521 height 89
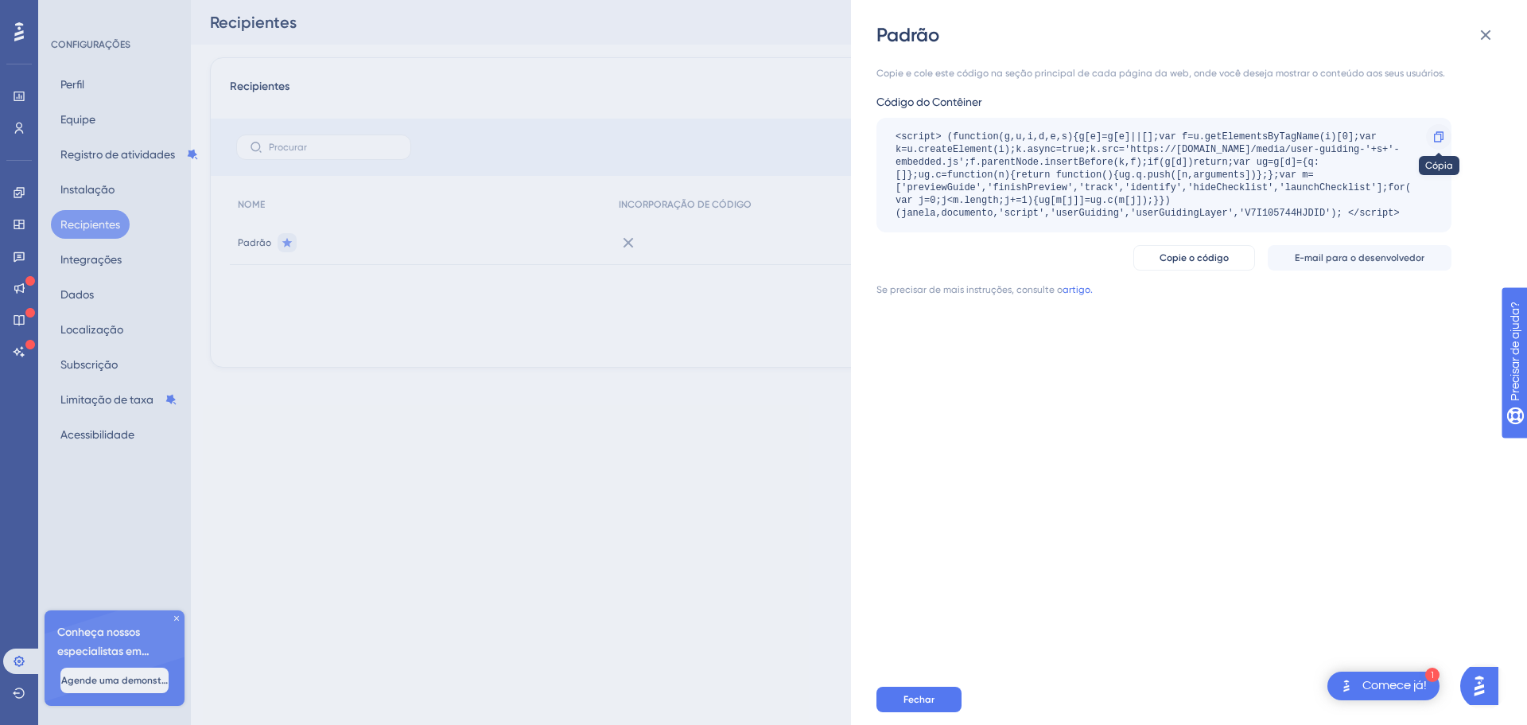
click at [1433, 138] on icon at bounding box center [1439, 136] width 13 height 13
click at [1200, 257] on font "Copie o código" at bounding box center [1194, 257] width 69 height 11
click at [1207, 258] on font "Copie o código" at bounding box center [1194, 257] width 69 height 11
click at [1172, 257] on font "Copie o código" at bounding box center [1194, 257] width 69 height 11
click at [1332, 263] on span "E-mail para o desenvolvedor" at bounding box center [1360, 257] width 130 height 13
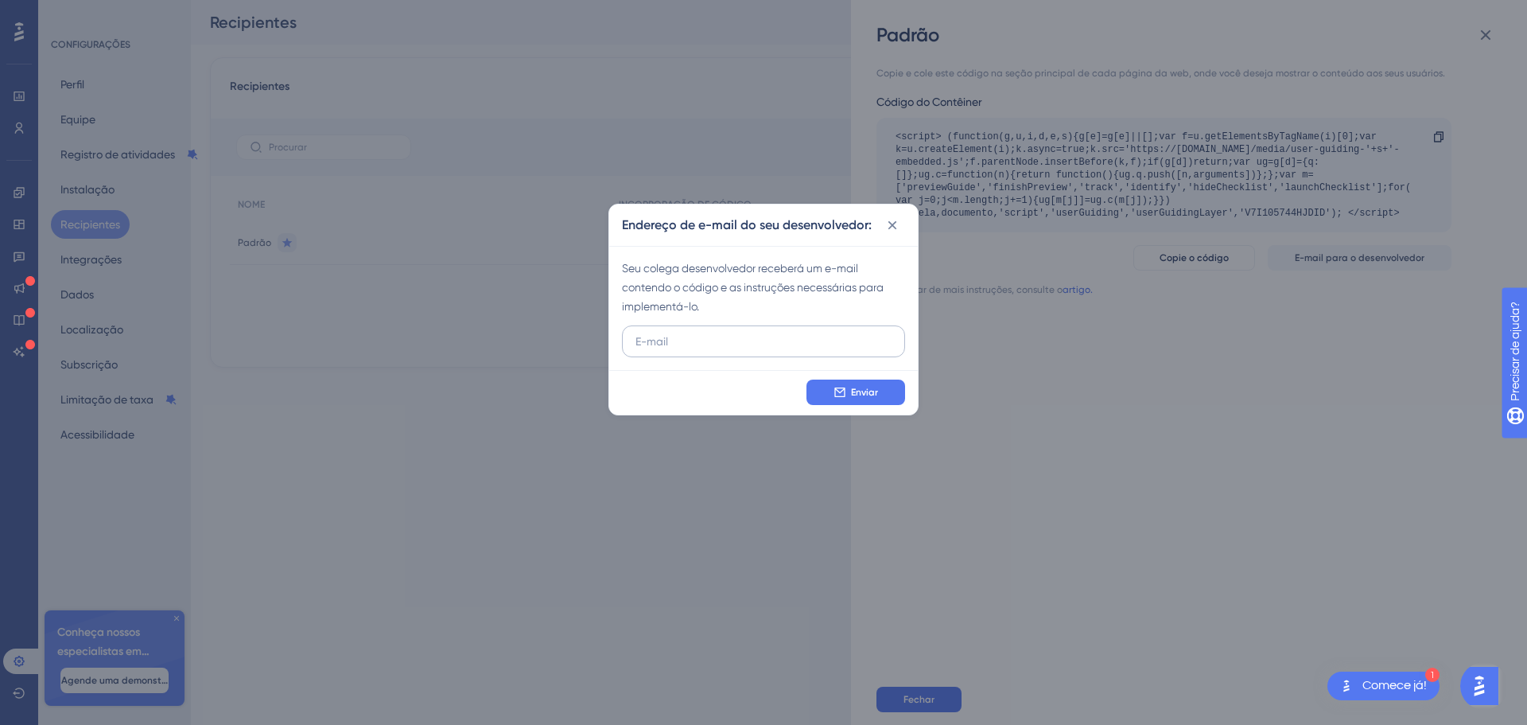
click at [667, 337] on input "text" at bounding box center [764, 340] width 256 height 17
type input "camilla.pestana@fenixeducacao.org.br"
click at [873, 396] on font "Enviar" at bounding box center [864, 392] width 27 height 11
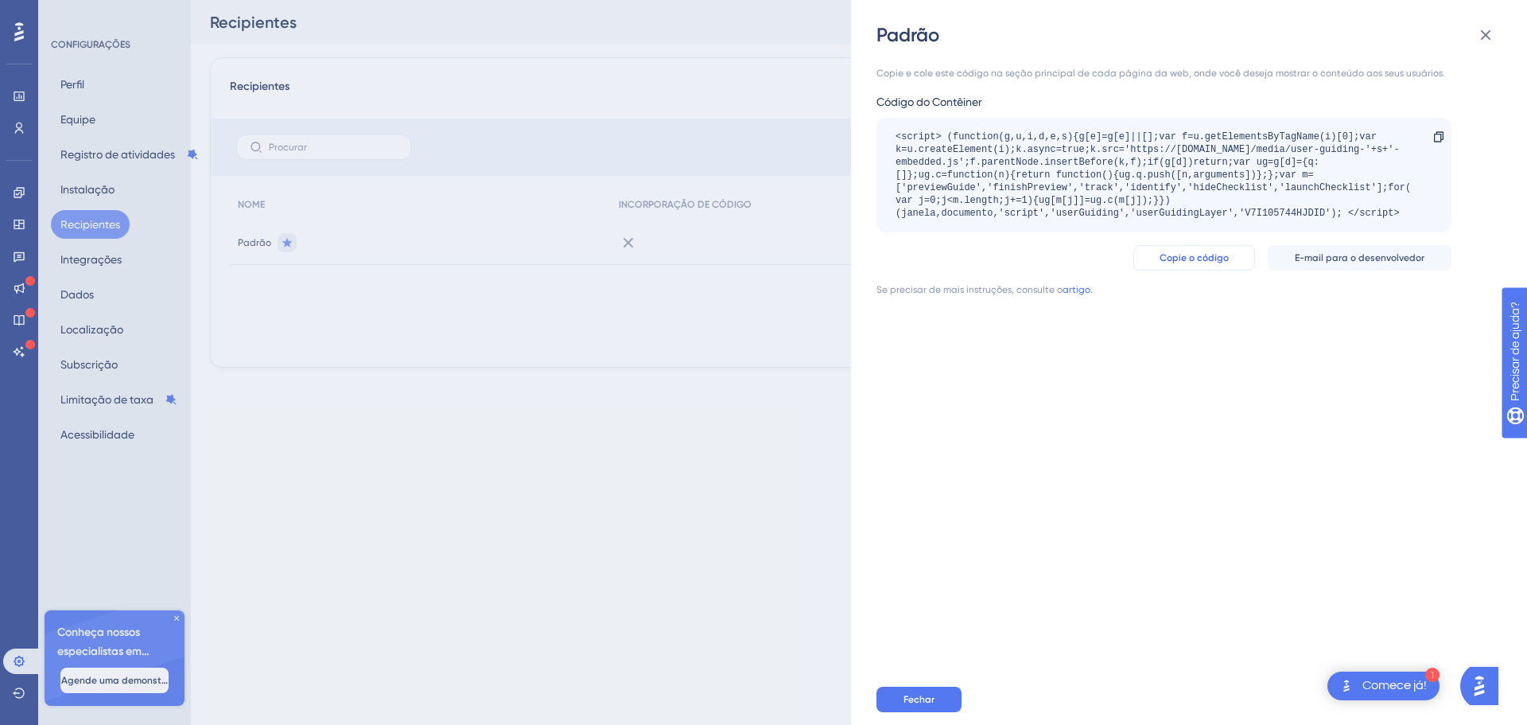
click at [1160, 246] on button "Copie o código" at bounding box center [1194, 257] width 122 height 25
click at [1404, 698] on div "1 Comece já!" at bounding box center [1384, 685] width 112 height 29
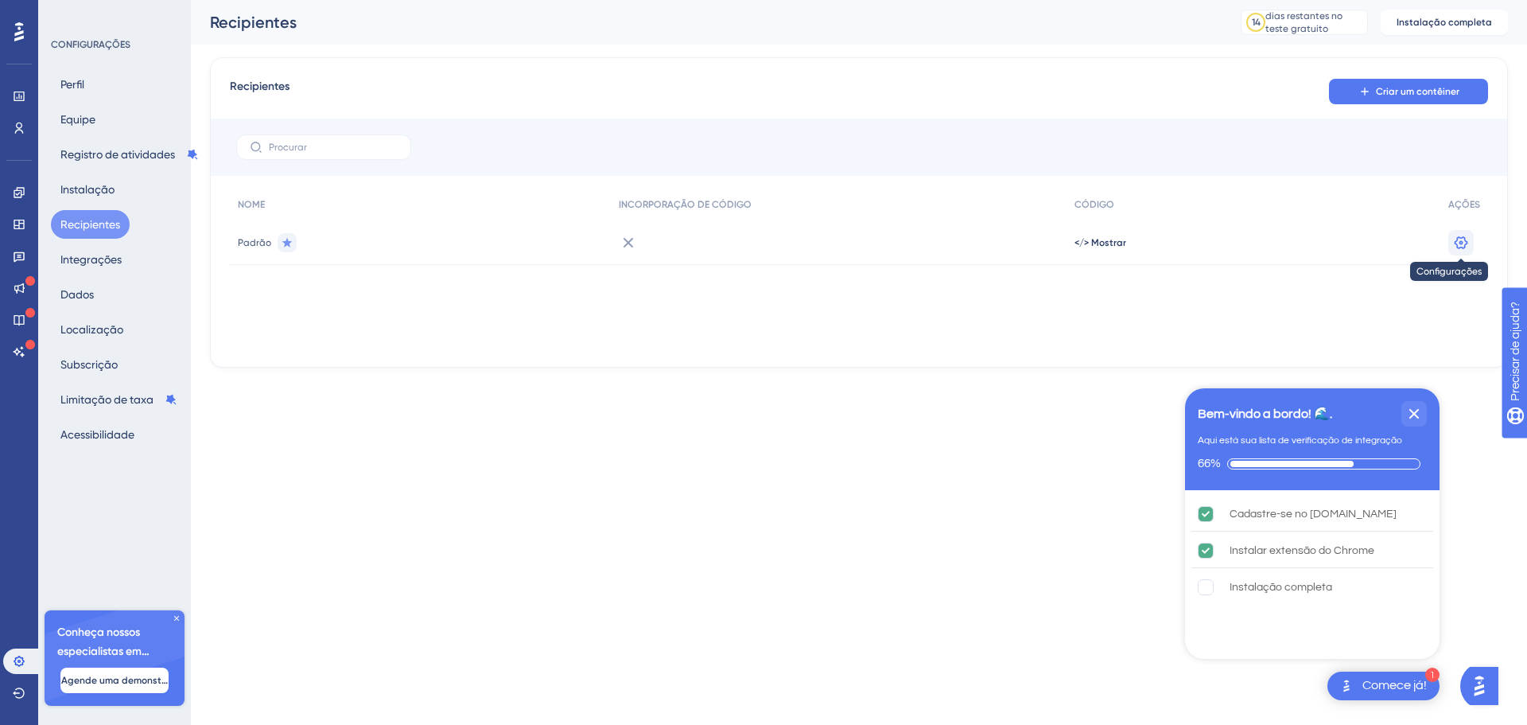
click at [1462, 244] on icon at bounding box center [1461, 243] width 16 height 16
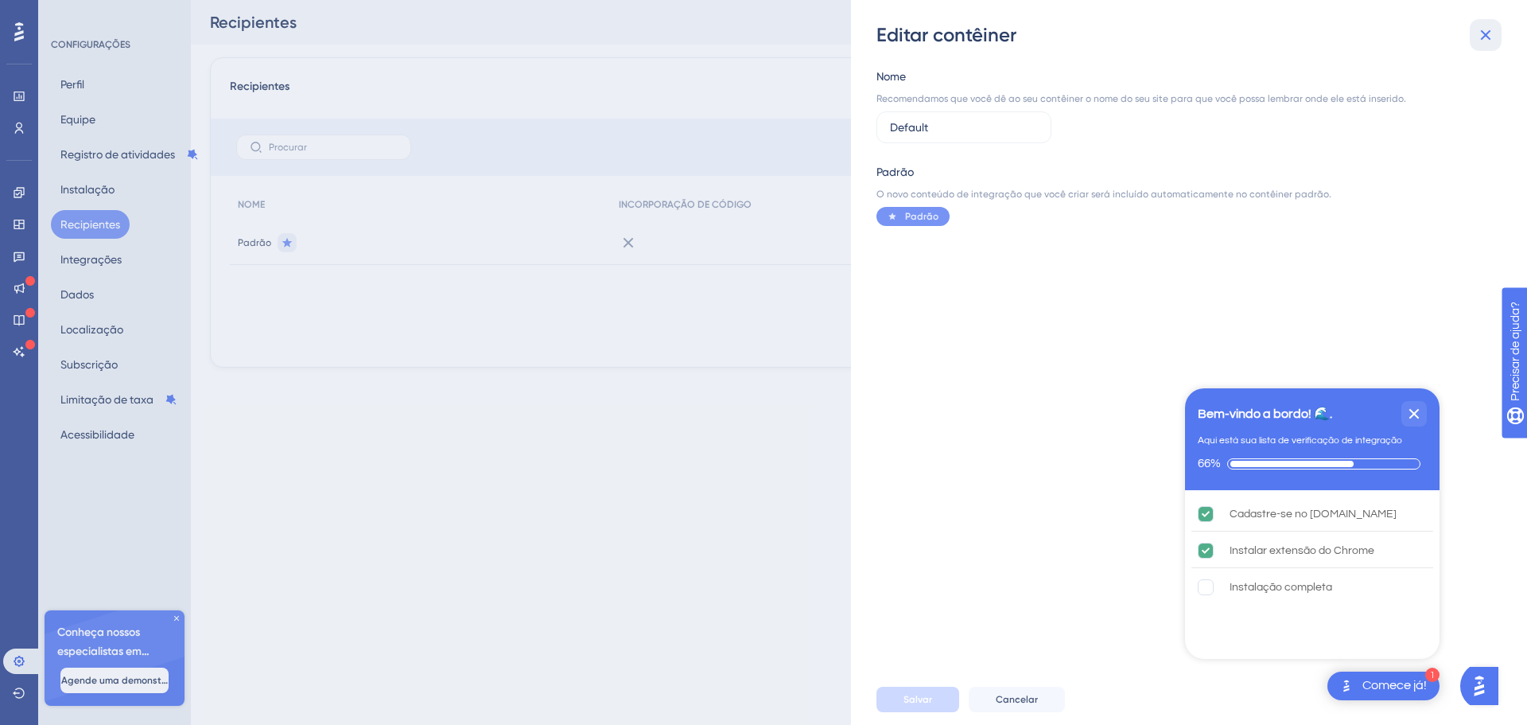
click at [1477, 31] on icon at bounding box center [1485, 34] width 19 height 19
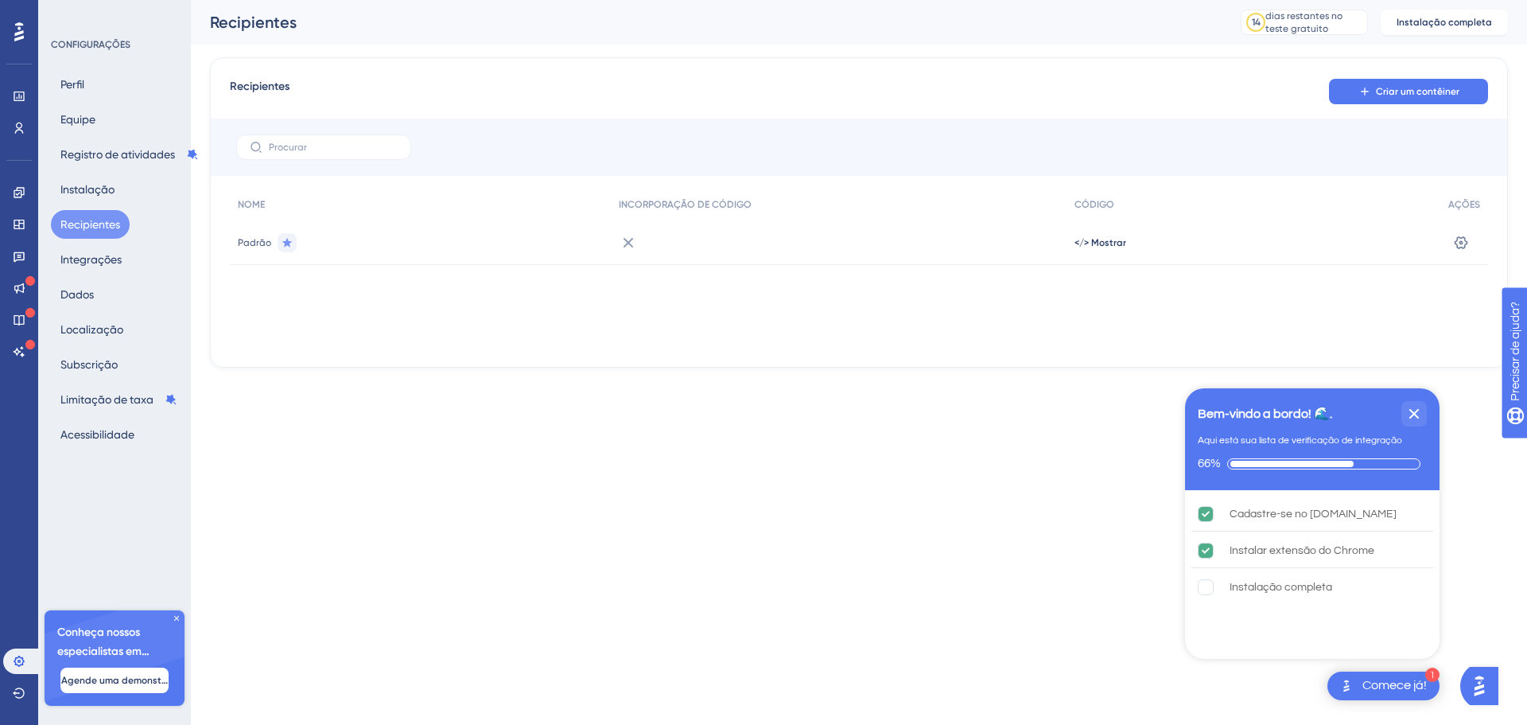
click at [1003, 0] on html "1 Comece já! Bem-vindo a bordo! 🌊. Aqui está sua lista de verificação de integr…" at bounding box center [763, 0] width 1527 height 0
click at [692, 0] on html "1 Comece já! Bem-vindo a bordo! 🌊. Aqui está sua lista de verificação de integr…" at bounding box center [763, 0] width 1527 height 0
click at [795, 0] on html "1 Comece já! Bem-vindo a bordo! 🌊. Aqui está sua lista de verificação de integr…" at bounding box center [763, 0] width 1527 height 0
click at [1312, 588] on font "Instalação completa" at bounding box center [1281, 586] width 103 height 11
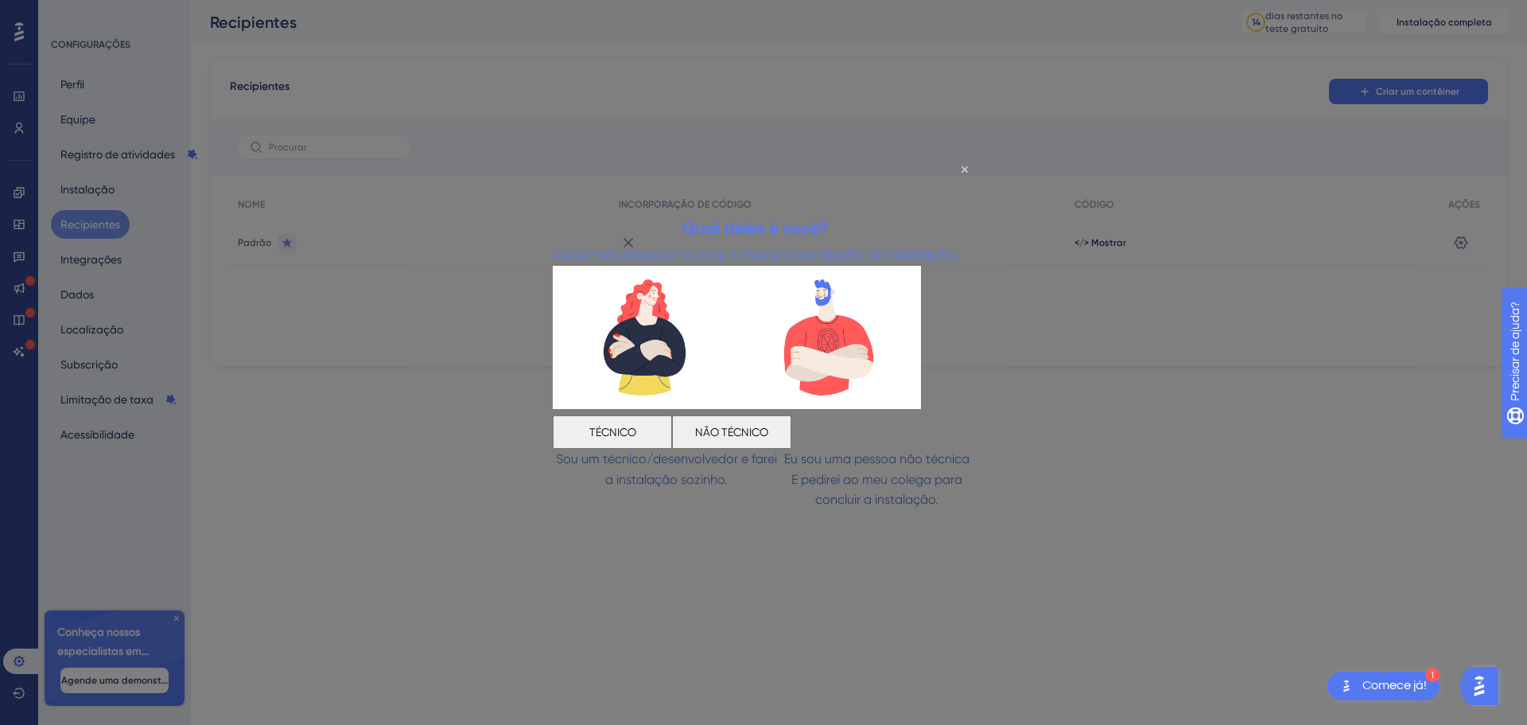
click at [636, 426] on font "TÉCNICO" at bounding box center [612, 431] width 47 height 13
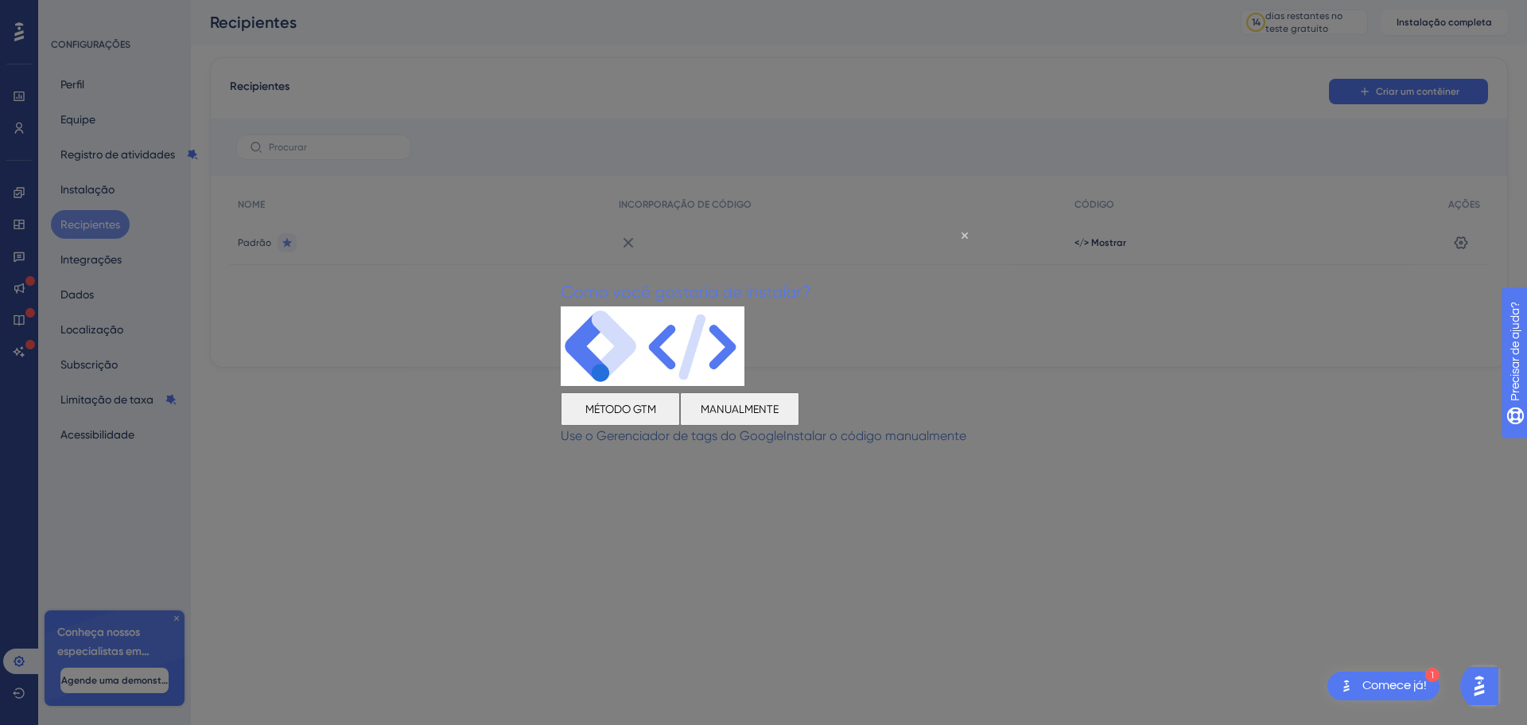
drag, startPoint x: 1442, startPoint y: 634, endPoint x: 889, endPoint y: 408, distance: 597.2
click at [779, 408] on font "MANUALMENTE" at bounding box center [740, 408] width 78 height 13
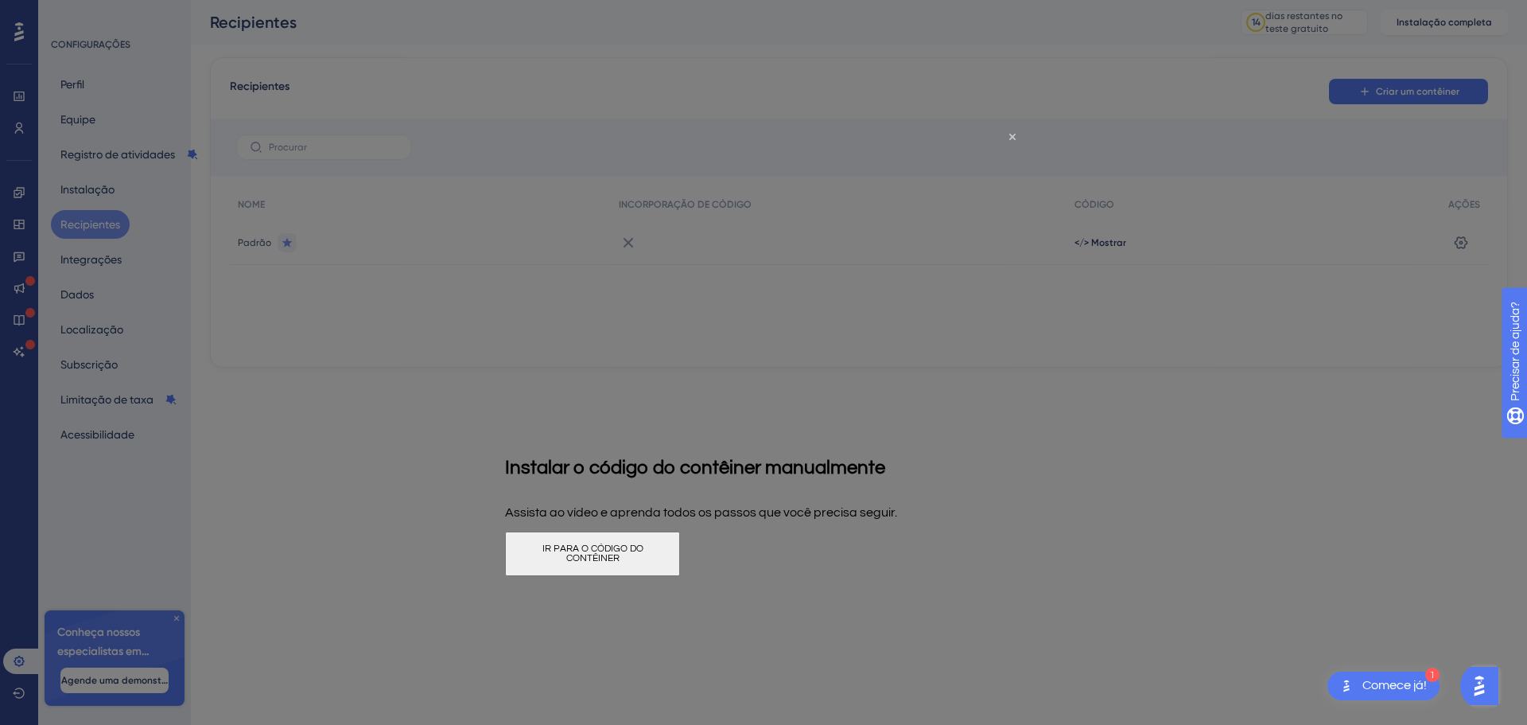
click at [643, 546] on font "IR PARA O CÓDIGO DO CONTÊINER" at bounding box center [592, 553] width 101 height 20
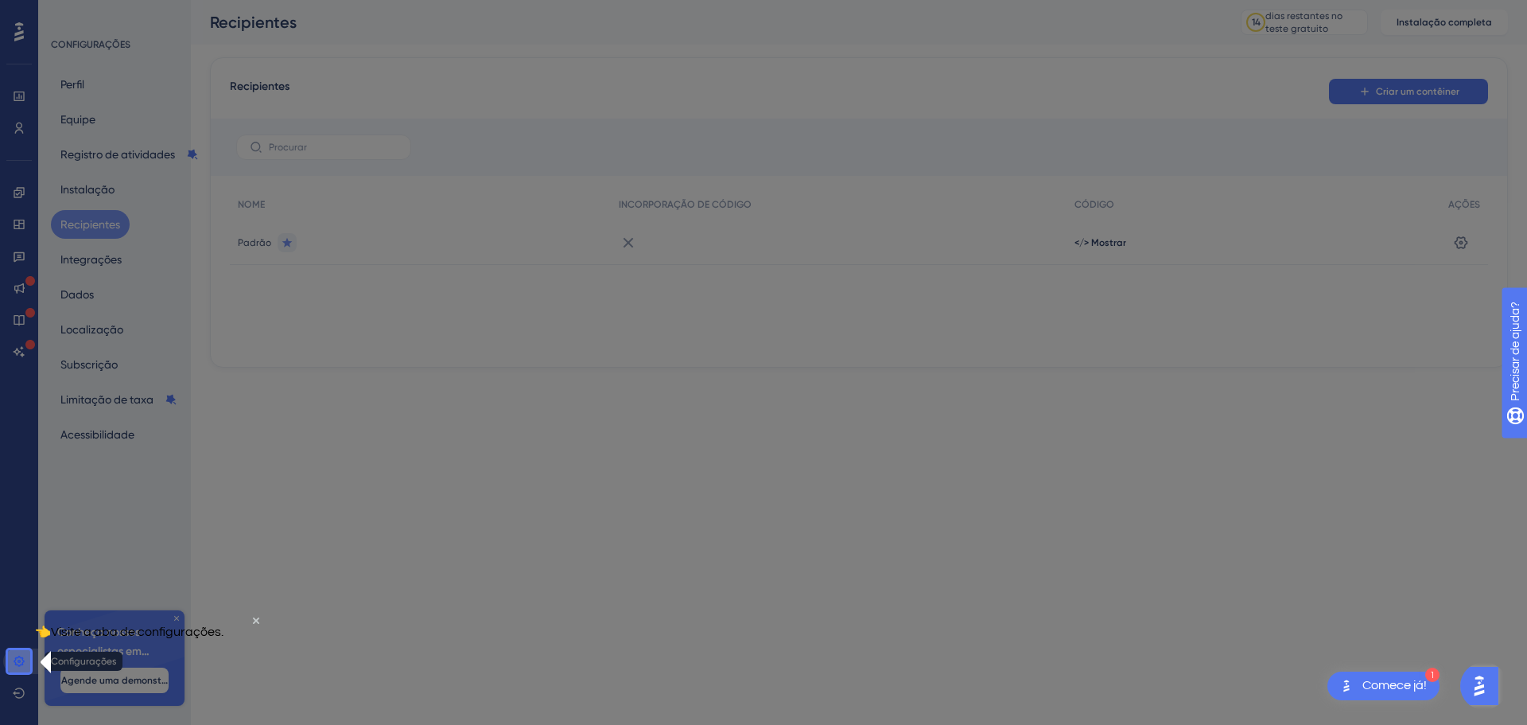
click at [20, 657] on icon at bounding box center [19, 660] width 10 height 10
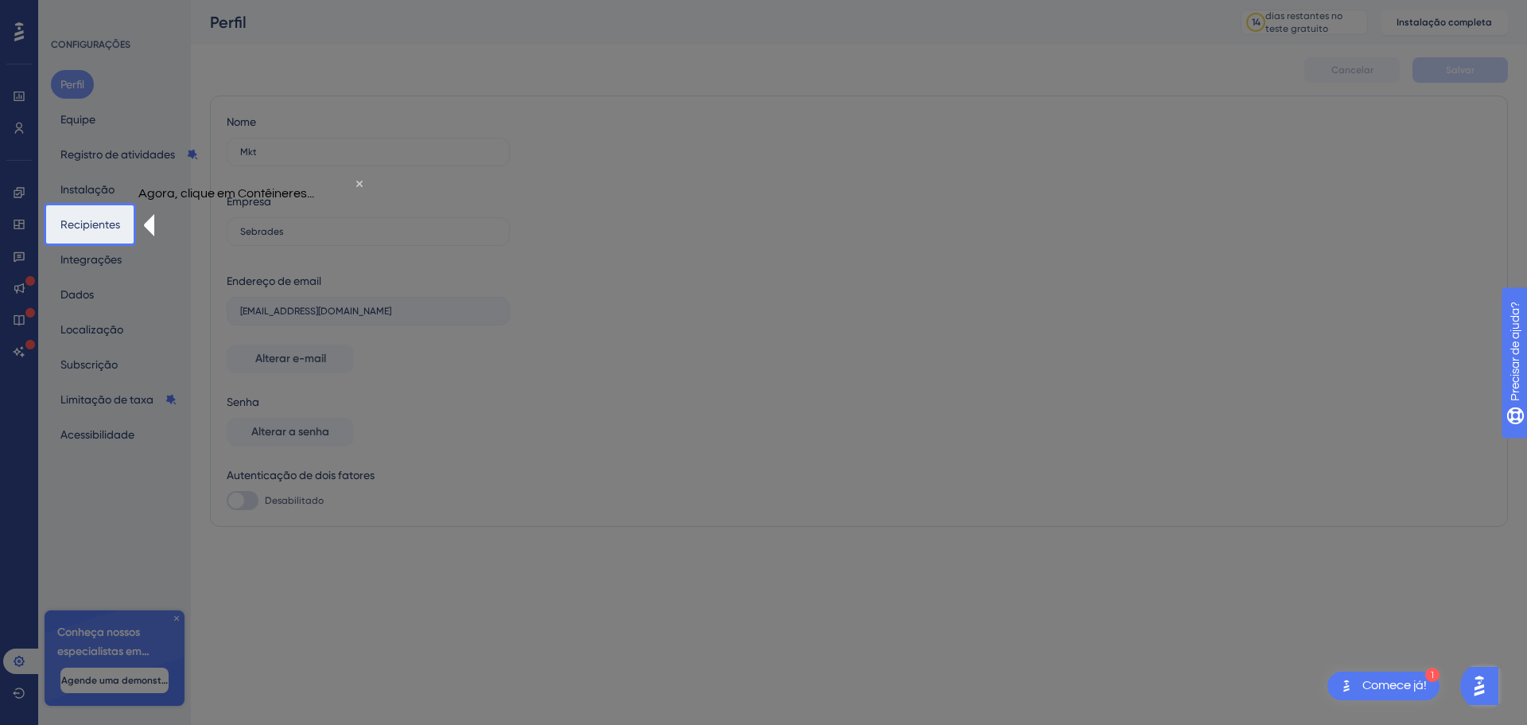
click at [230, 199] on font "Agora, clique em Contêineres..." at bounding box center [226, 192] width 176 height 13
click at [87, 216] on font "Recipientes" at bounding box center [90, 224] width 60 height 19
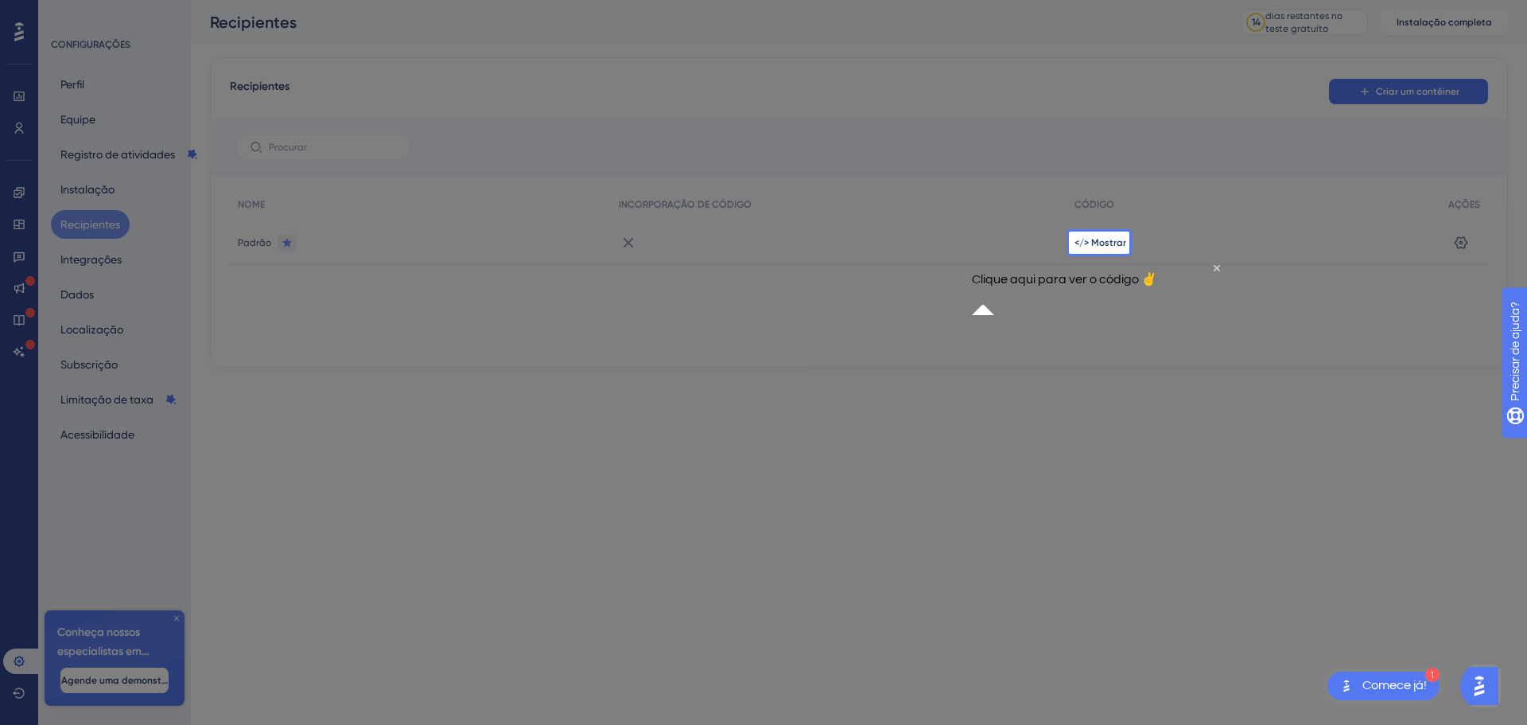
click at [1087, 232] on div "</> Mostrar" at bounding box center [1254, 242] width 374 height 45
click at [1094, 237] on font "</> Mostrar" at bounding box center [1101, 242] width 52 height 11
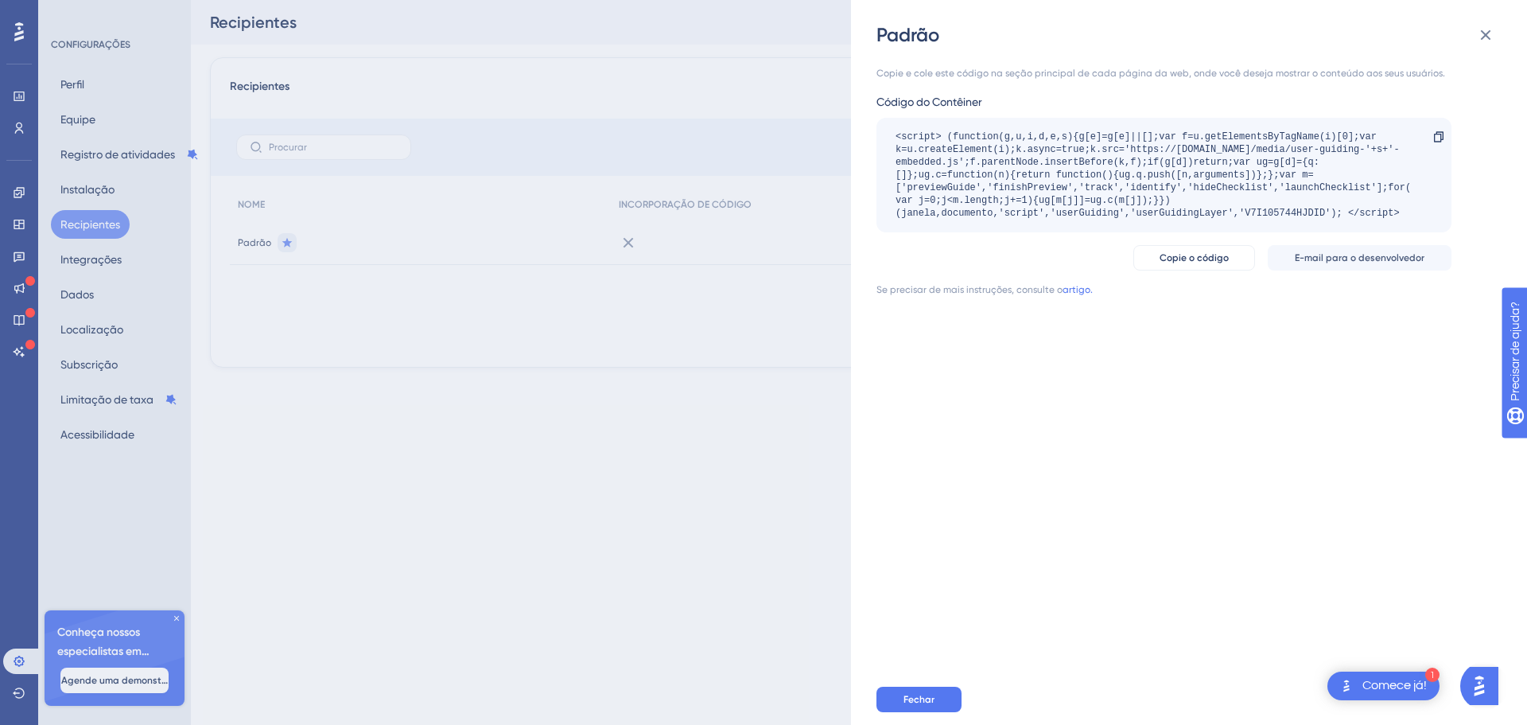
click at [1401, 684] on font "Comece já!" at bounding box center [1395, 684] width 64 height 13
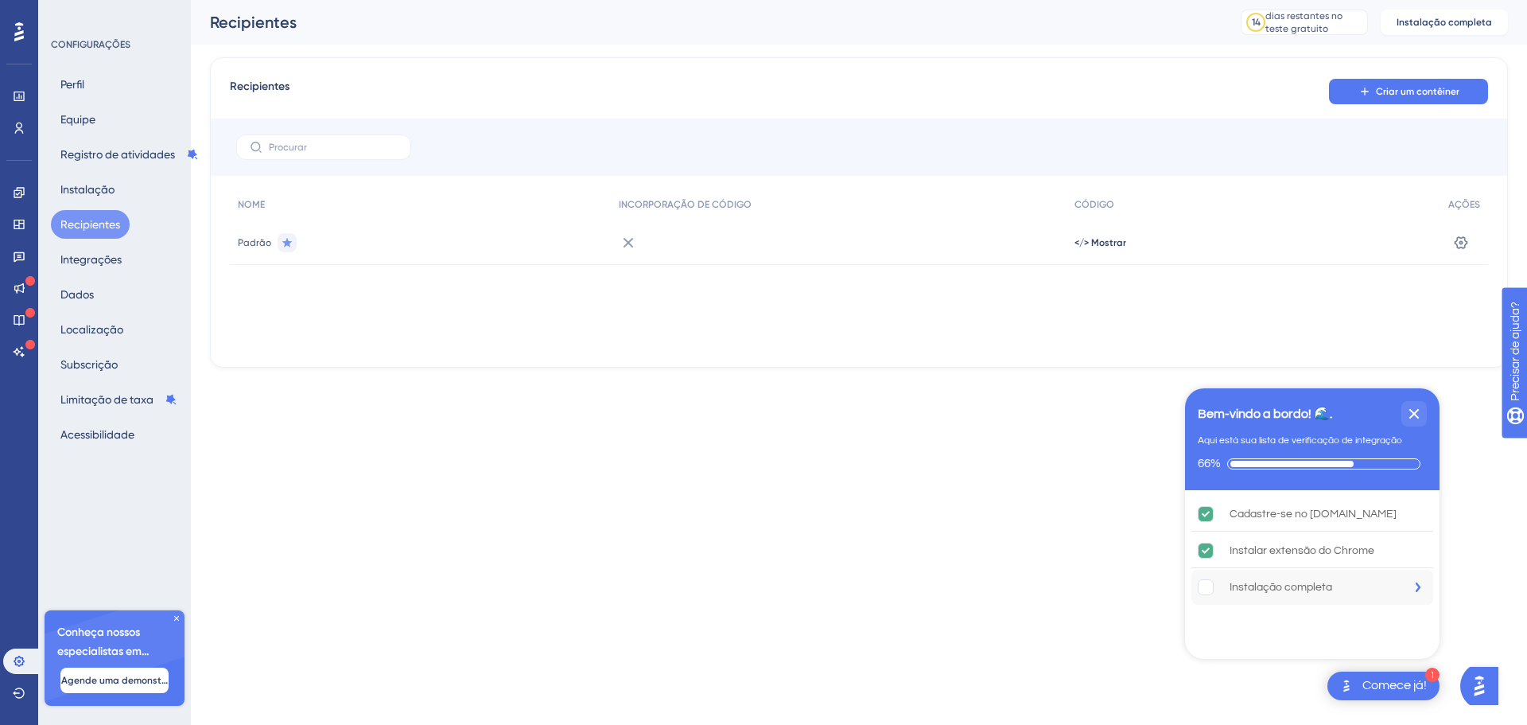
click at [1320, 587] on font "Instalação completa" at bounding box center [1281, 586] width 103 height 11
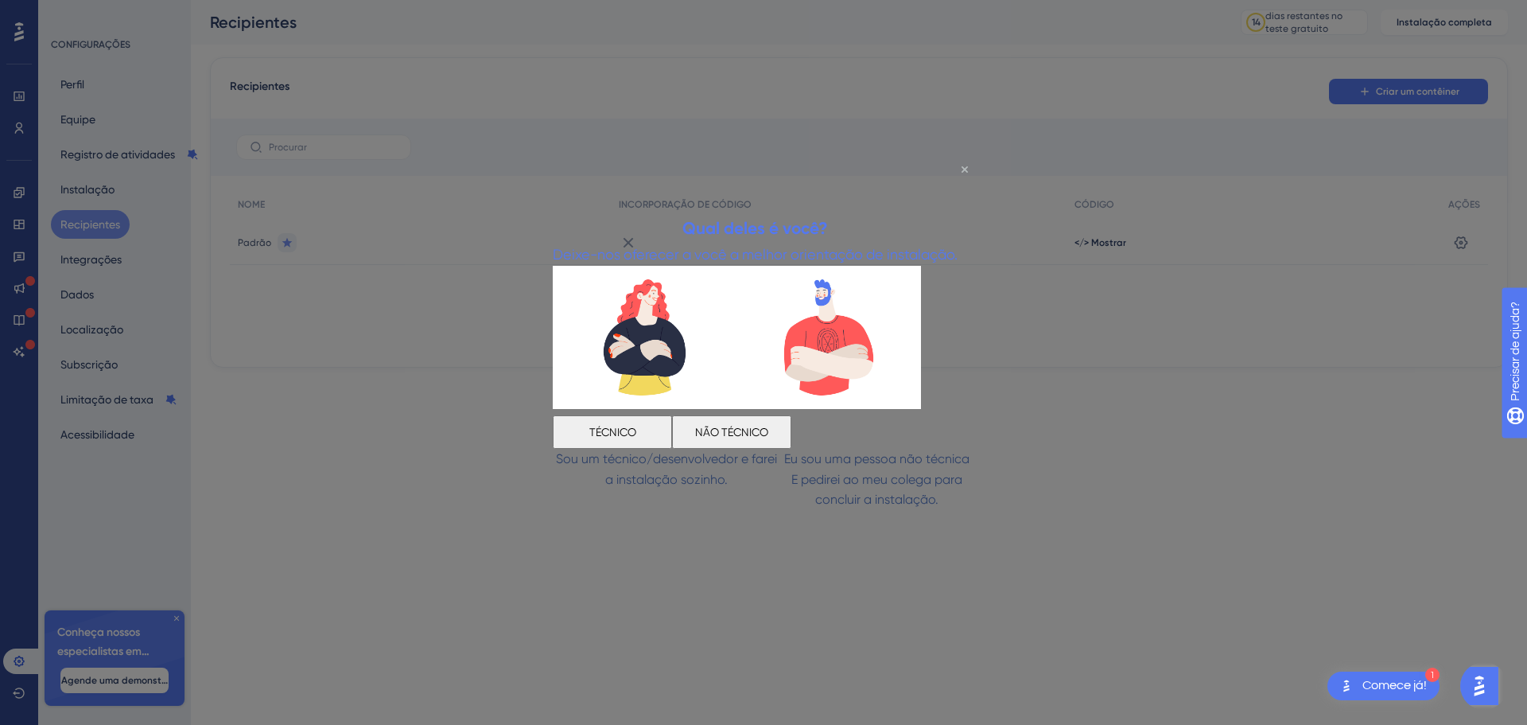
click at [966, 215] on div "Qual deles é você? Deixe-nos oferecer a você a melhor orientação de instalação.…" at bounding box center [764, 362] width 422 height 295
click at [966, 166] on icon "Fechar visualização" at bounding box center [965, 168] width 6 height 6
